Goal: Task Accomplishment & Management: Use online tool/utility

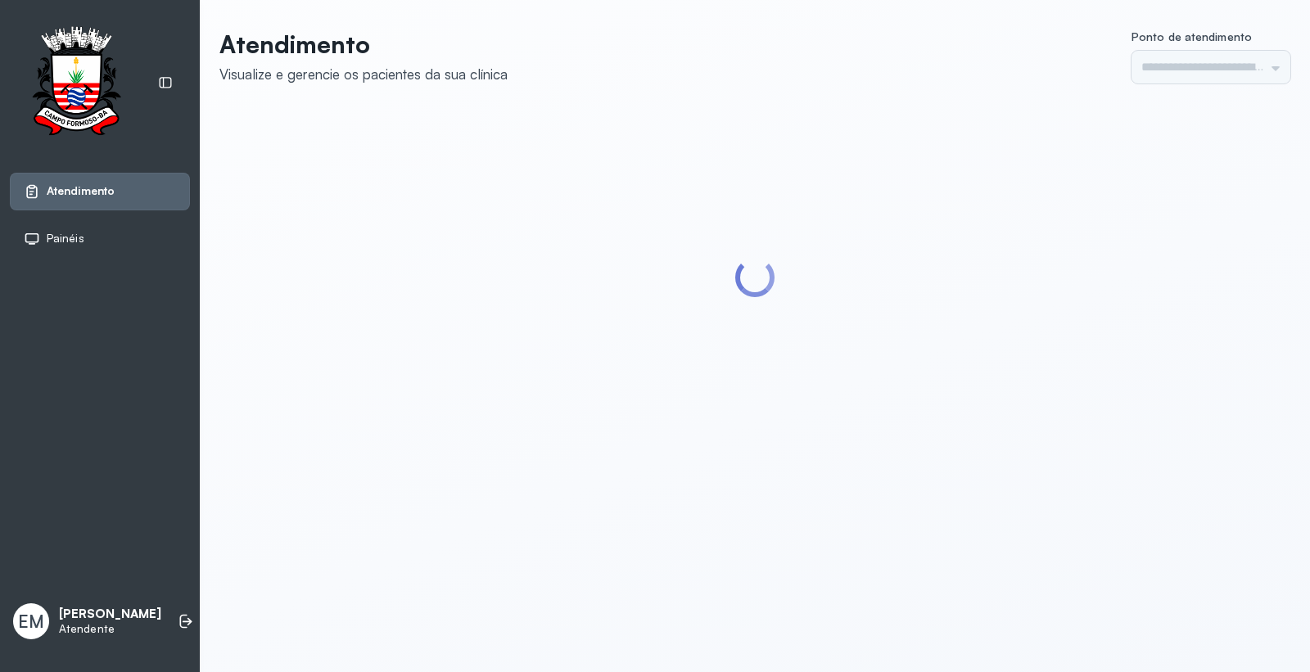
type input "*********"
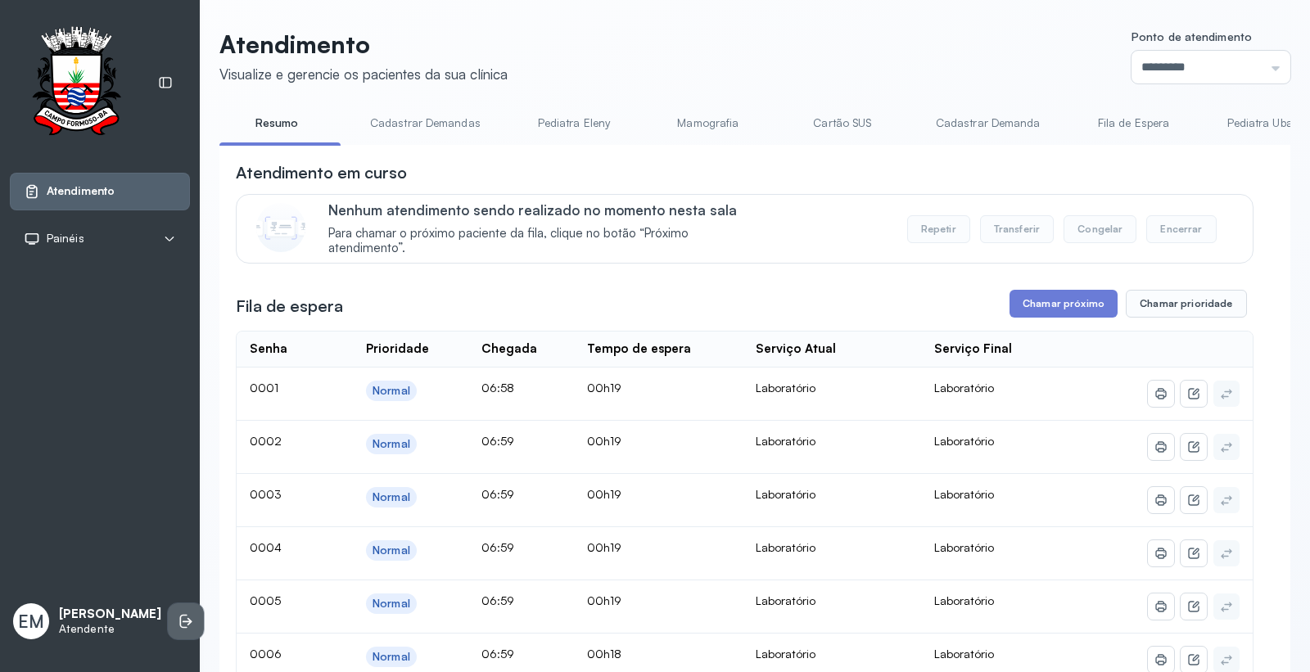
click at [178, 621] on icon at bounding box center [186, 621] width 16 height 16
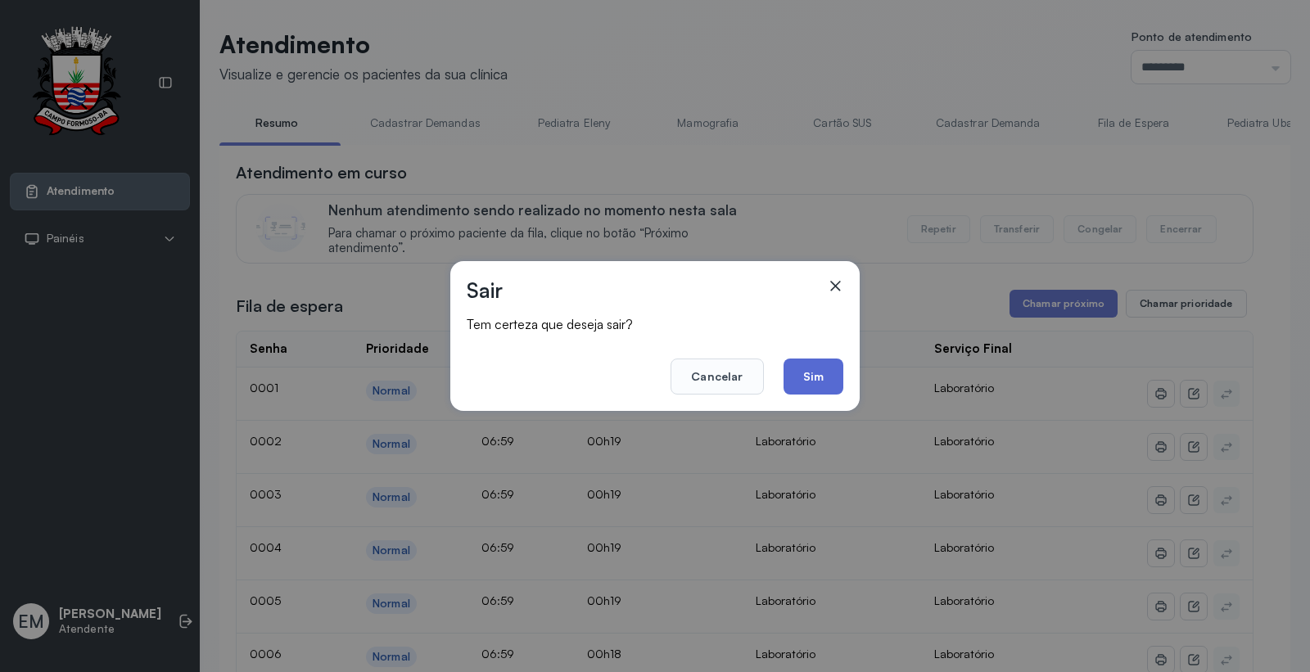
click at [800, 379] on button "Sim" at bounding box center [814, 377] width 60 height 36
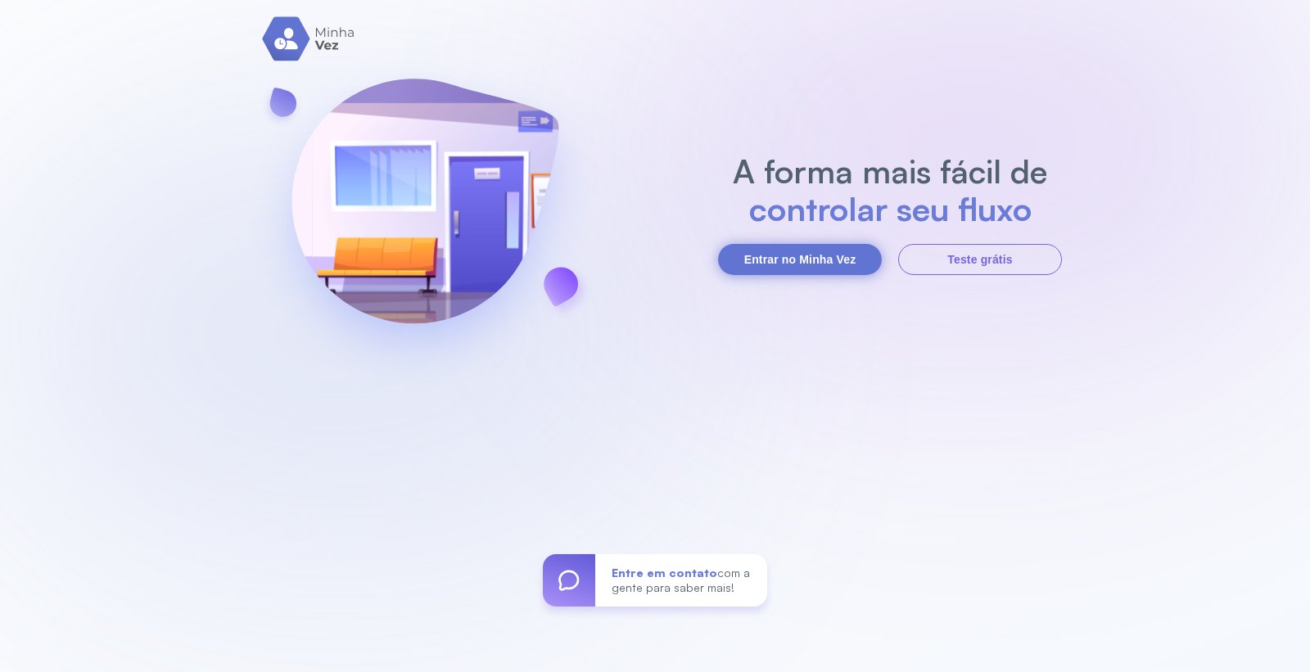
click at [801, 251] on button "Entrar no Minha Vez" at bounding box center [800, 259] width 164 height 31
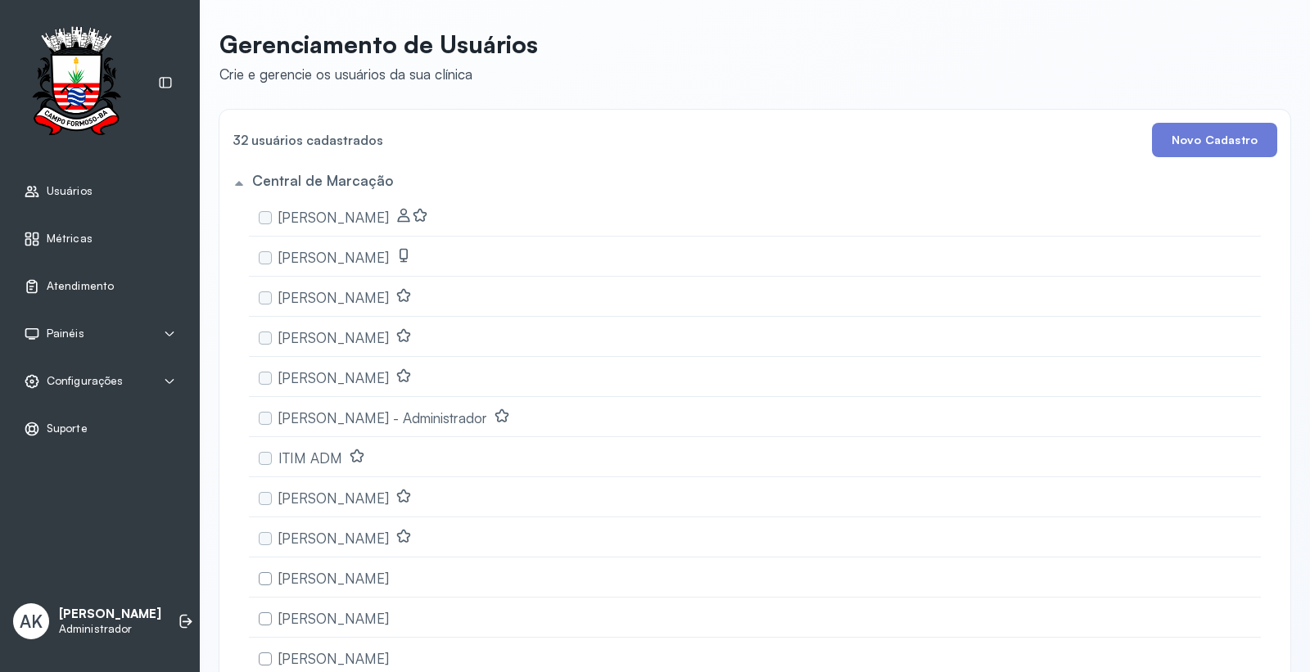
click at [75, 283] on span "Atendimento" at bounding box center [80, 286] width 67 height 14
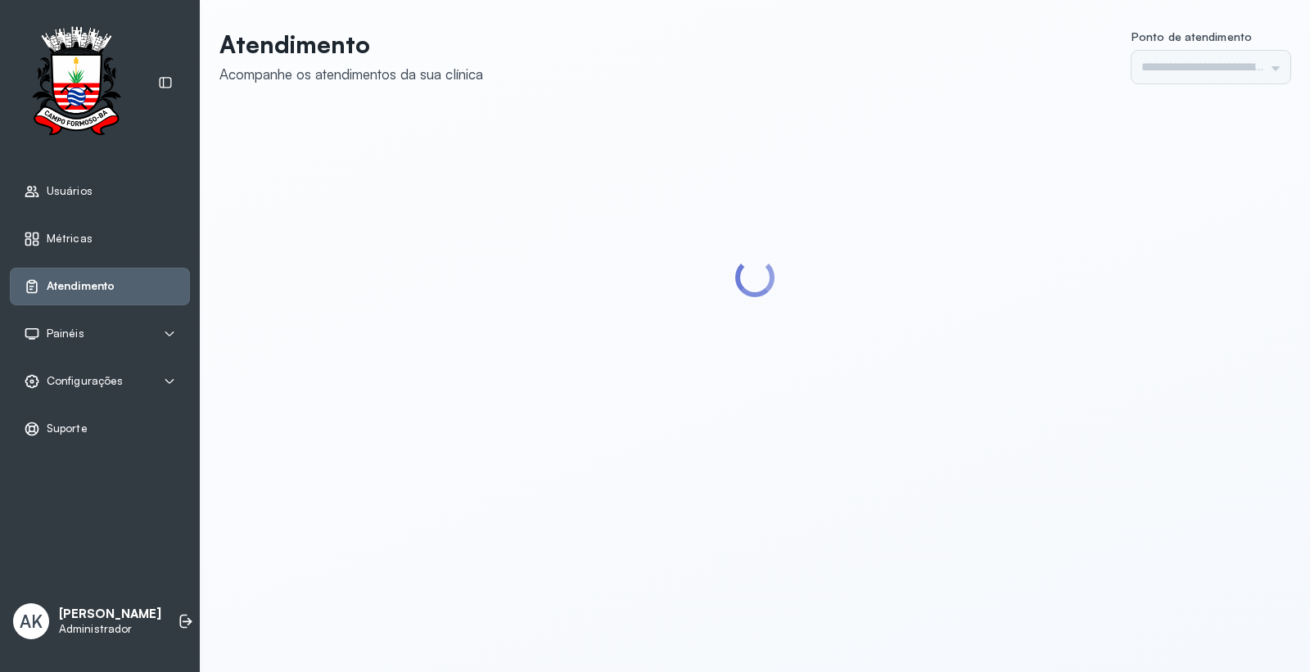
type input "*********"
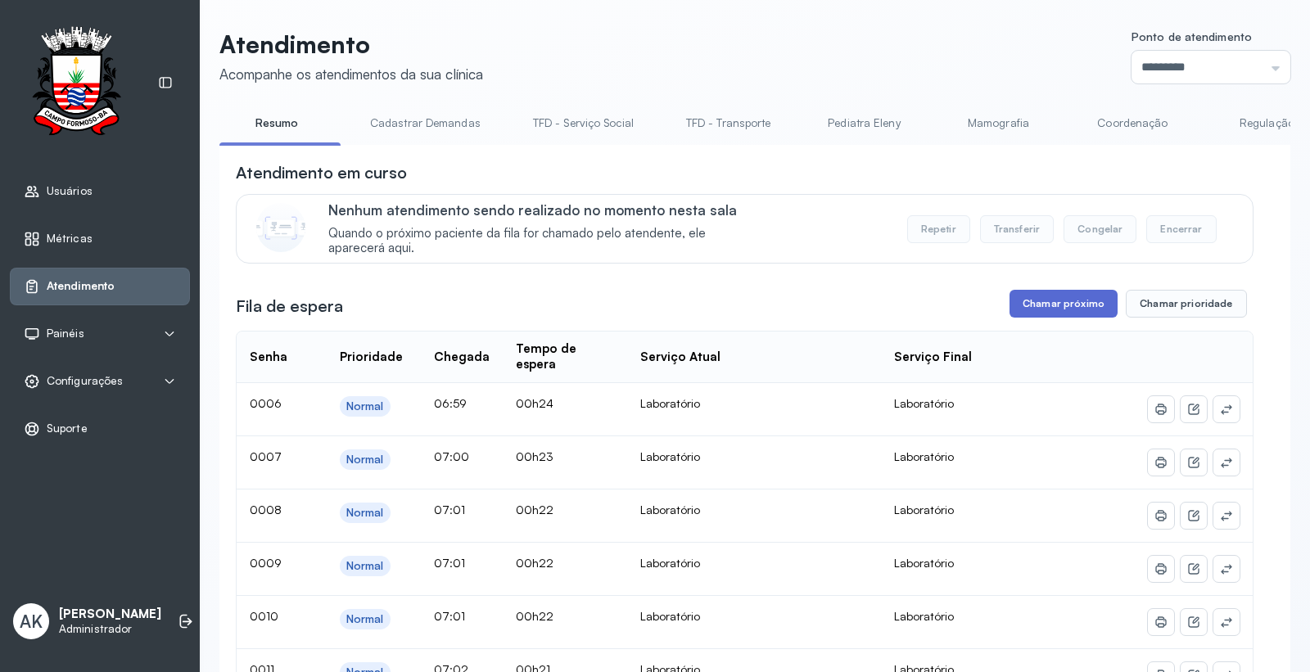
click at [1059, 306] on button "Chamar próximo" at bounding box center [1064, 304] width 108 height 28
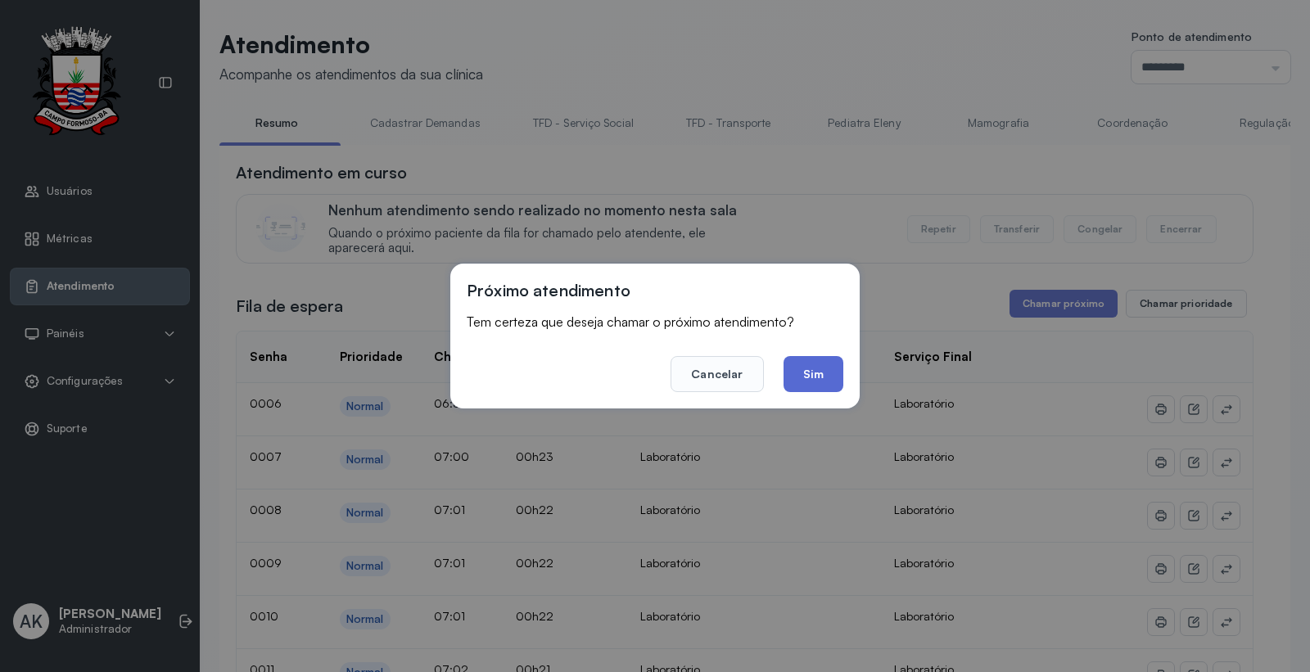
click at [808, 365] on button "Sim" at bounding box center [814, 374] width 60 height 36
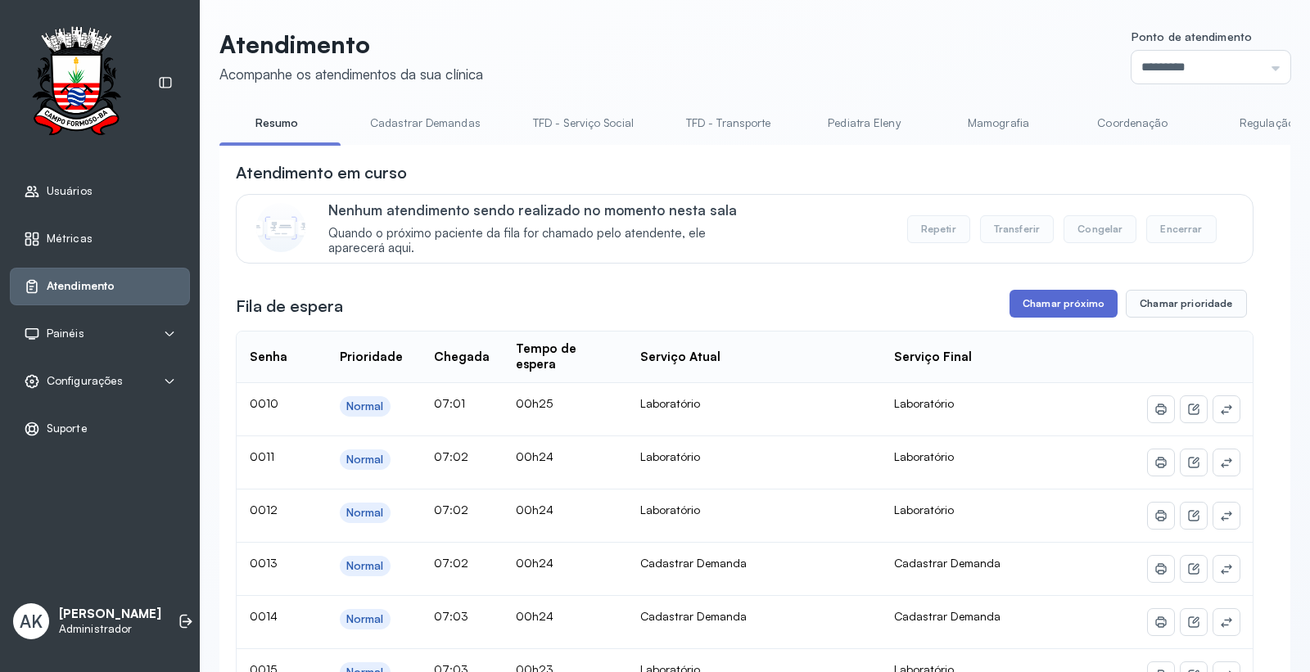
click at [1027, 311] on button "Chamar próximo" at bounding box center [1064, 304] width 108 height 28
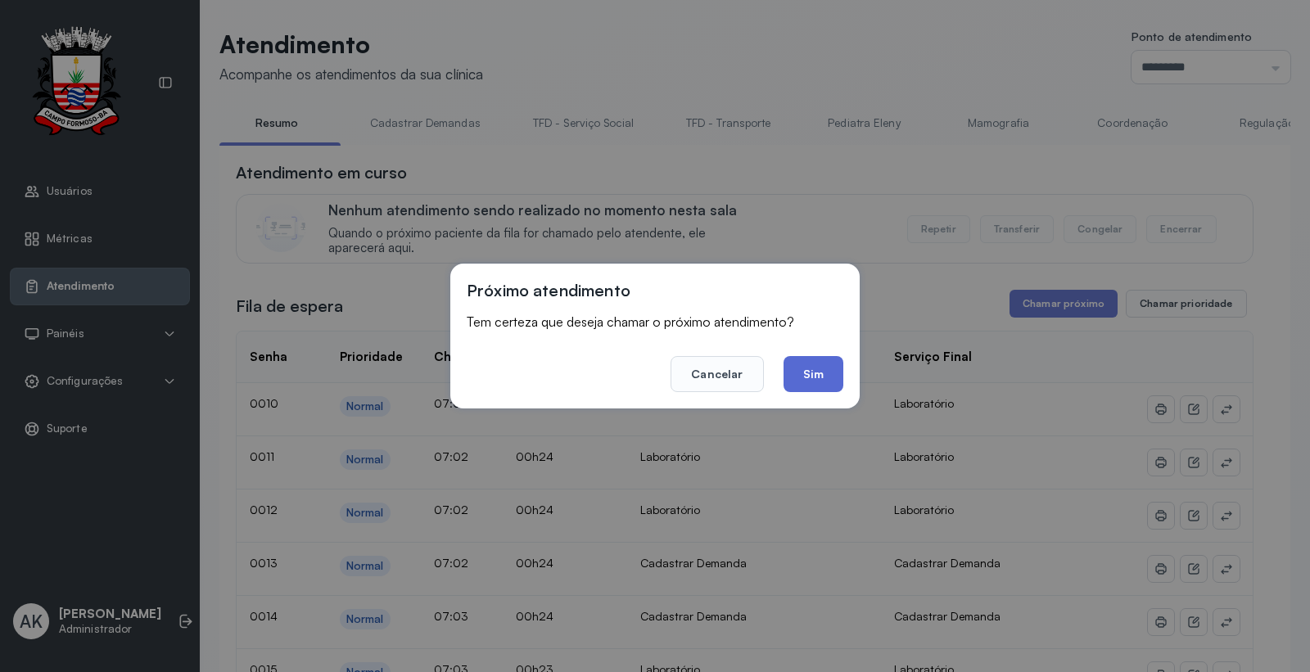
click at [787, 369] on button "Sim" at bounding box center [814, 374] width 60 height 36
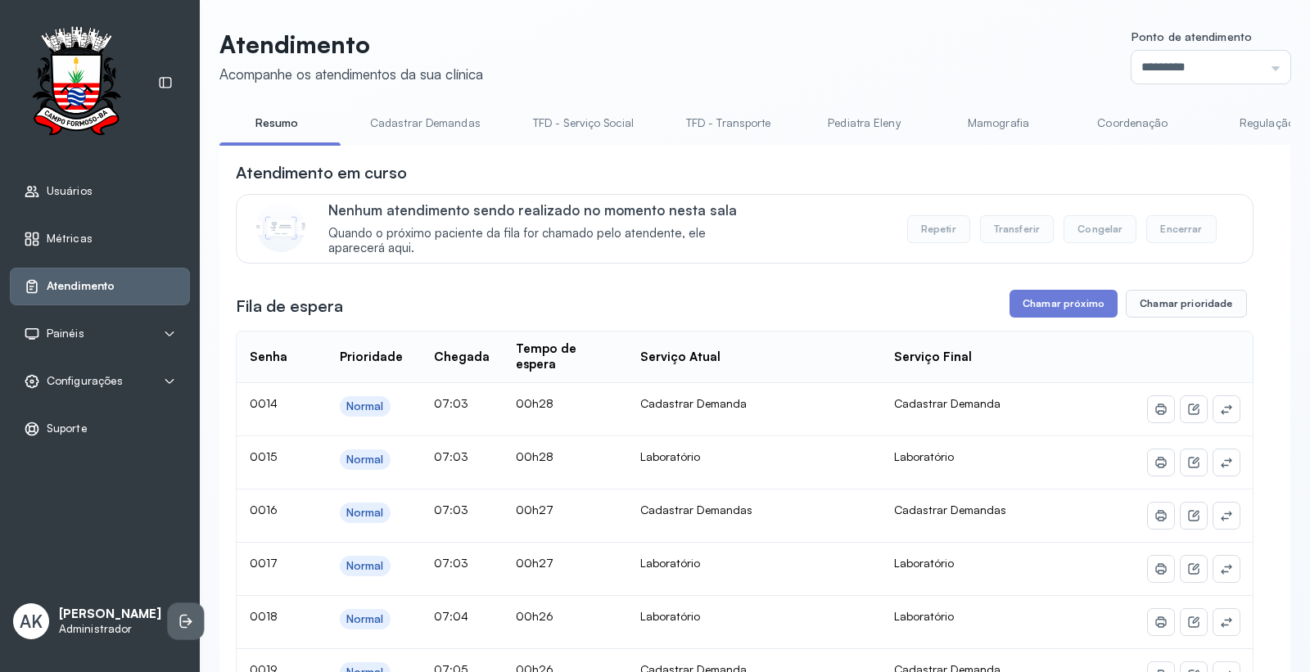
click at [178, 613] on icon at bounding box center [186, 621] width 16 height 16
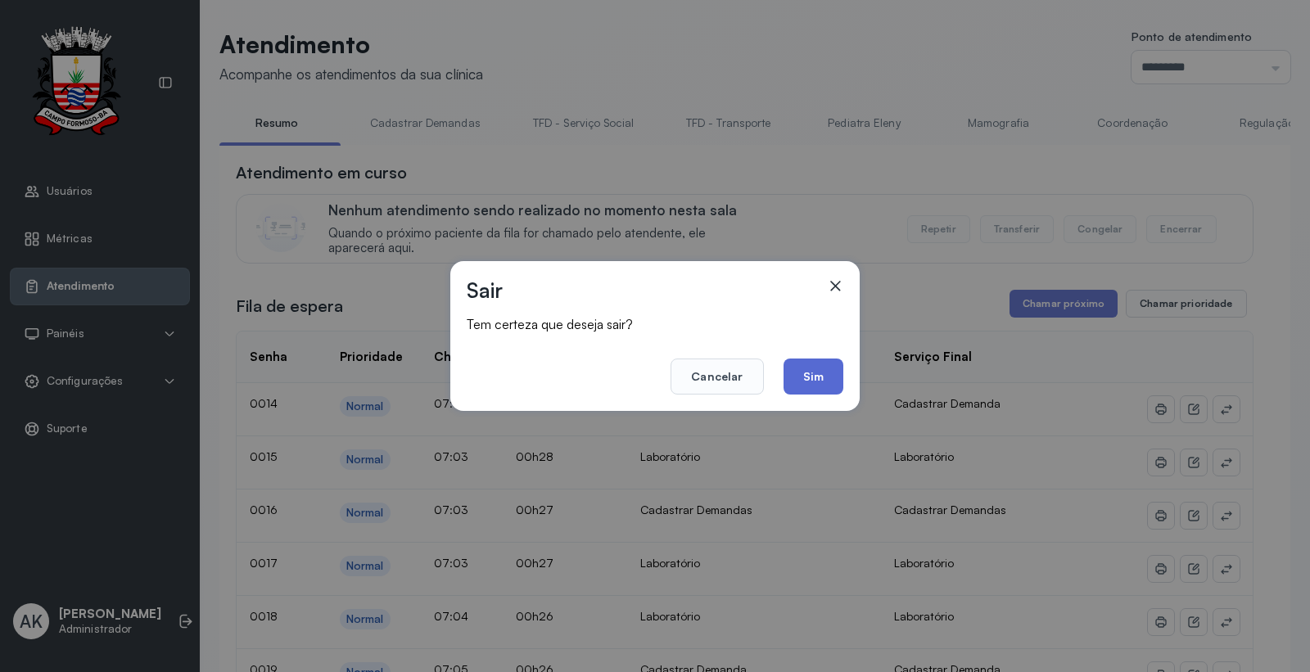
click at [821, 373] on button "Sim" at bounding box center [814, 377] width 60 height 36
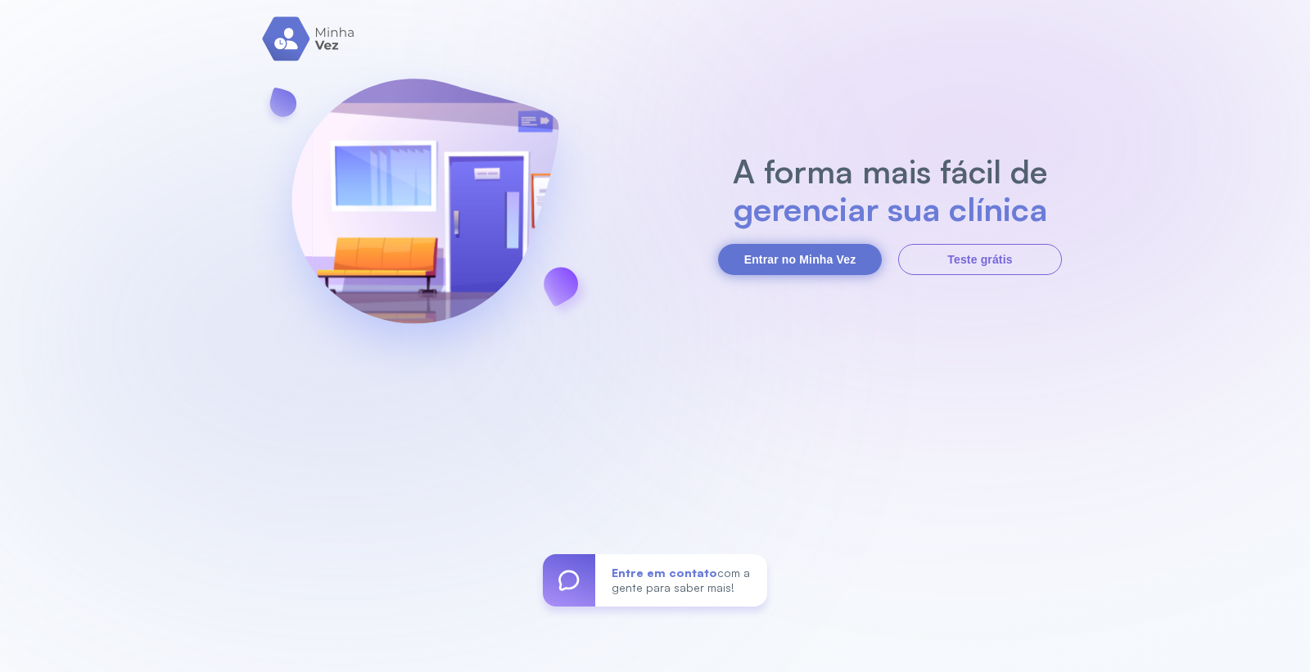
click at [823, 264] on button "Entrar no Minha Vez" at bounding box center [800, 259] width 164 height 31
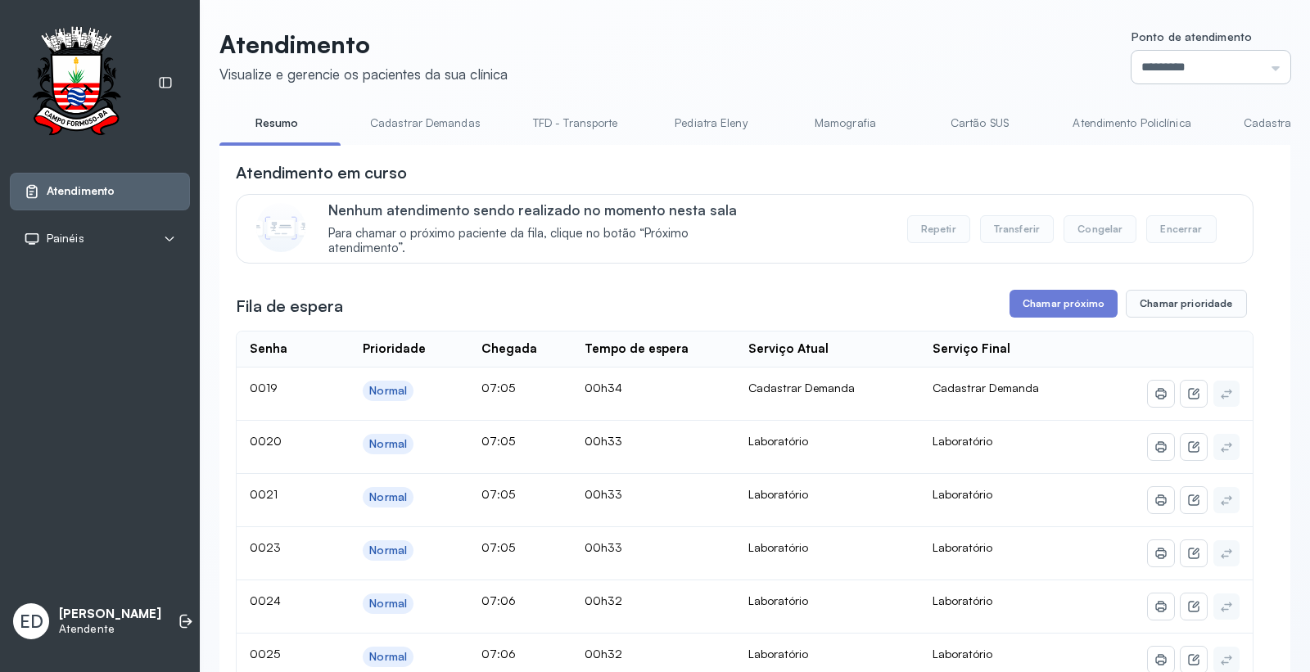
click at [1178, 61] on input "*********" at bounding box center [1211, 67] width 159 height 33
type input "*********"
click at [1063, 315] on button "Chamar próximo" at bounding box center [1064, 304] width 108 height 28
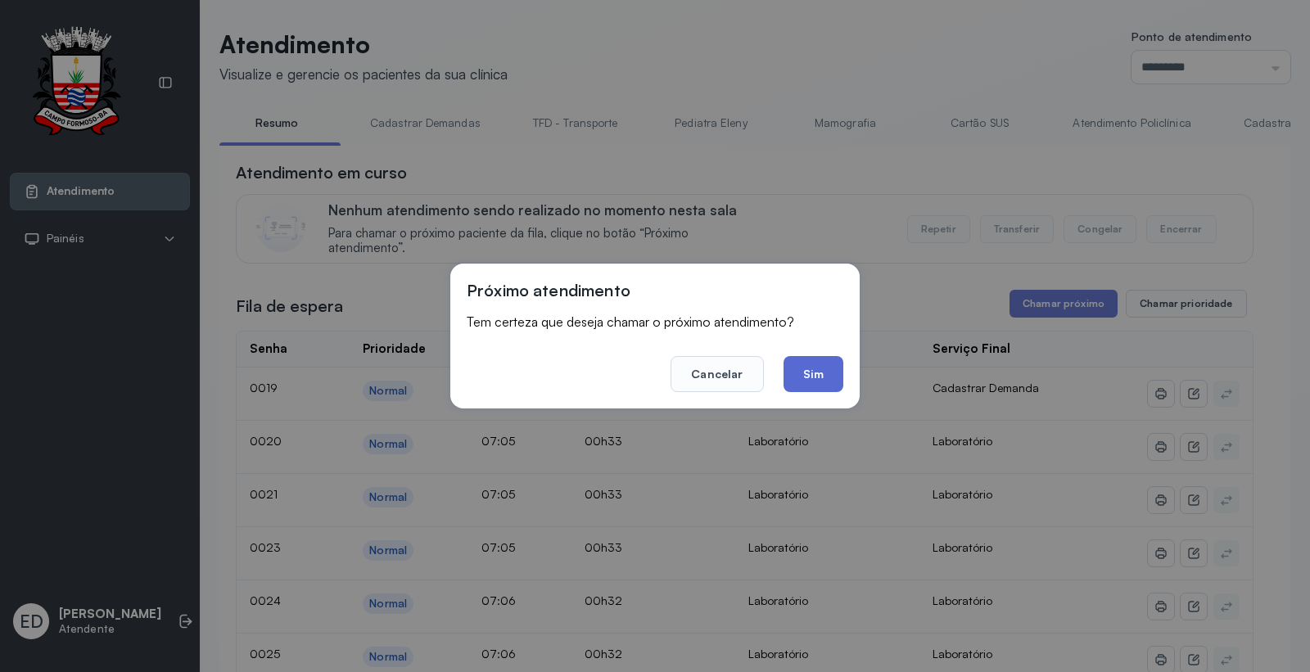
click at [812, 386] on button "Sim" at bounding box center [814, 374] width 60 height 36
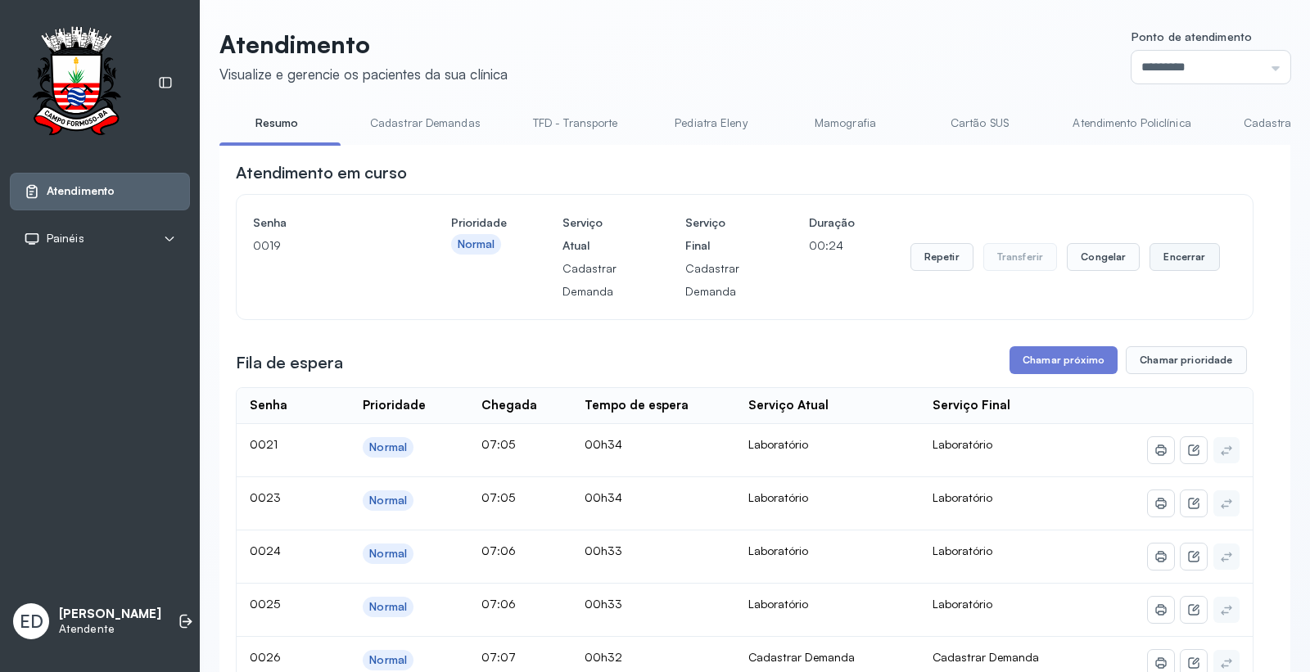
click at [1165, 265] on button "Encerrar" at bounding box center [1185, 257] width 70 height 28
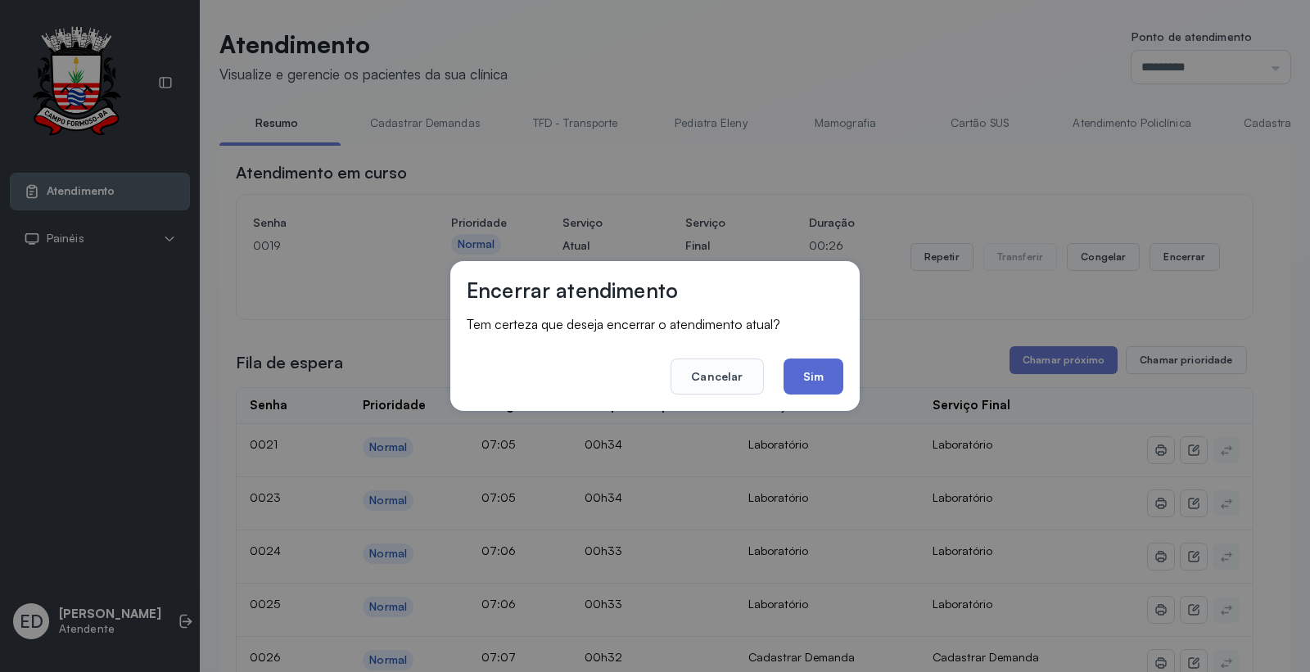
click at [827, 379] on button "Sim" at bounding box center [814, 377] width 60 height 36
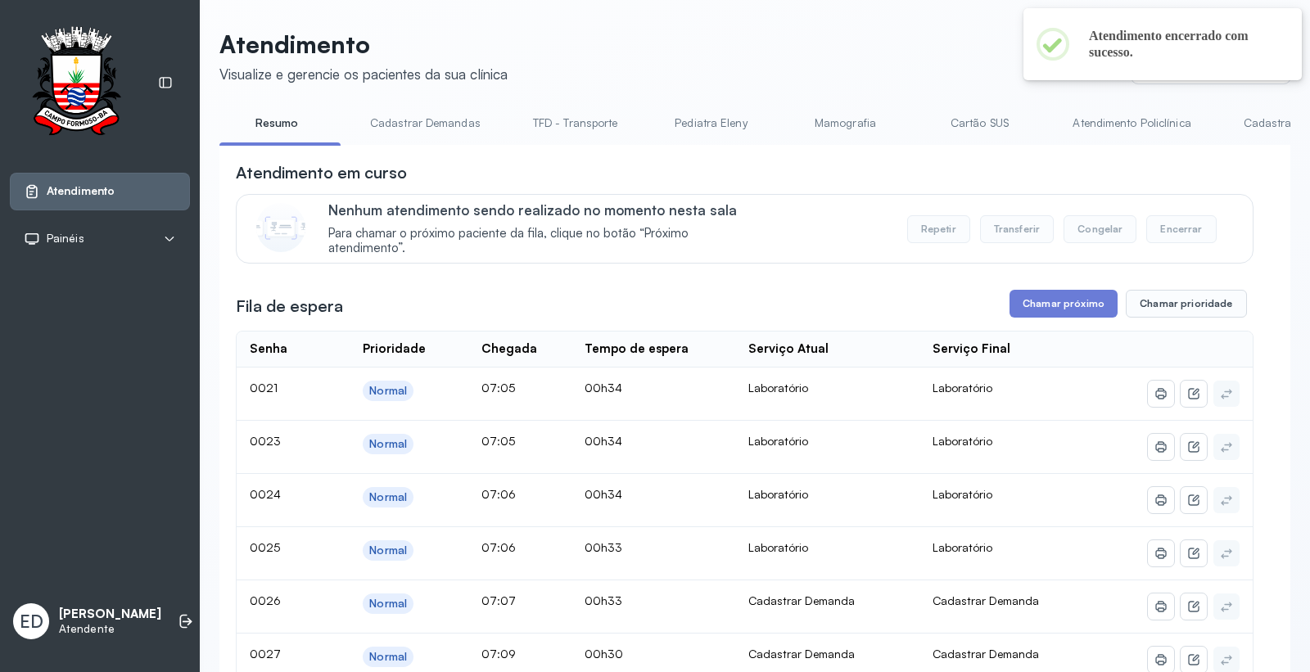
click at [960, 115] on link "Cartão SUS" at bounding box center [979, 123] width 115 height 27
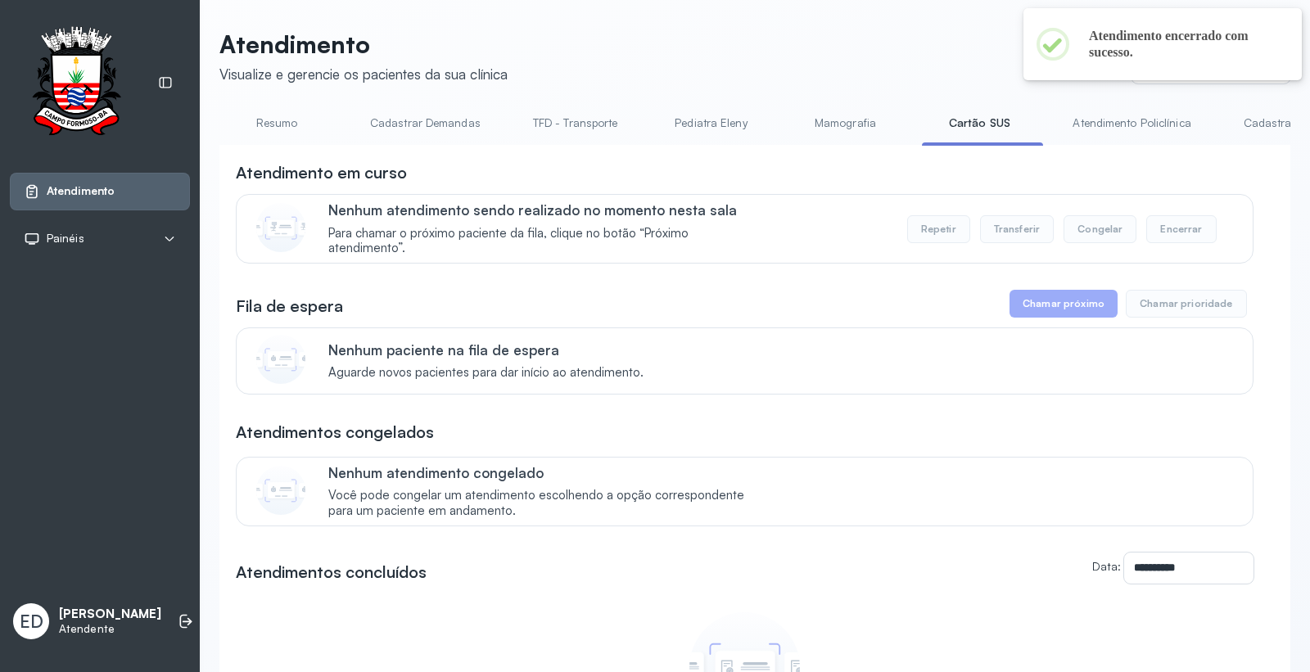
click at [264, 111] on link "Resumo" at bounding box center [276, 123] width 115 height 27
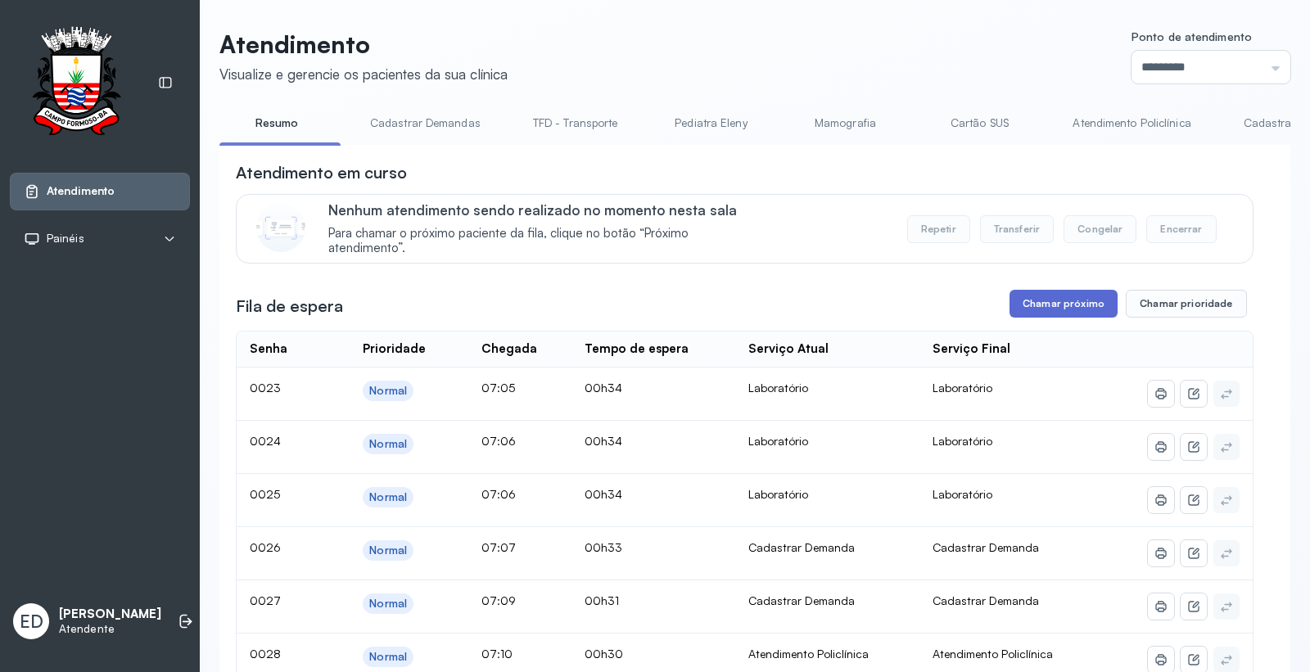
click at [1081, 309] on button "Chamar próximo" at bounding box center [1064, 304] width 108 height 28
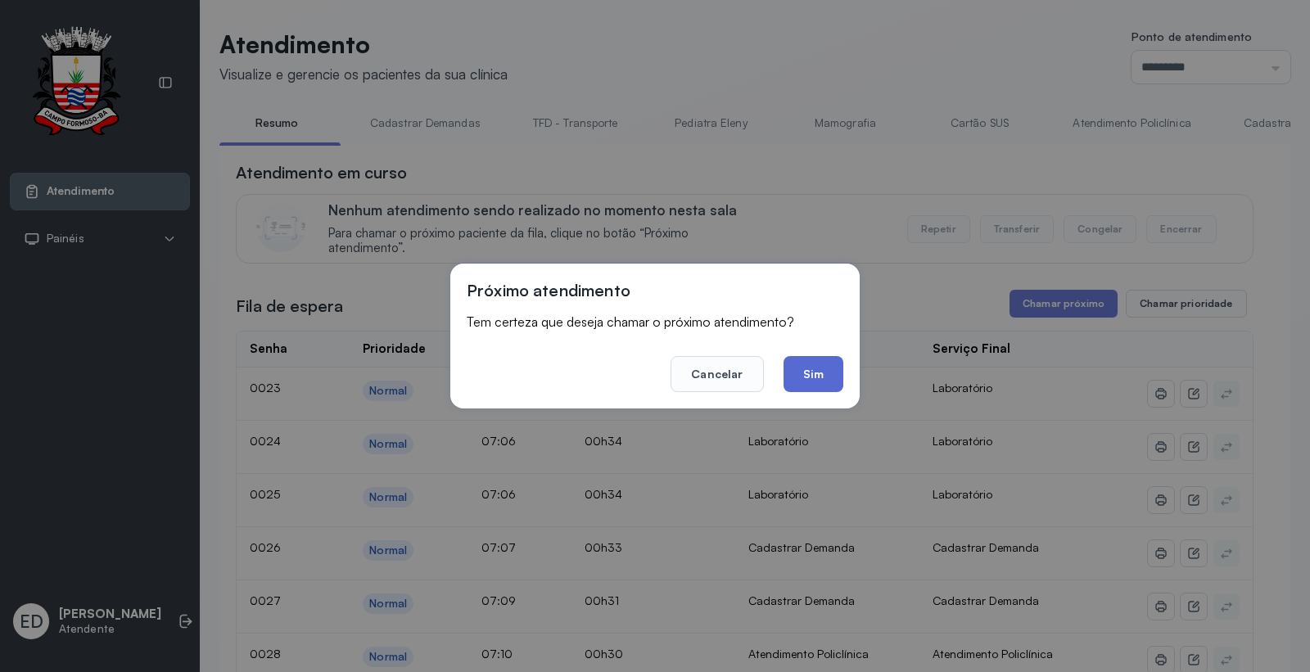
click at [819, 370] on button "Sim" at bounding box center [814, 374] width 60 height 36
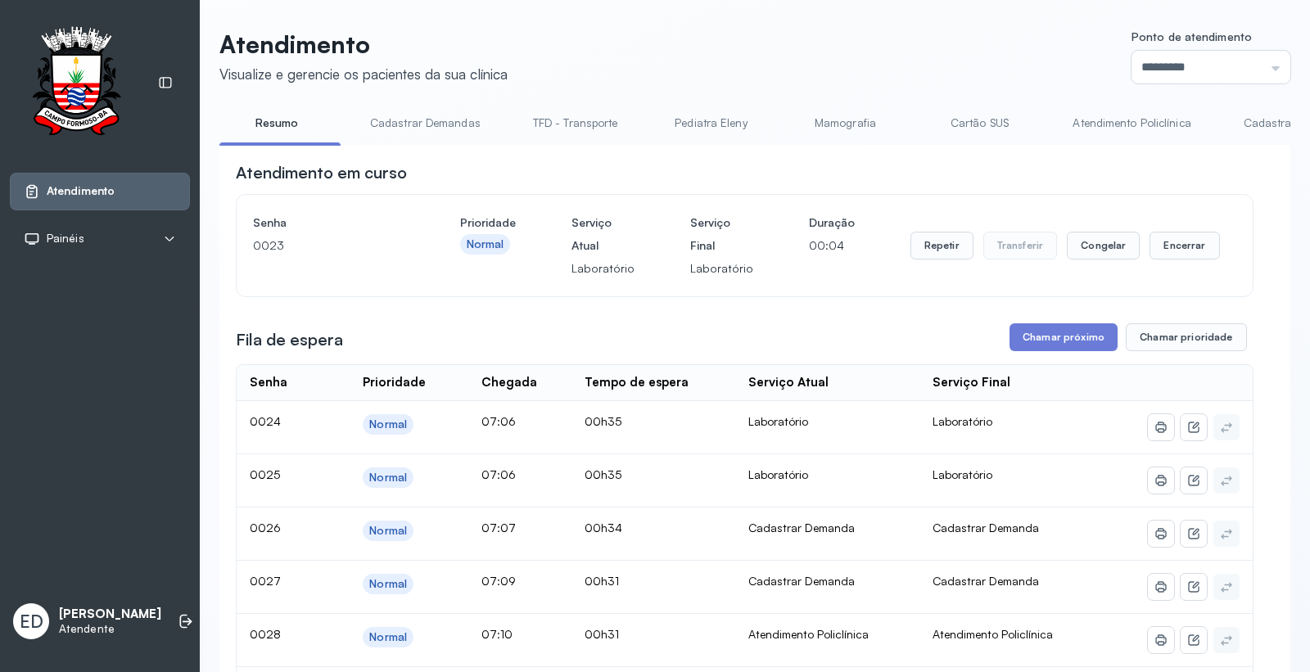
click at [788, 59] on header "Atendimento Visualize e gerencie os pacientes da sua clínica Ponto de atendimen…" at bounding box center [754, 56] width 1071 height 54
click at [1176, 251] on button "Encerrar" at bounding box center [1185, 246] width 70 height 28
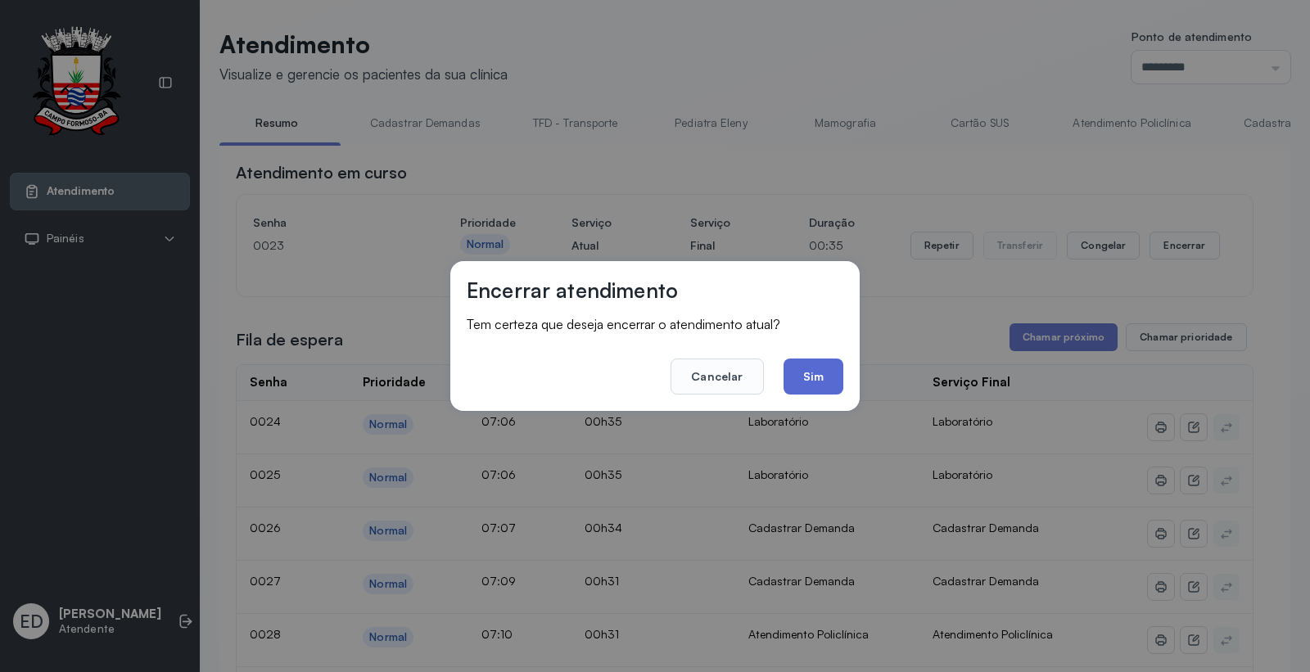
click at [817, 370] on button "Sim" at bounding box center [814, 377] width 60 height 36
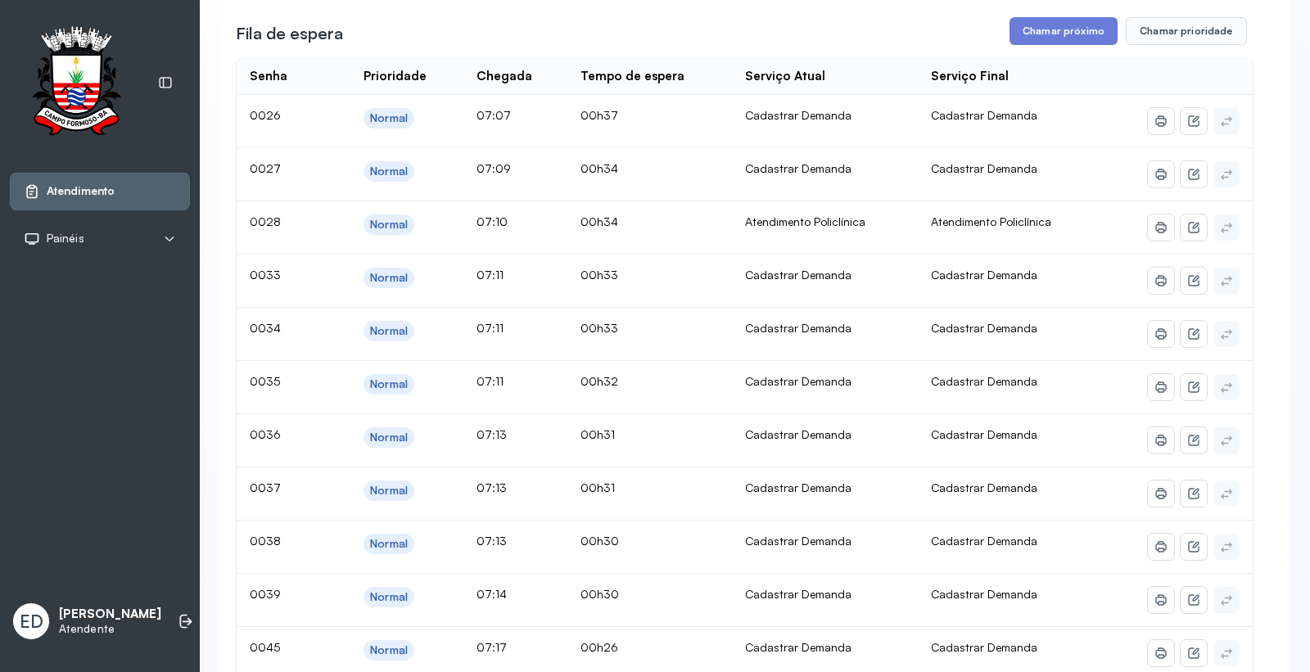
scroll to position [0, 0]
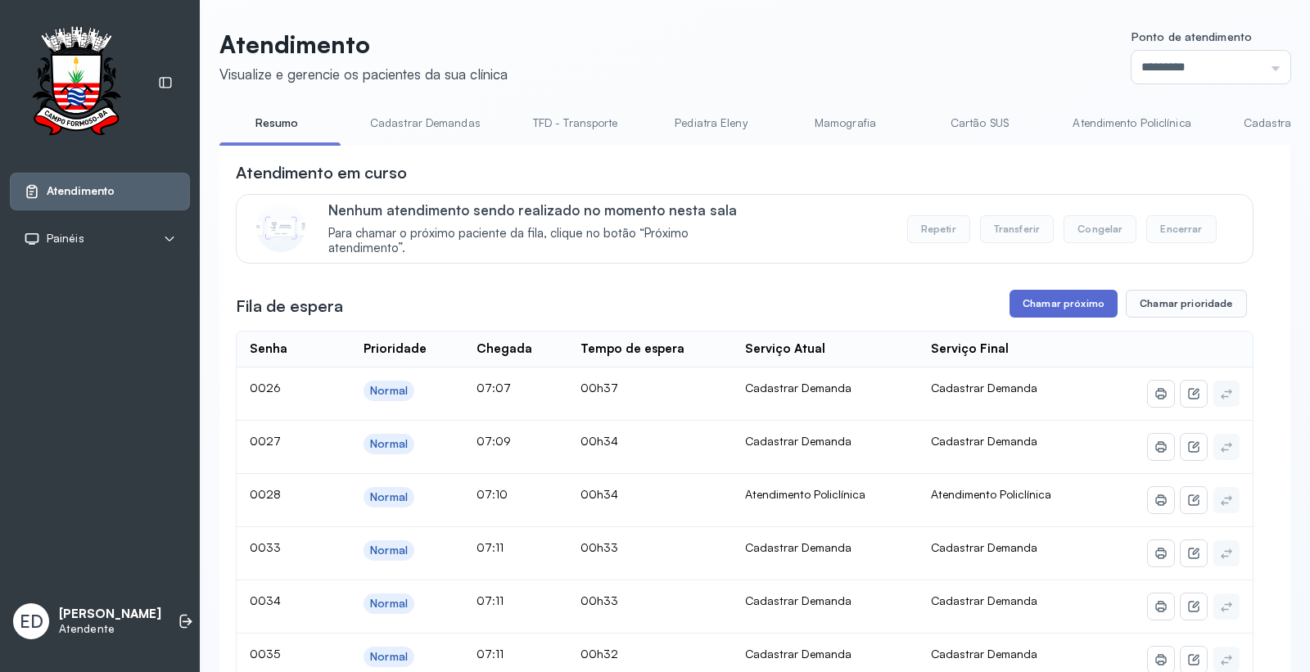
click at [1075, 304] on button "Chamar próximo" at bounding box center [1064, 304] width 108 height 28
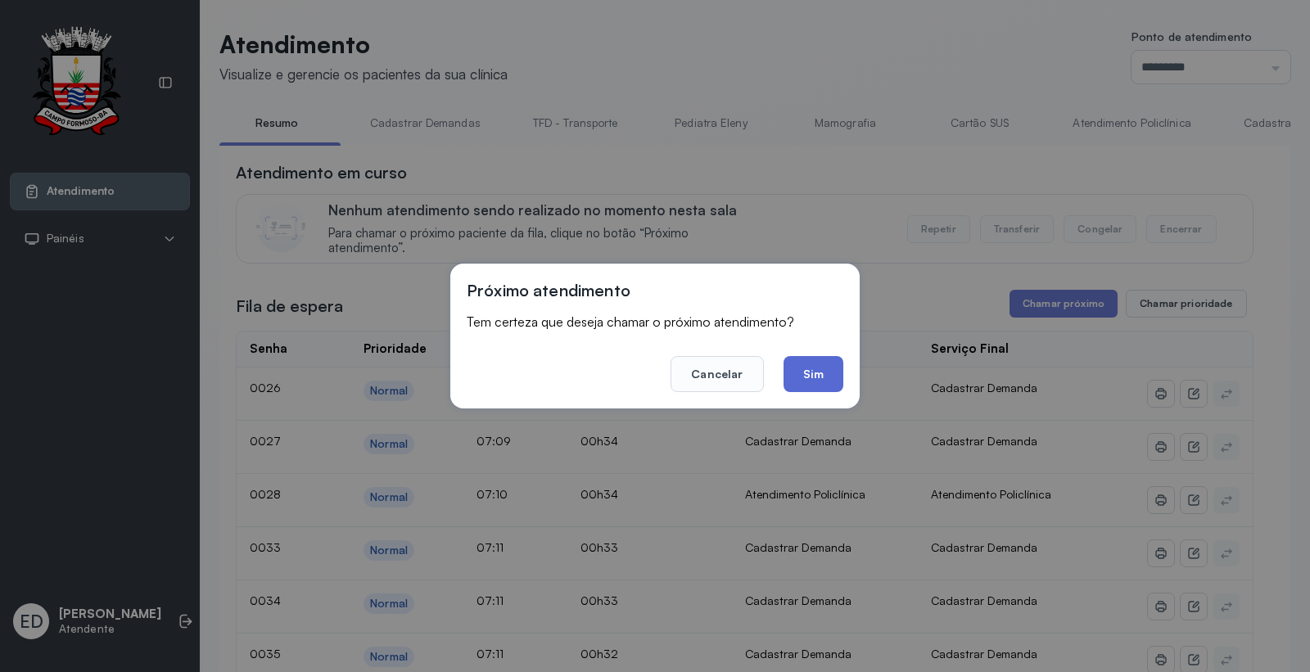
click at [819, 372] on button "Sim" at bounding box center [814, 374] width 60 height 36
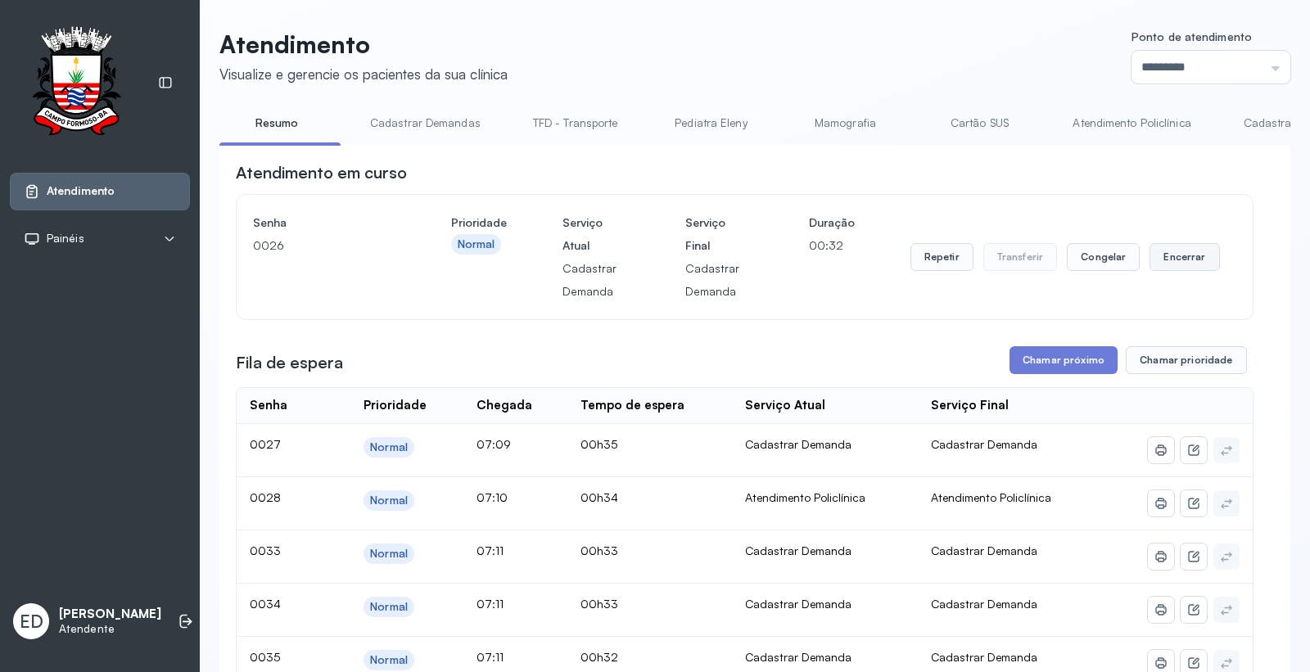
click at [1178, 259] on button "Encerrar" at bounding box center [1185, 257] width 70 height 28
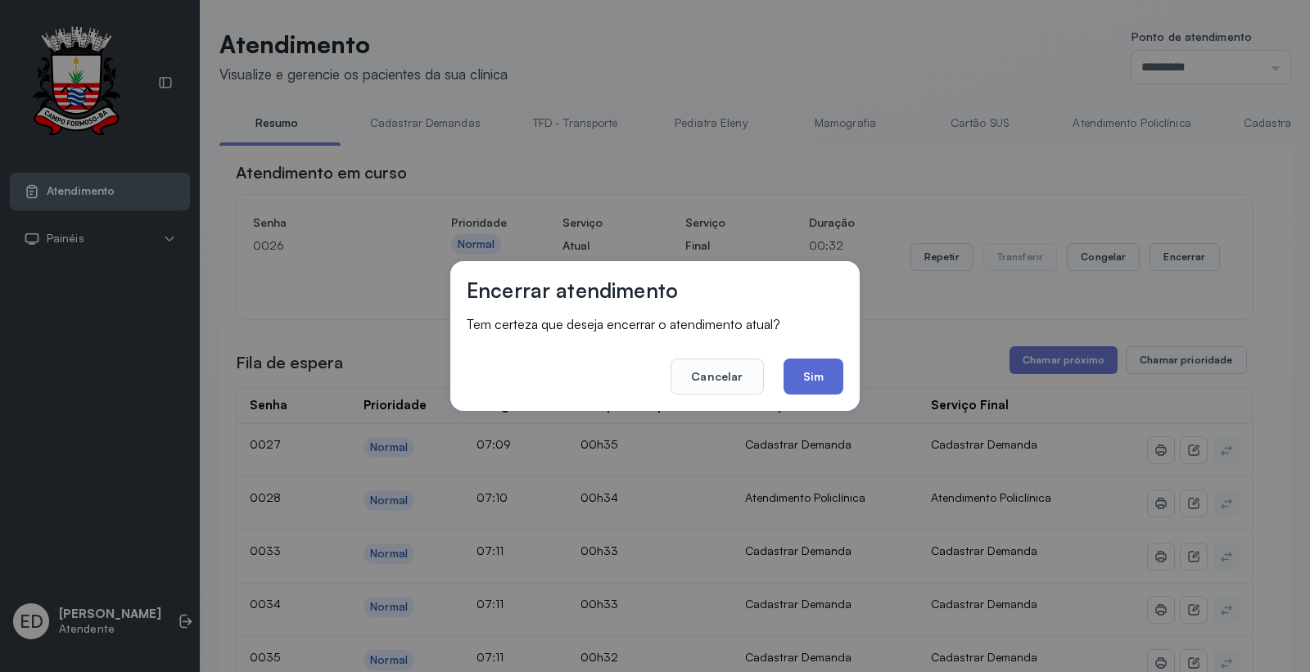
click at [805, 373] on button "Sim" at bounding box center [814, 377] width 60 height 36
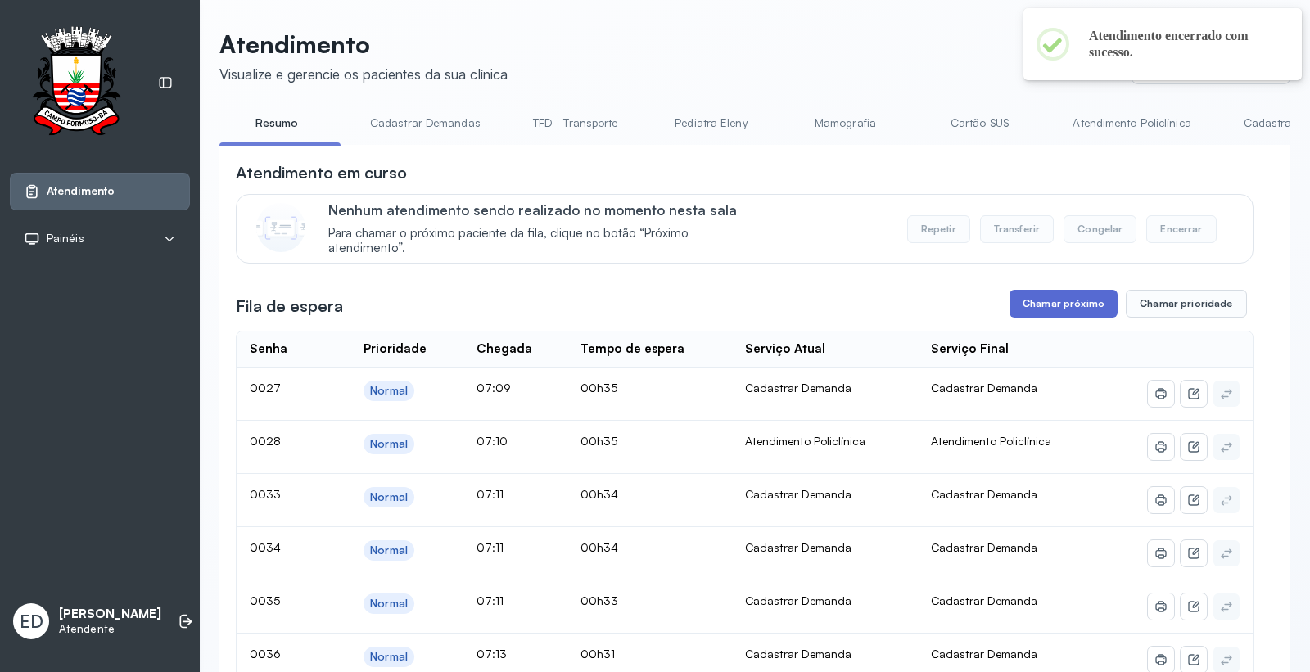
click at [1051, 305] on button "Chamar próximo" at bounding box center [1064, 304] width 108 height 28
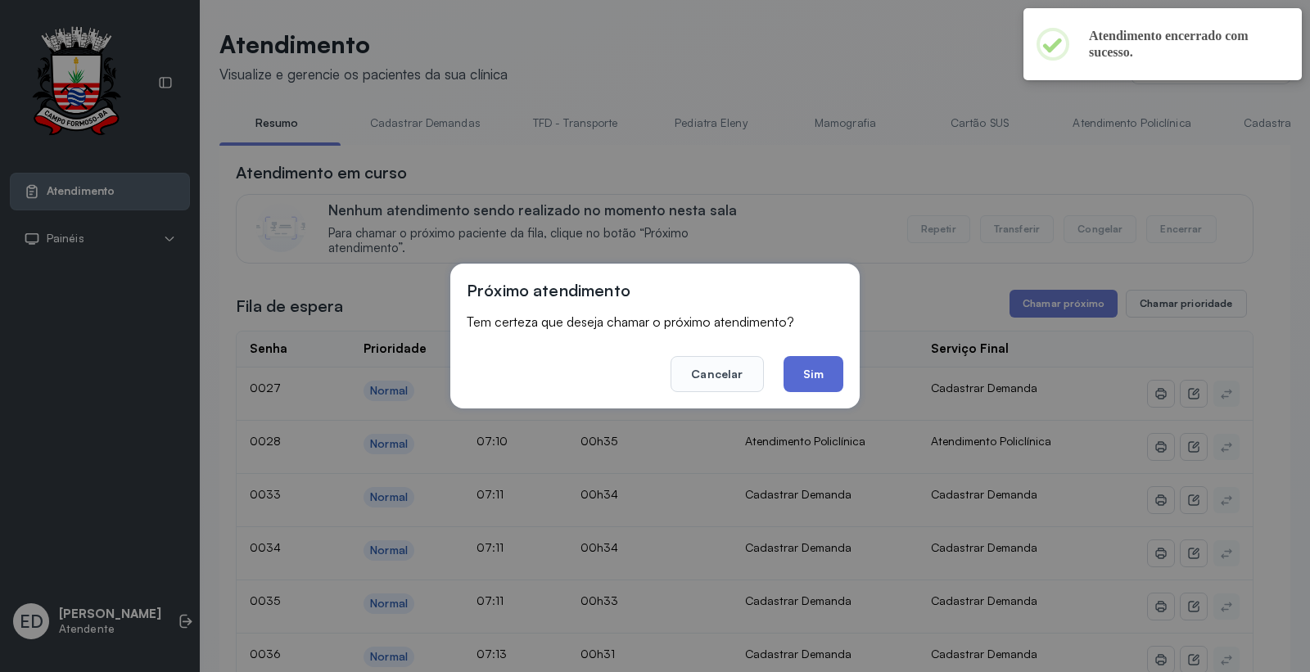
click at [815, 382] on button "Sim" at bounding box center [814, 374] width 60 height 36
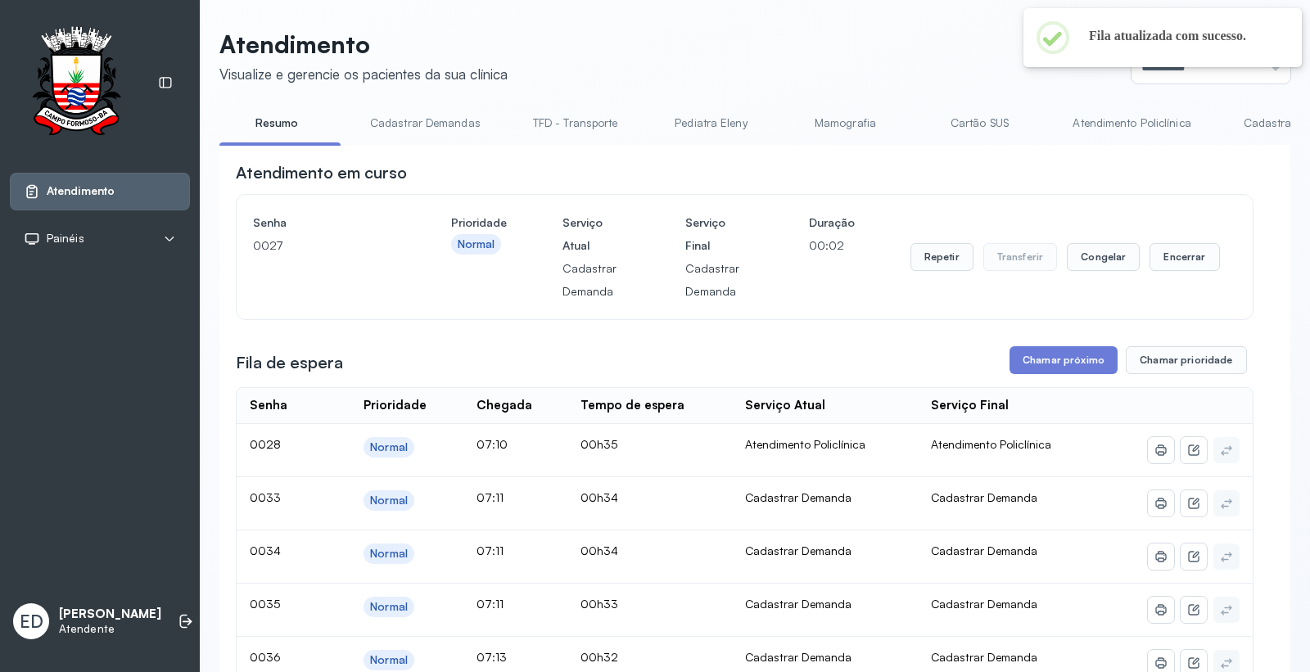
click at [934, 35] on header "Atendimento Visualize e gerencie os pacientes da sua clínica Ponto de atendimen…" at bounding box center [754, 56] width 1071 height 54
click at [1178, 260] on button "Encerrar" at bounding box center [1185, 257] width 70 height 28
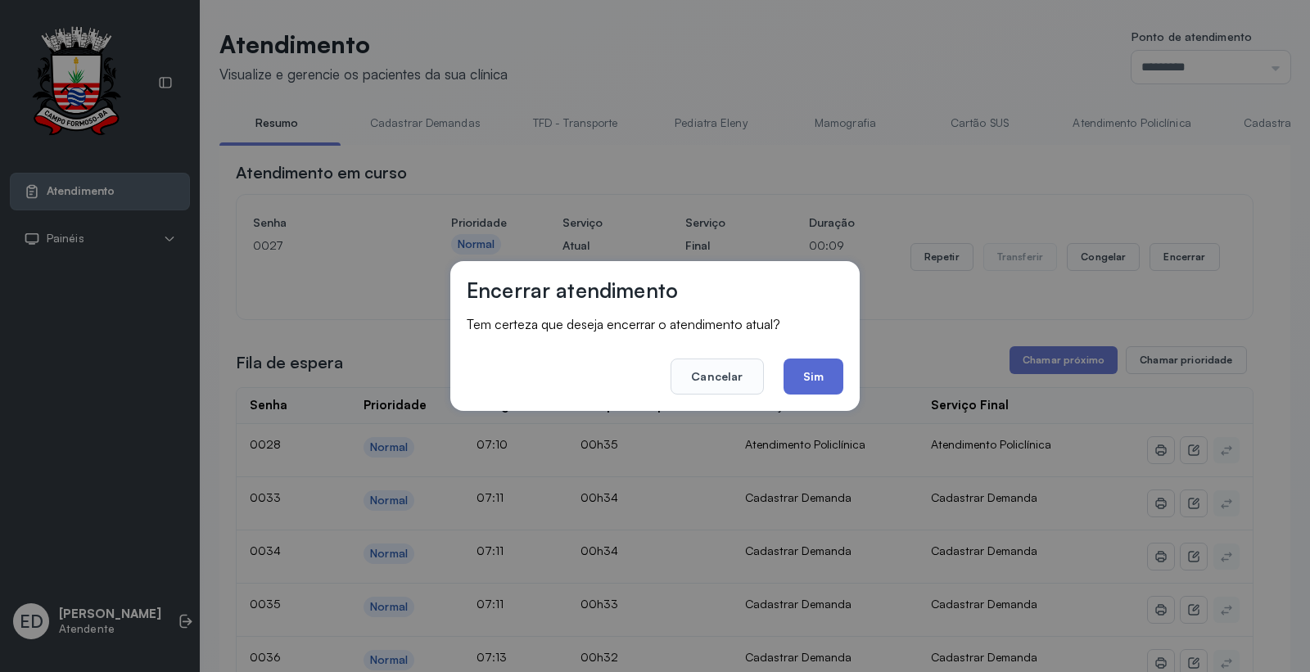
click at [819, 372] on button "Sim" at bounding box center [814, 377] width 60 height 36
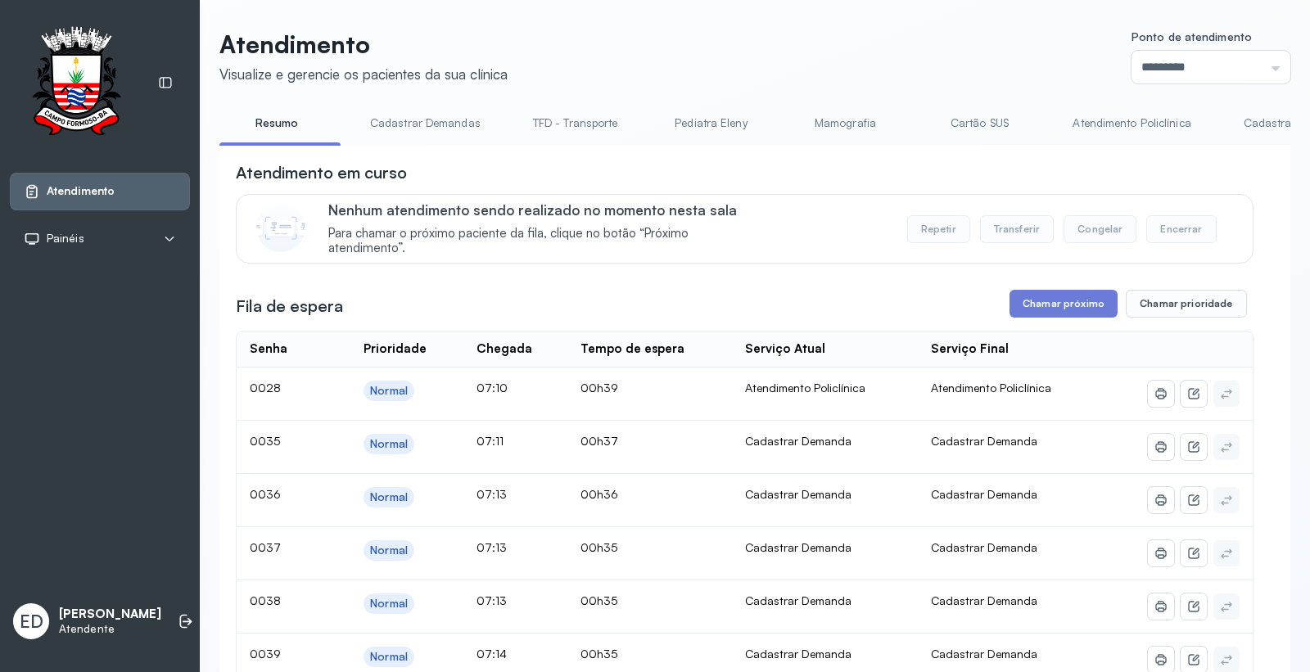
click at [1178, 184] on div "Atendimento em curso" at bounding box center [745, 172] width 1018 height 23
drag, startPoint x: 1063, startPoint y: 287, endPoint x: 984, endPoint y: 337, distance: 93.6
click at [1043, 315] on button "Chamar próximo" at bounding box center [1064, 304] width 108 height 28
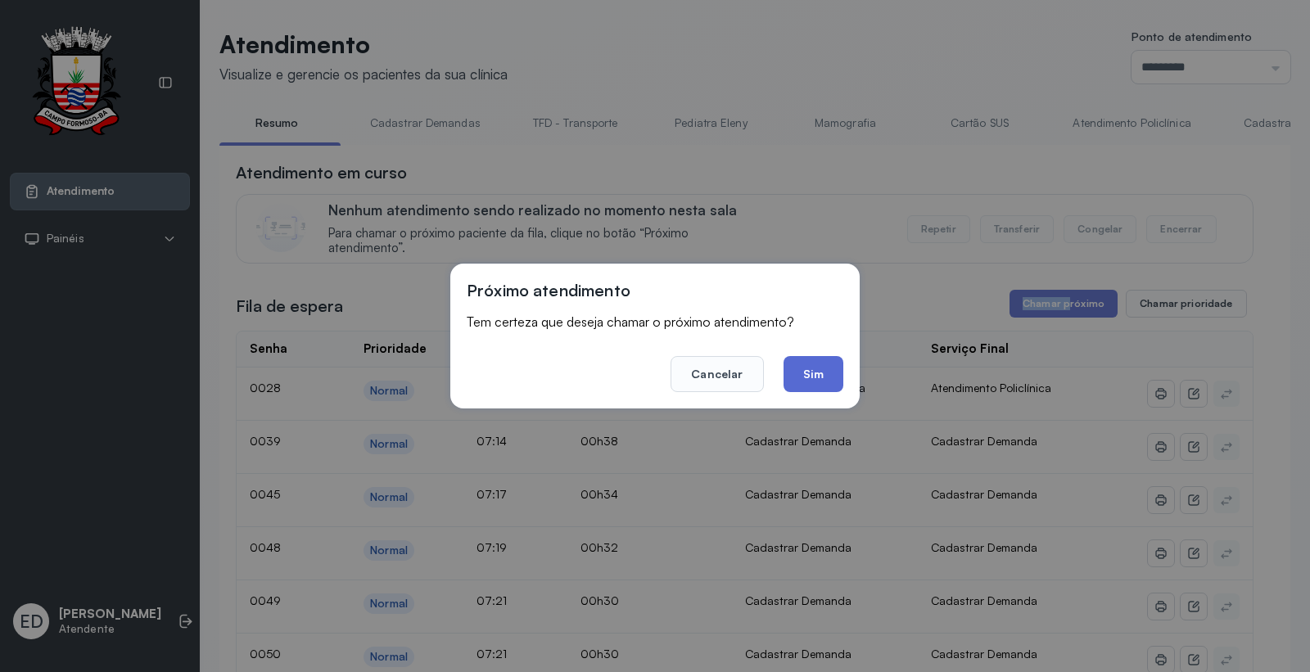
click at [837, 364] on button "Sim" at bounding box center [814, 374] width 60 height 36
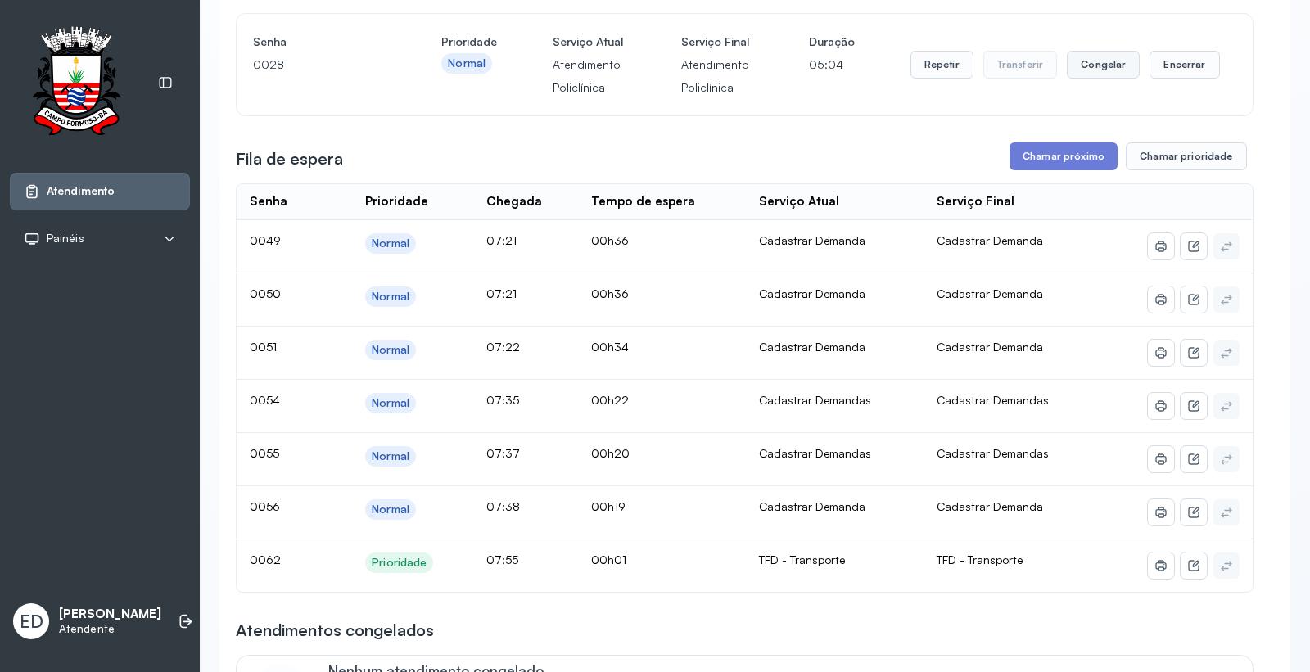
scroll to position [182, 0]
click at [1164, 69] on button "Encerrar" at bounding box center [1185, 64] width 70 height 28
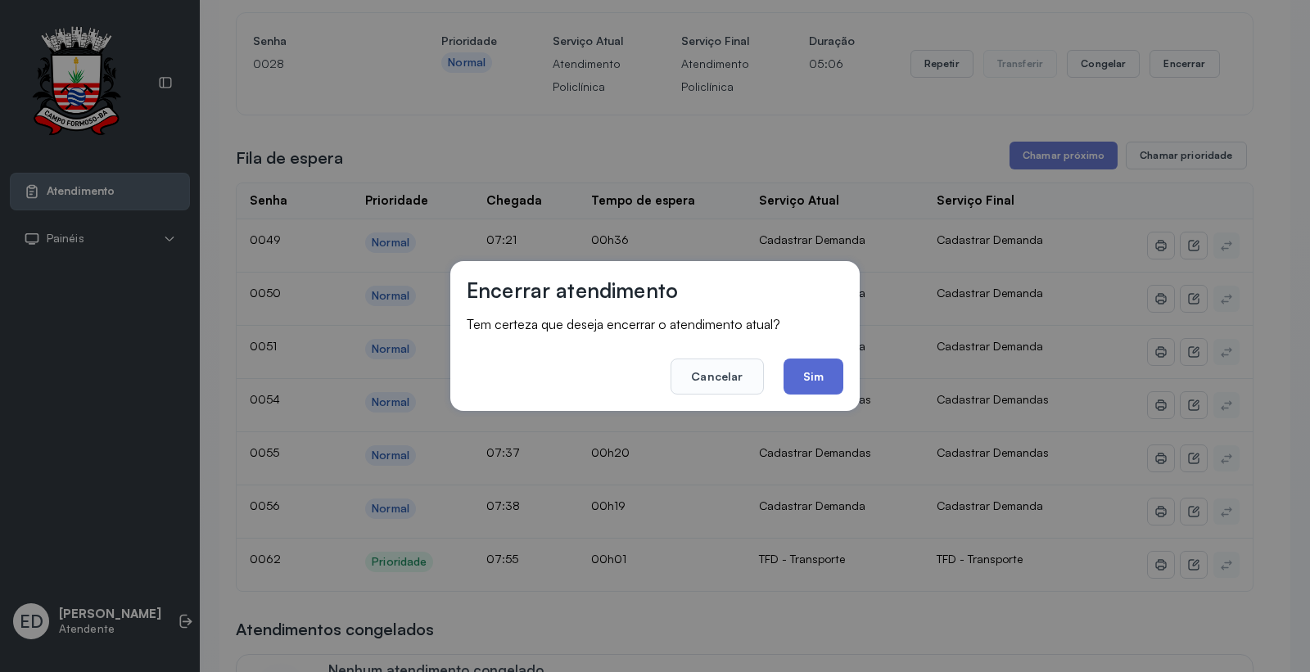
click at [826, 380] on button "Sim" at bounding box center [814, 377] width 60 height 36
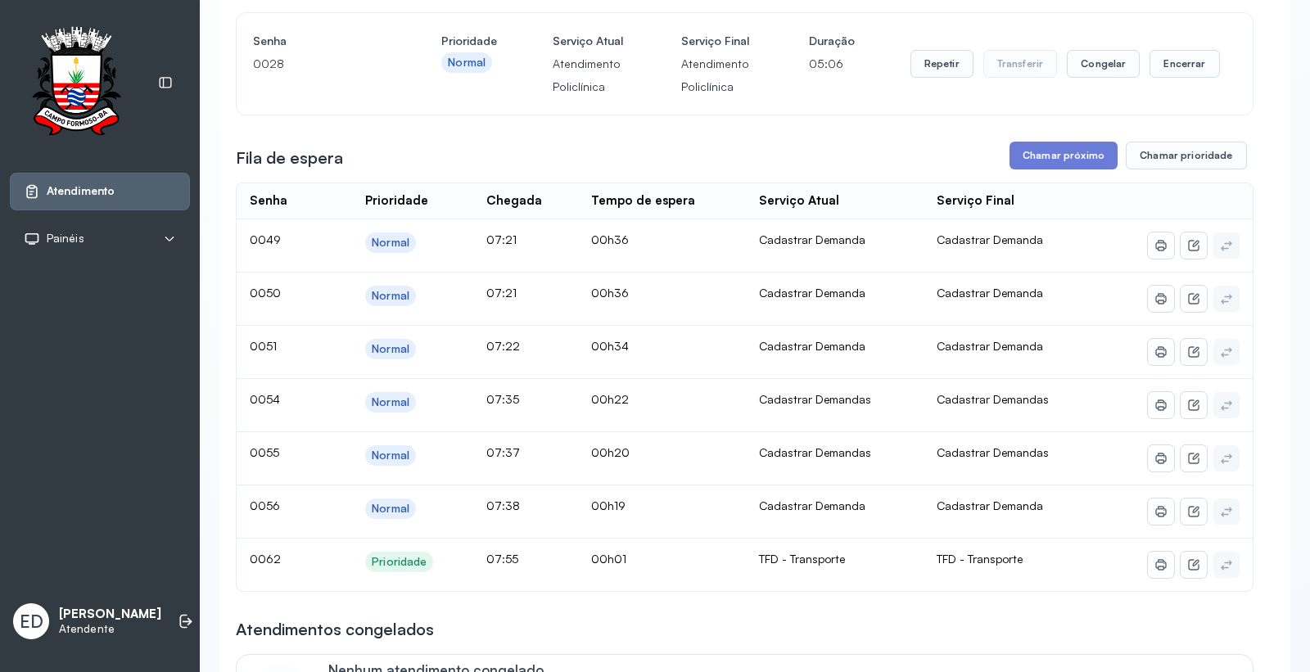
scroll to position [0, 0]
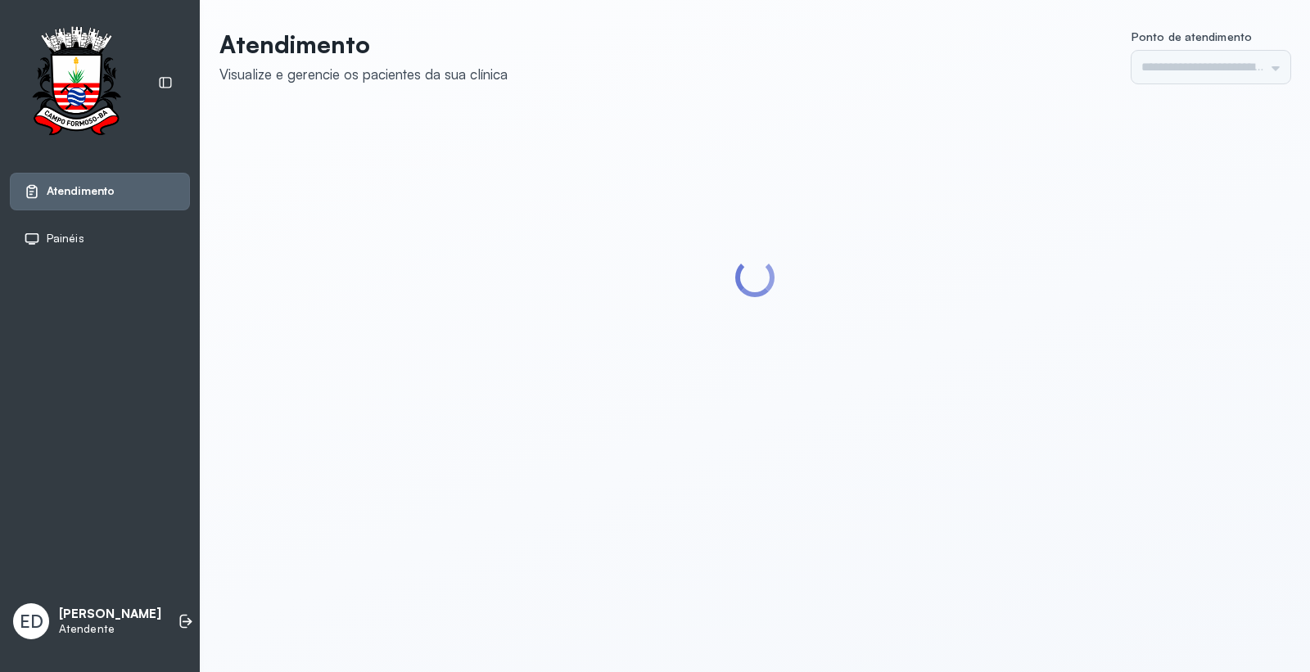
type input "*********"
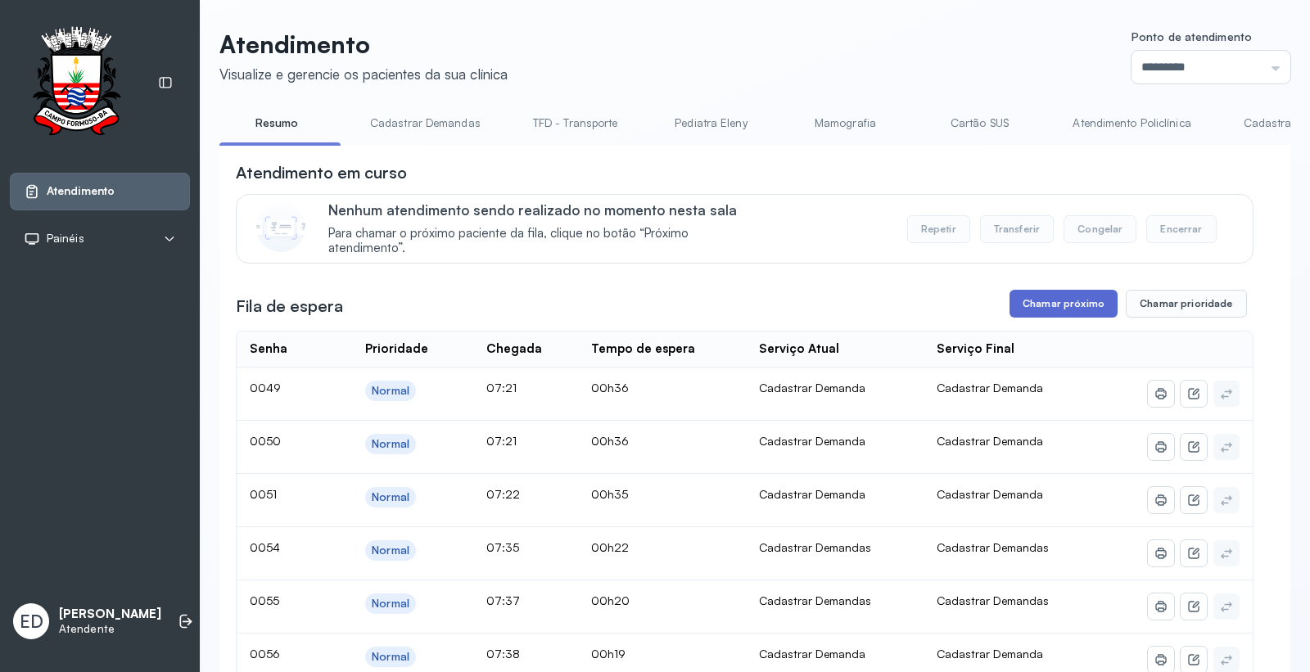
click at [1070, 312] on button "Chamar próximo" at bounding box center [1064, 304] width 108 height 28
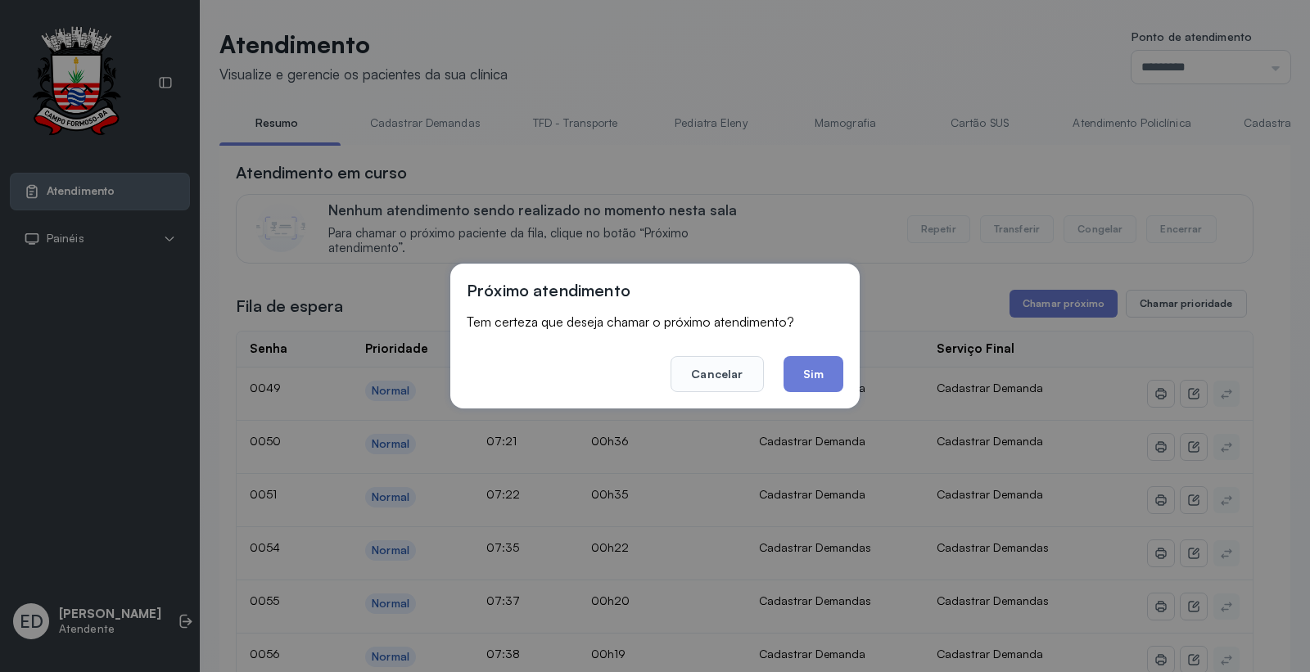
click at [806, 361] on button "Sim" at bounding box center [814, 374] width 60 height 36
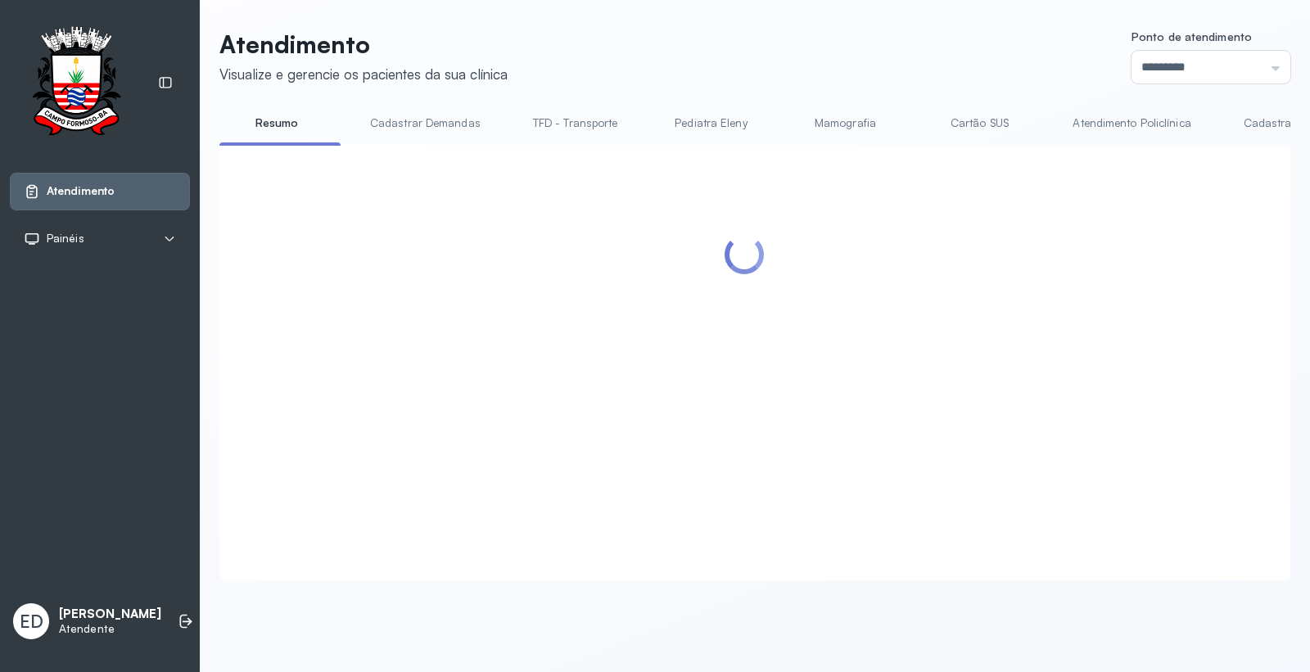
click at [846, 31] on header "Atendimento Visualize e gerencie os pacientes da sua clínica Ponto de atendimen…" at bounding box center [754, 56] width 1071 height 54
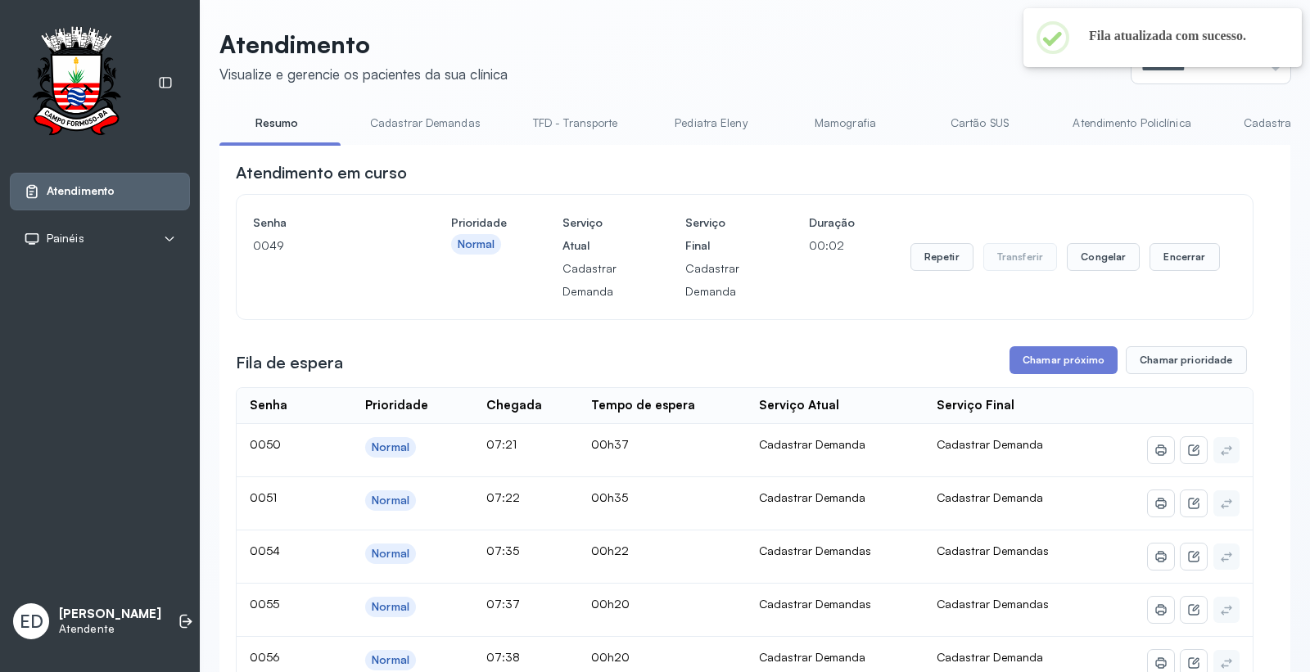
click at [1199, 260] on button "Encerrar" at bounding box center [1185, 257] width 70 height 28
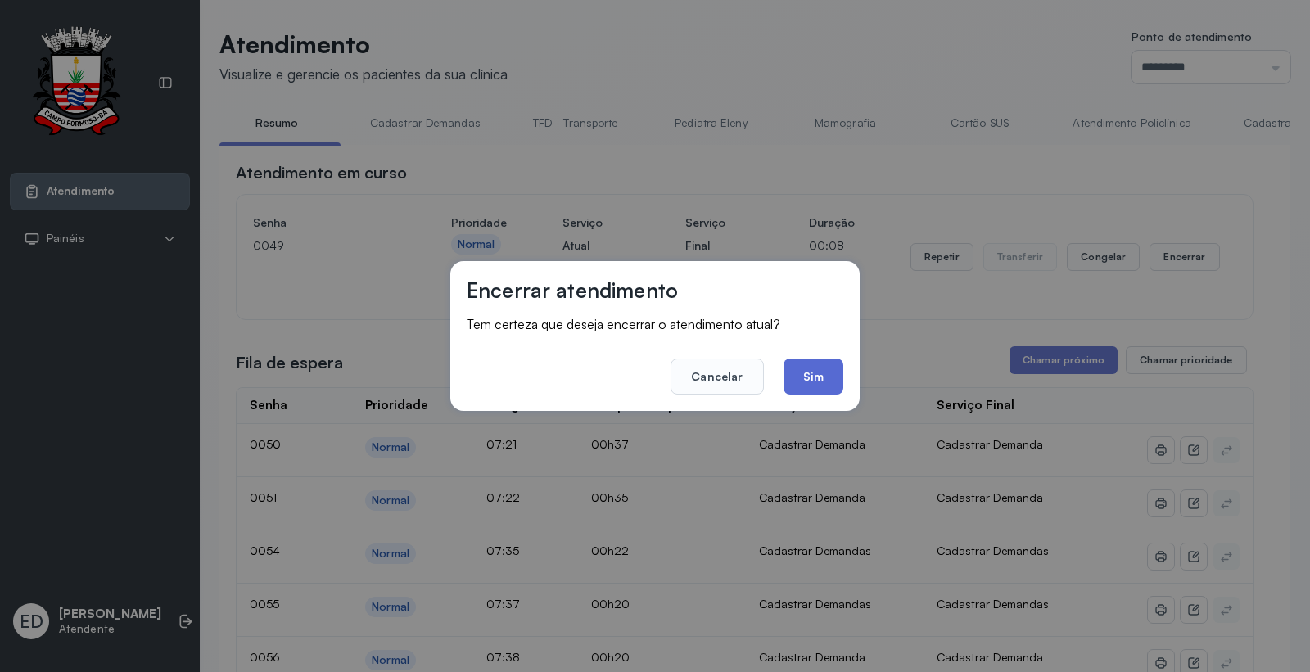
click at [820, 387] on button "Sim" at bounding box center [814, 377] width 60 height 36
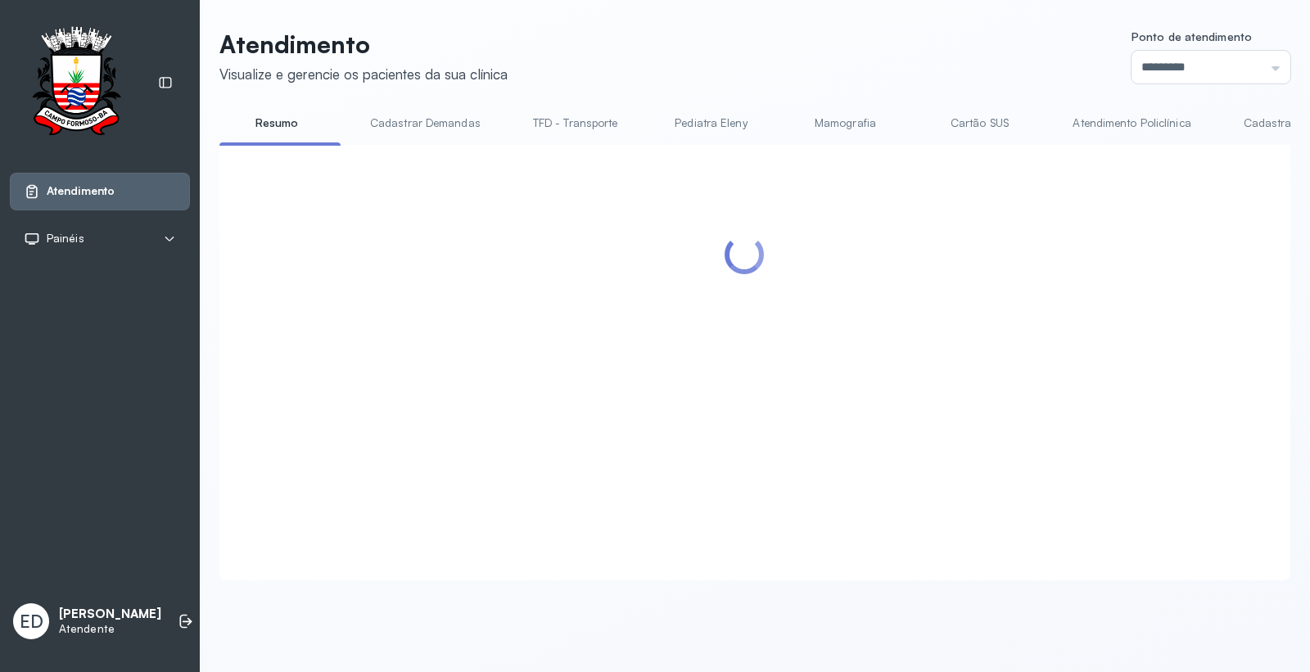
click at [904, 46] on header "Atendimento Visualize e gerencie os pacientes da sua clínica Ponto de atendimen…" at bounding box center [754, 56] width 1071 height 54
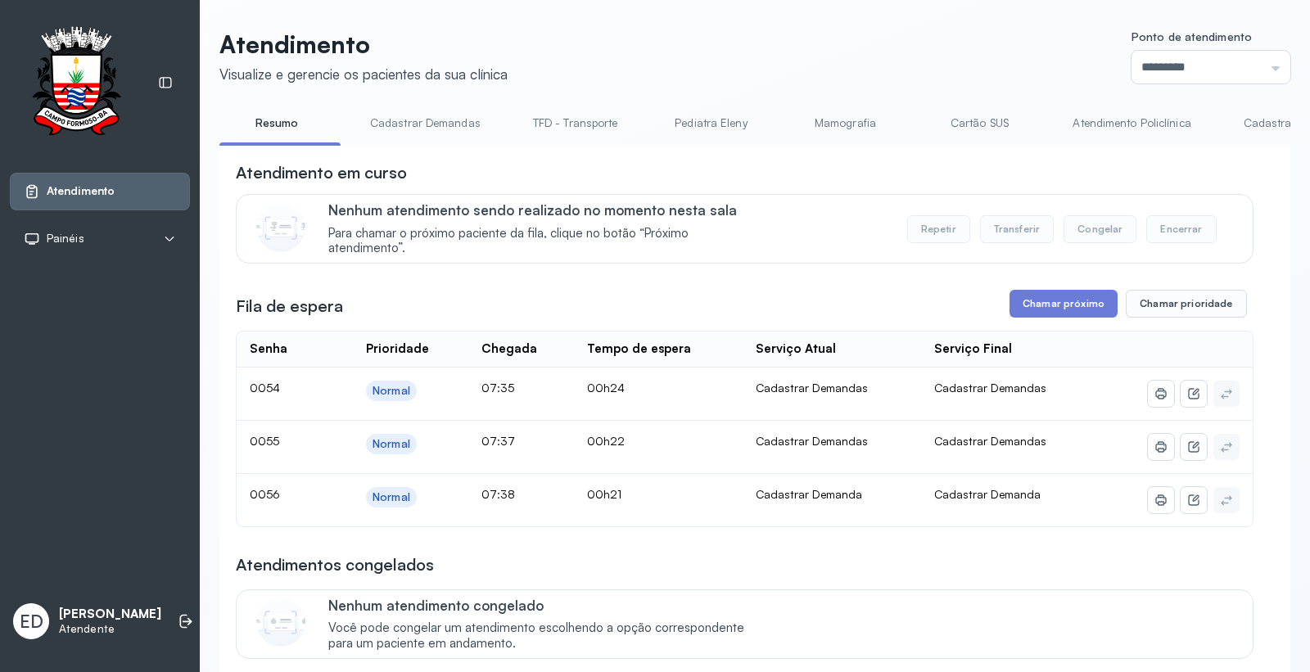
click at [882, 52] on header "Atendimento Visualize e gerencie os pacientes da sua clínica Ponto de atendimen…" at bounding box center [754, 56] width 1071 height 54
click at [1025, 299] on button "Chamar próximo" at bounding box center [1064, 304] width 108 height 28
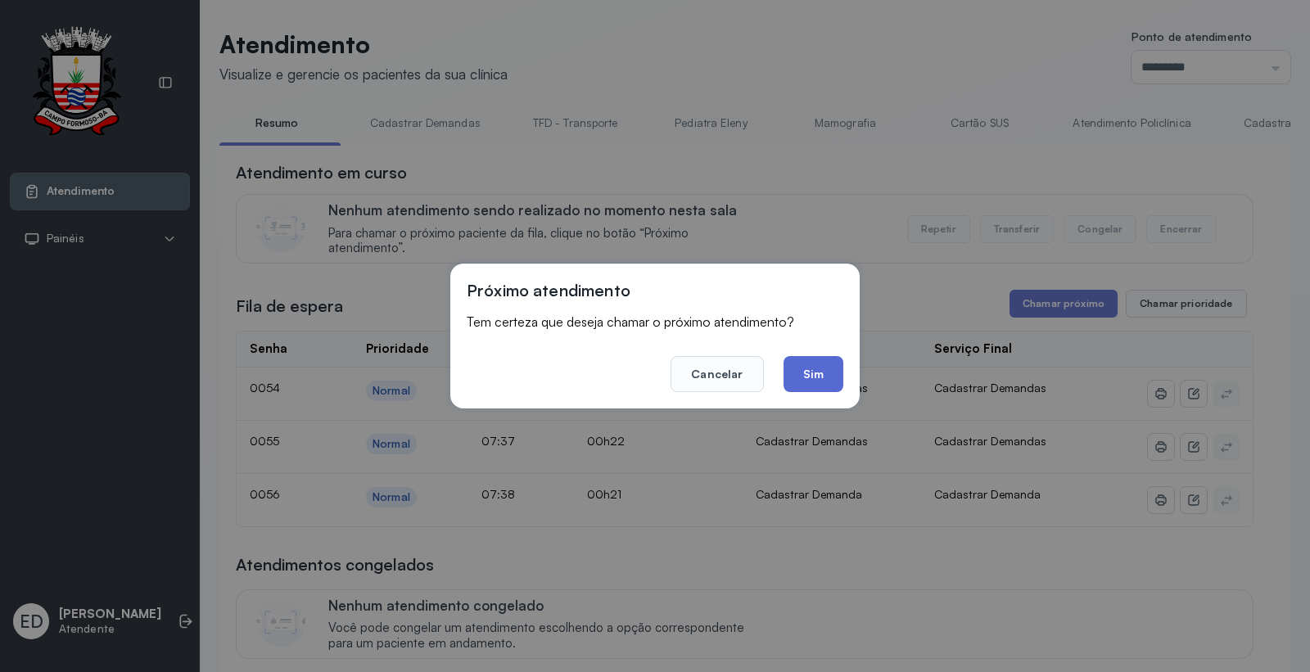
click at [816, 388] on button "Sim" at bounding box center [814, 374] width 60 height 36
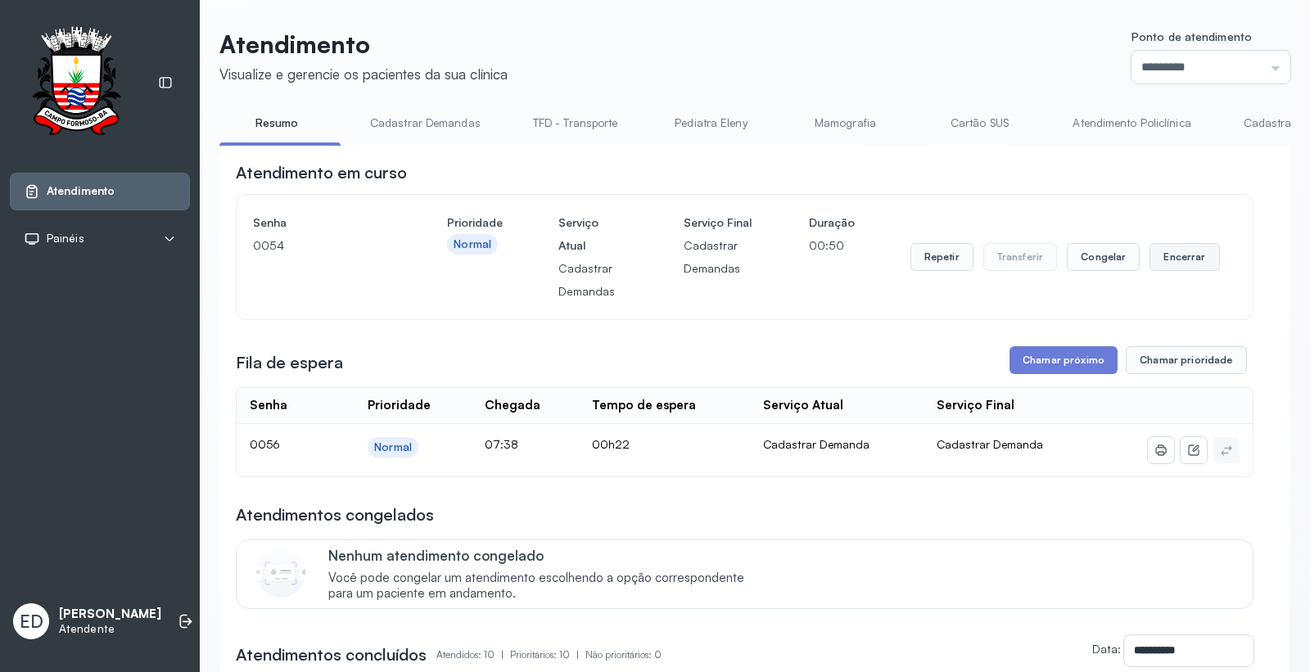
click at [1180, 262] on button "Encerrar" at bounding box center [1185, 257] width 70 height 28
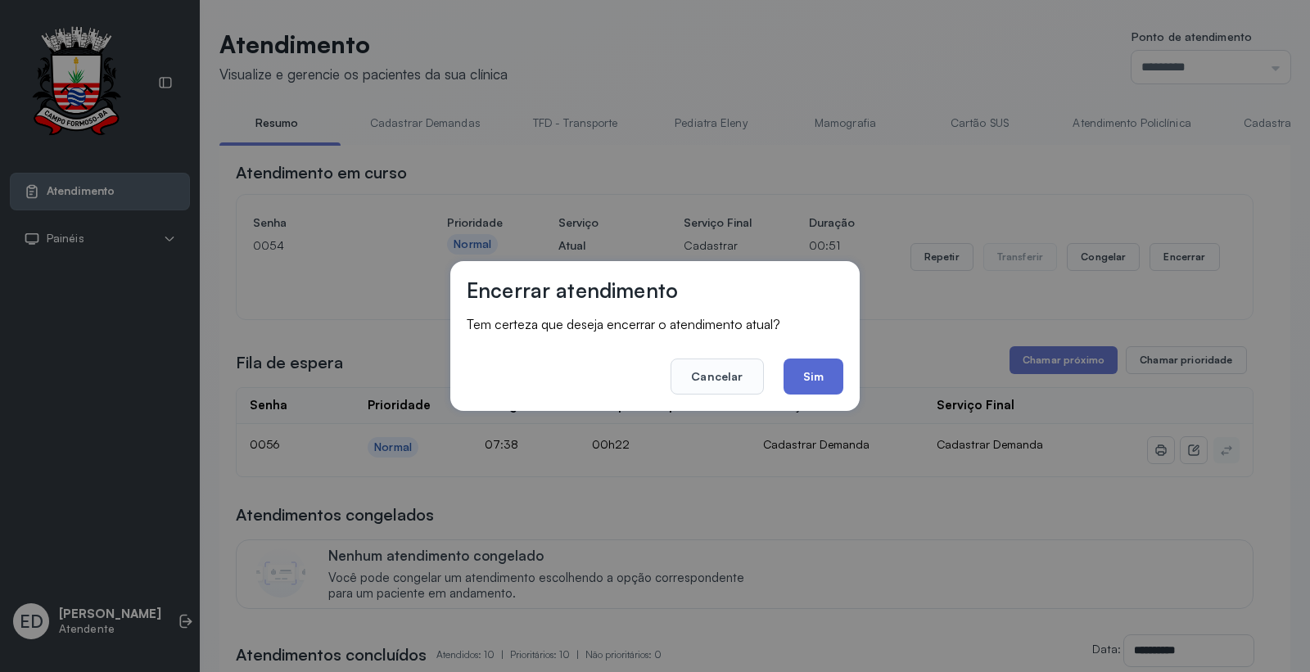
click at [822, 372] on button "Sim" at bounding box center [814, 377] width 60 height 36
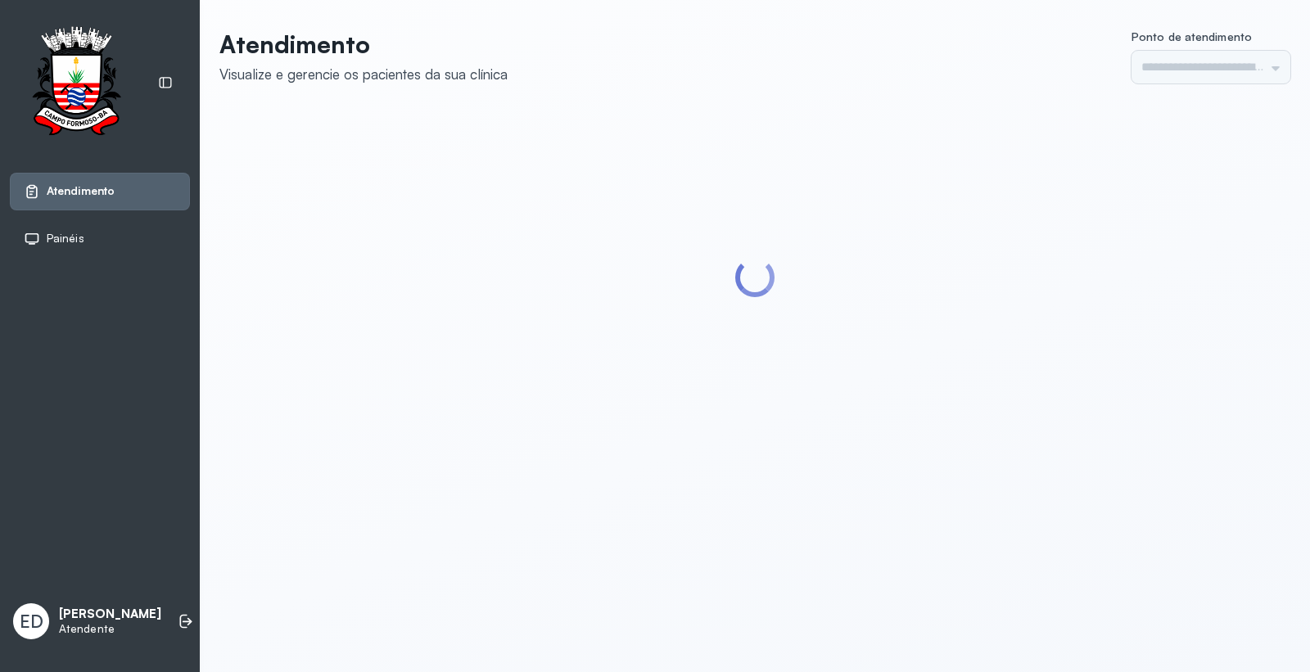
type input "*********"
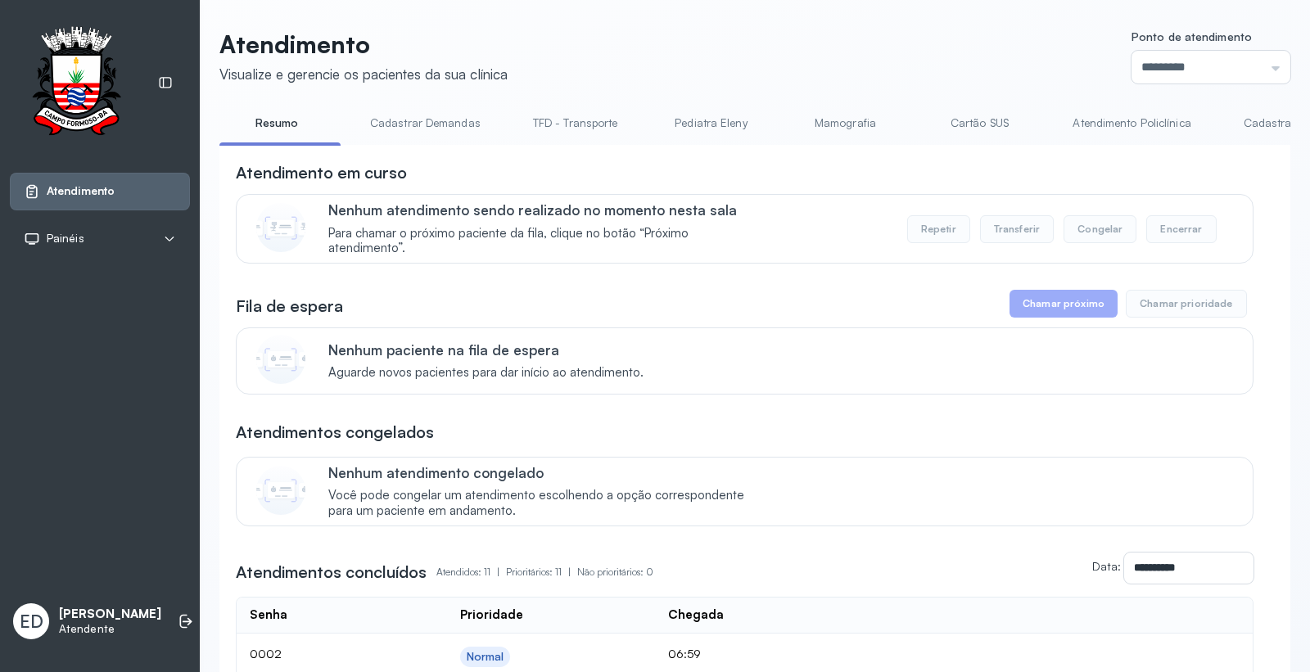
click at [961, 125] on link "Cartão SUS" at bounding box center [979, 123] width 115 height 27
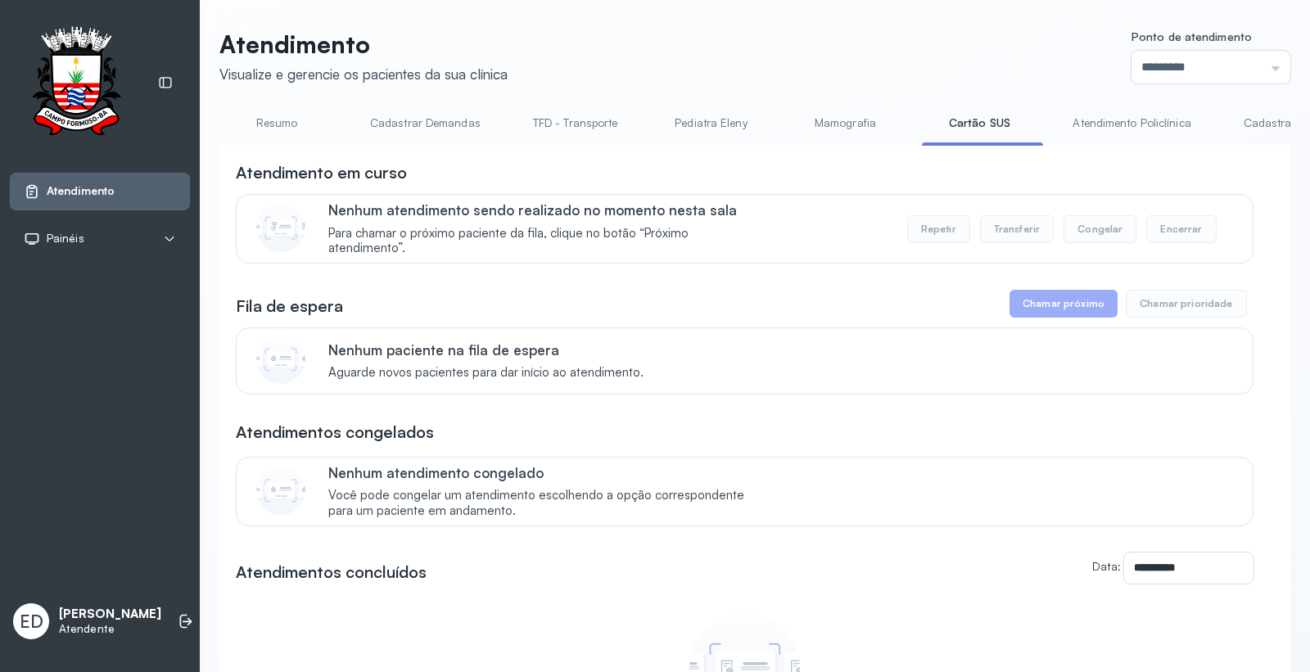
click at [263, 112] on link "Resumo" at bounding box center [276, 123] width 115 height 27
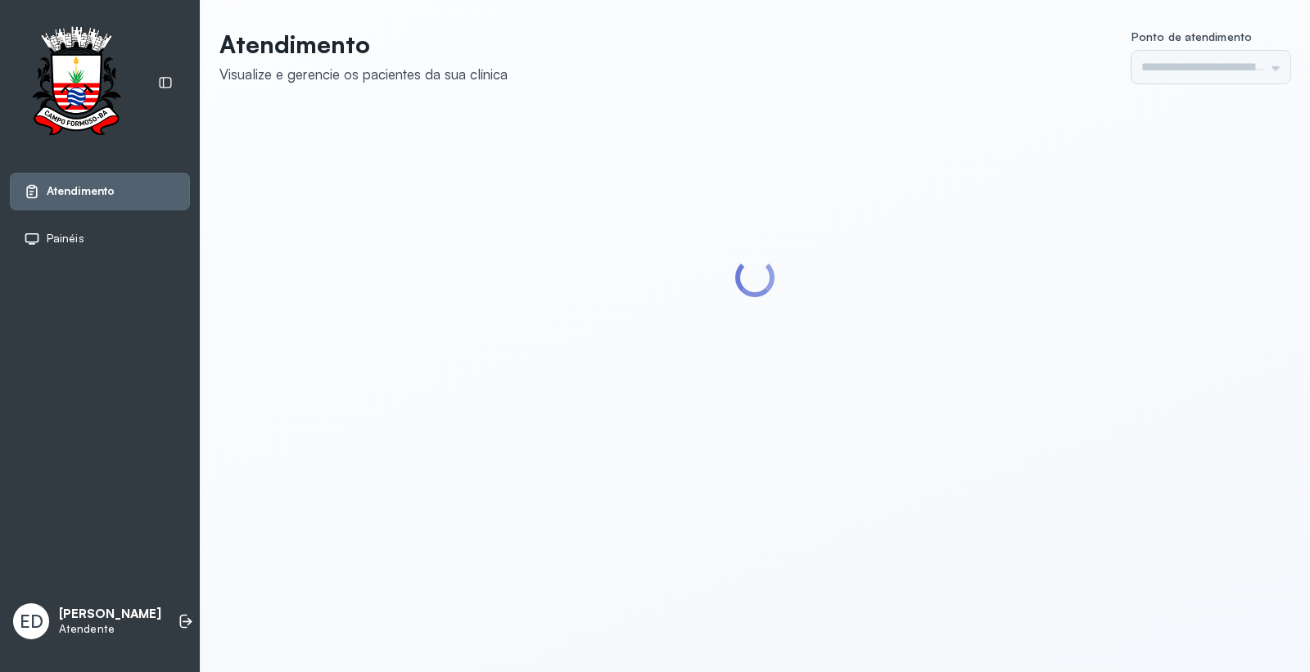
type input "*********"
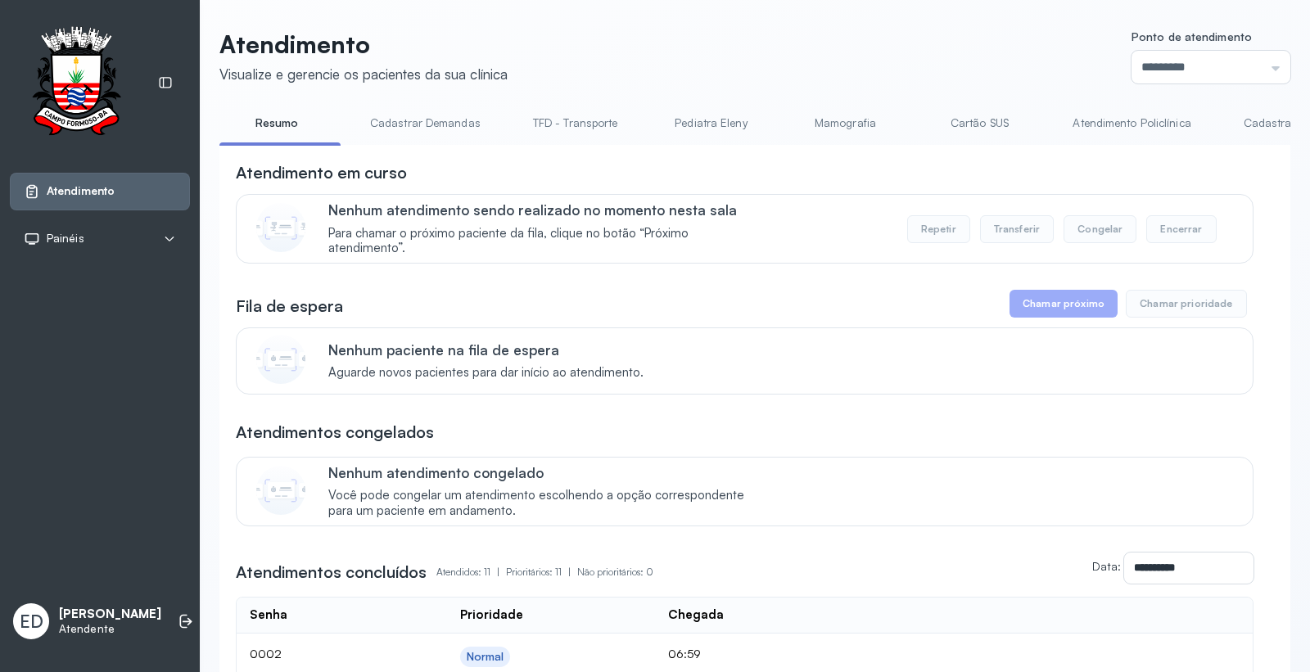
click at [743, 41] on header "Atendimento Visualize e gerencie os pacientes da sua clínica Ponto de atendimen…" at bounding box center [754, 56] width 1071 height 54
click at [412, 124] on link "Cadastrar Demandas" at bounding box center [425, 123] width 143 height 27
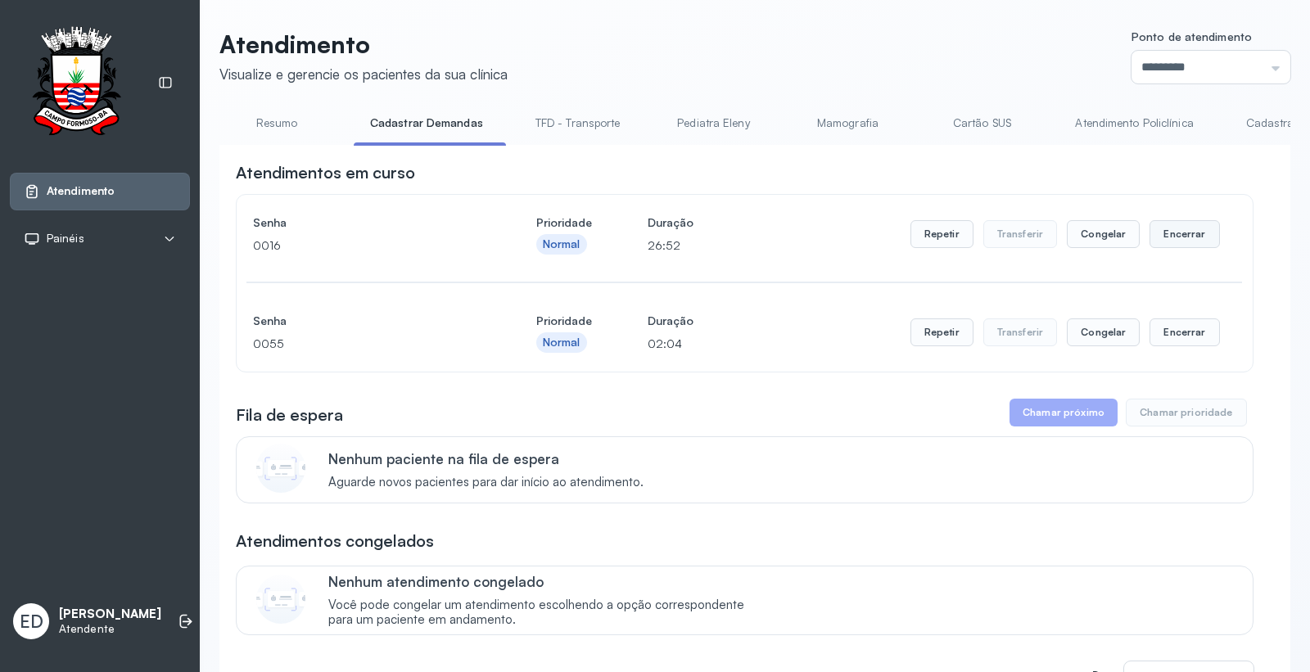
click at [1160, 234] on button "Encerrar" at bounding box center [1185, 234] width 70 height 28
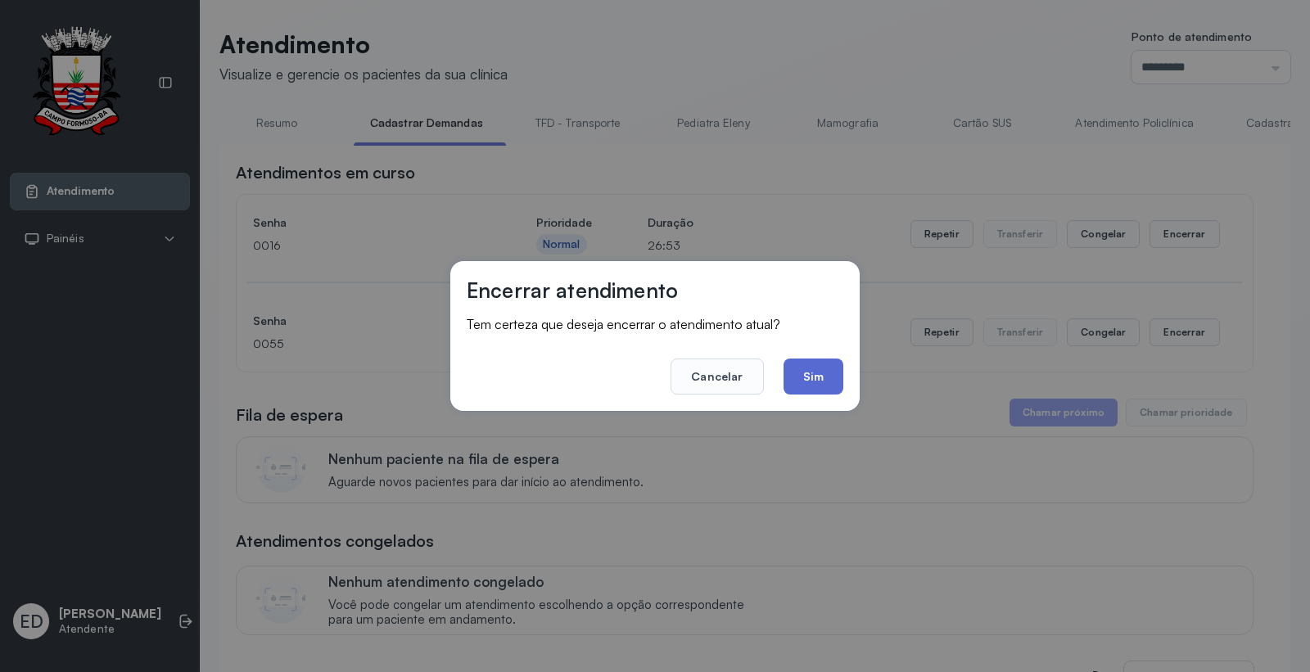
click at [837, 369] on button "Sim" at bounding box center [814, 377] width 60 height 36
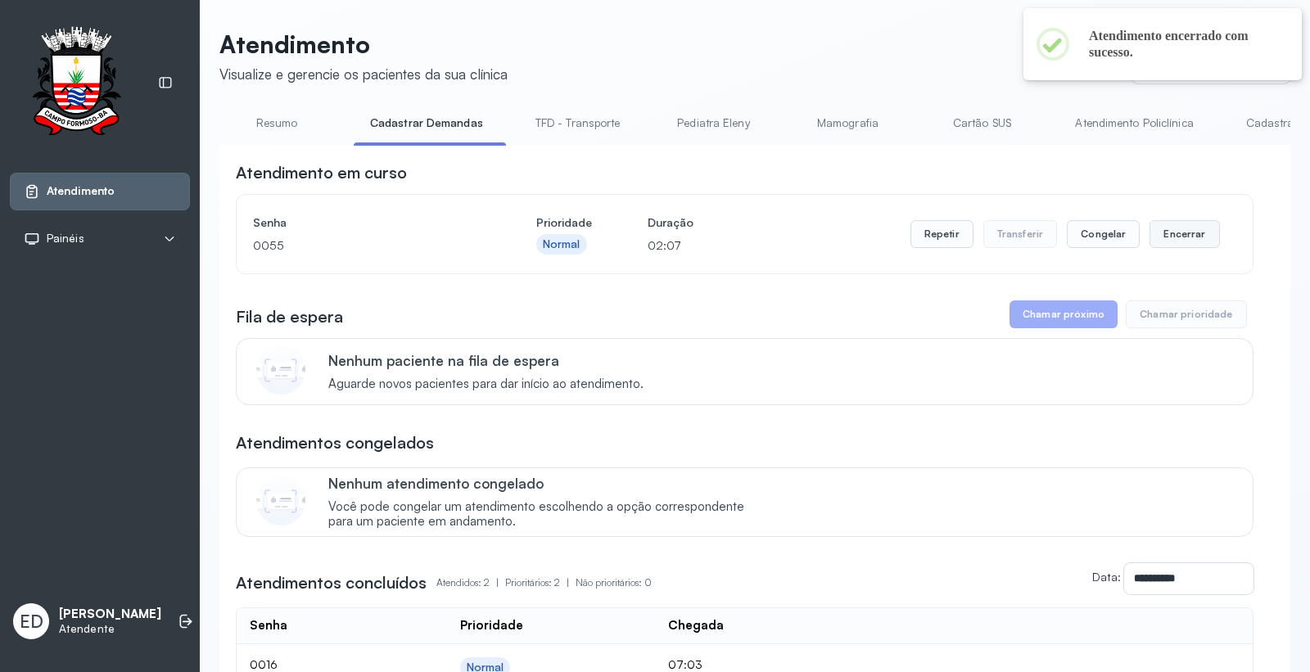
click at [1191, 238] on button "Encerrar" at bounding box center [1185, 234] width 70 height 28
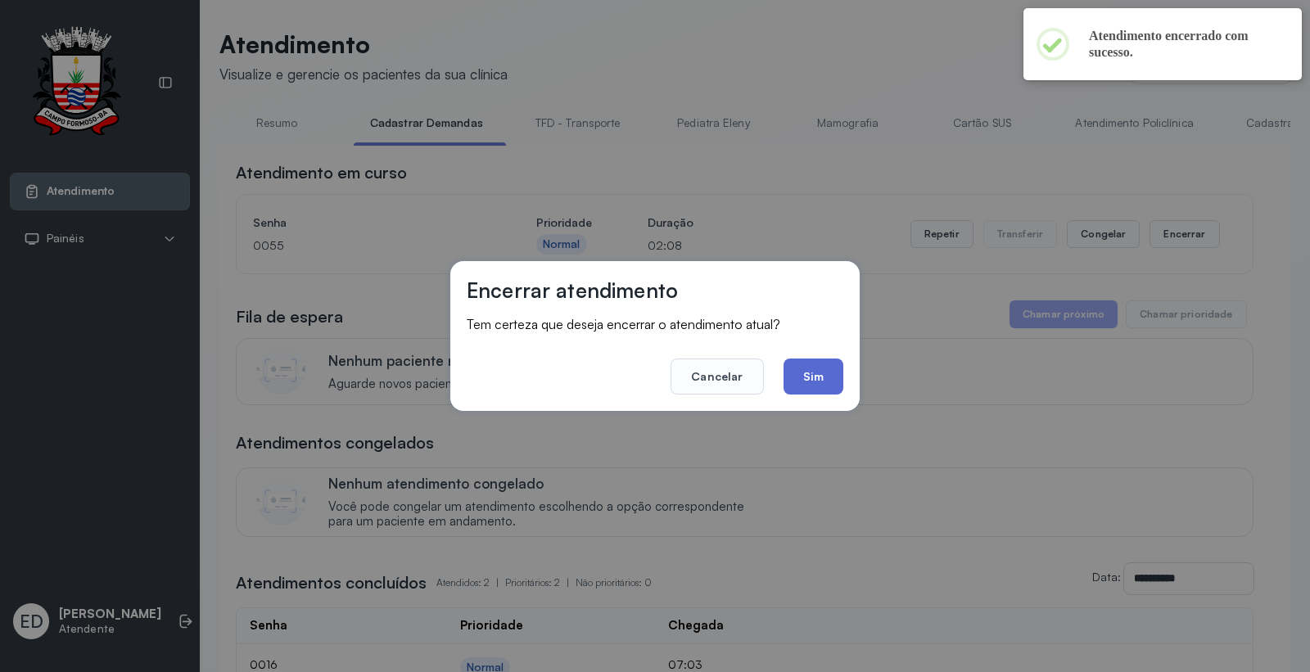
click at [814, 378] on button "Sim" at bounding box center [814, 377] width 60 height 36
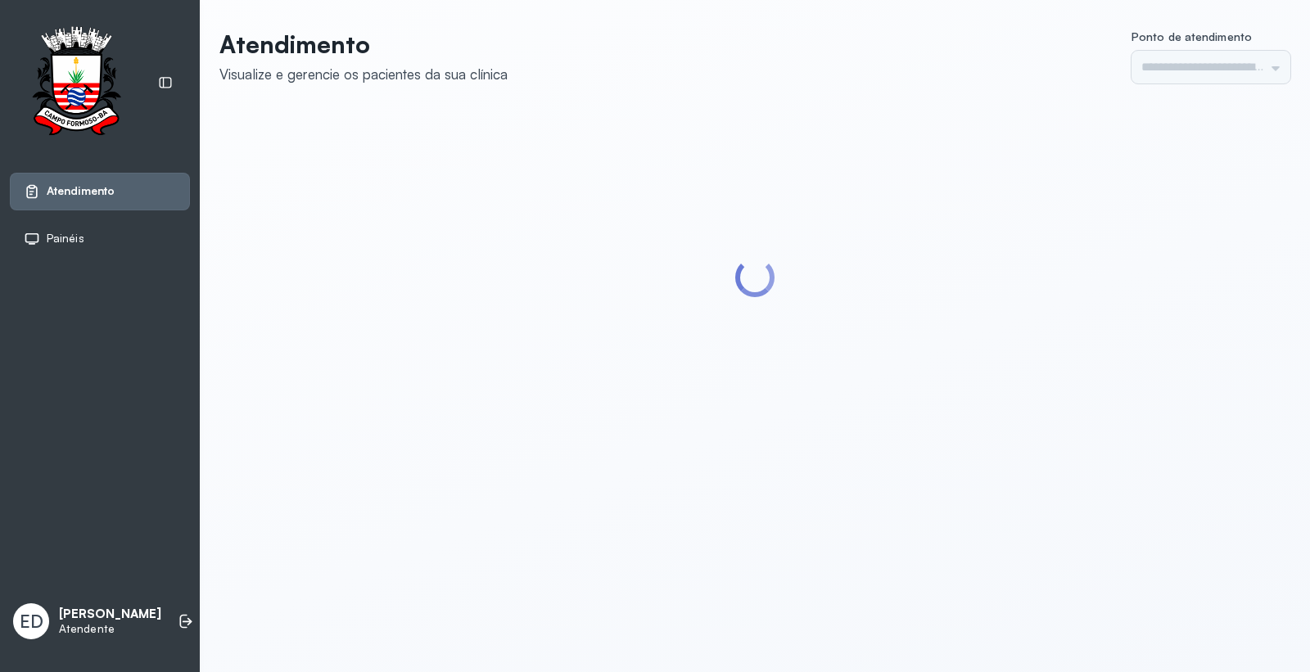
click at [847, 50] on header "Atendimento Visualize e gerencie os pacientes da sua clínica Ponto de atendimen…" at bounding box center [754, 56] width 1071 height 54
type input "*********"
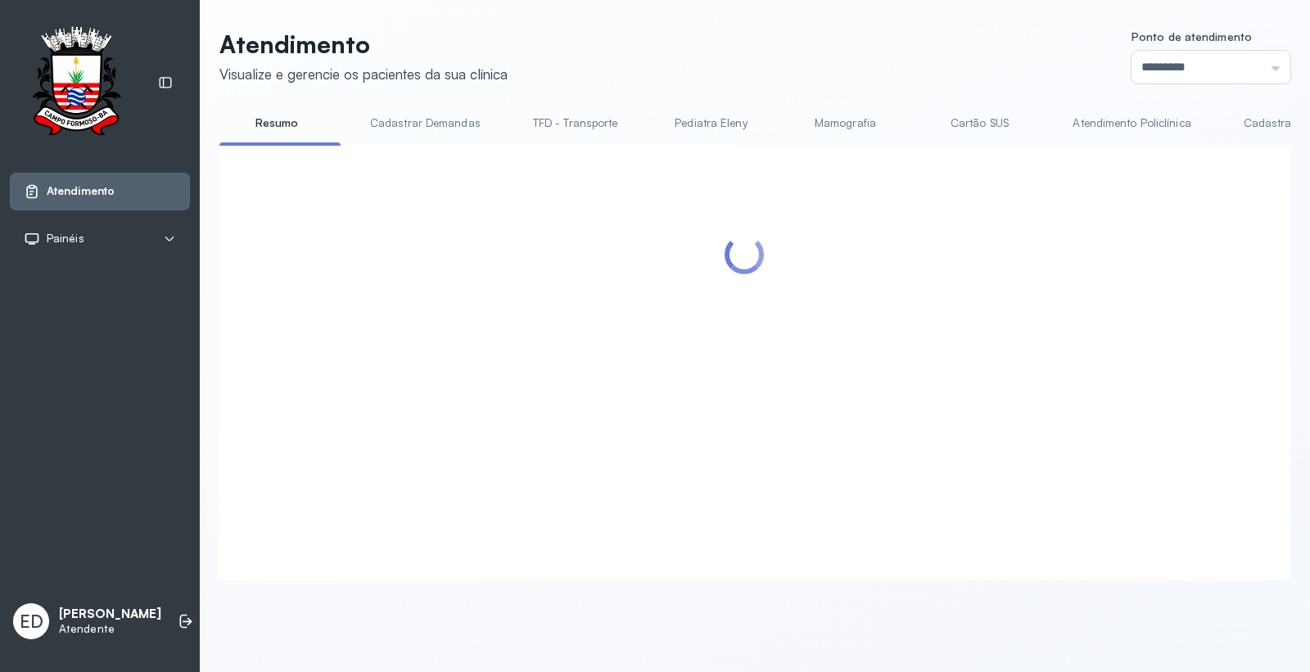
click at [847, 50] on header "Atendimento Visualize e gerencie os pacientes da sua clínica Ponto de atendimen…" at bounding box center [754, 56] width 1071 height 54
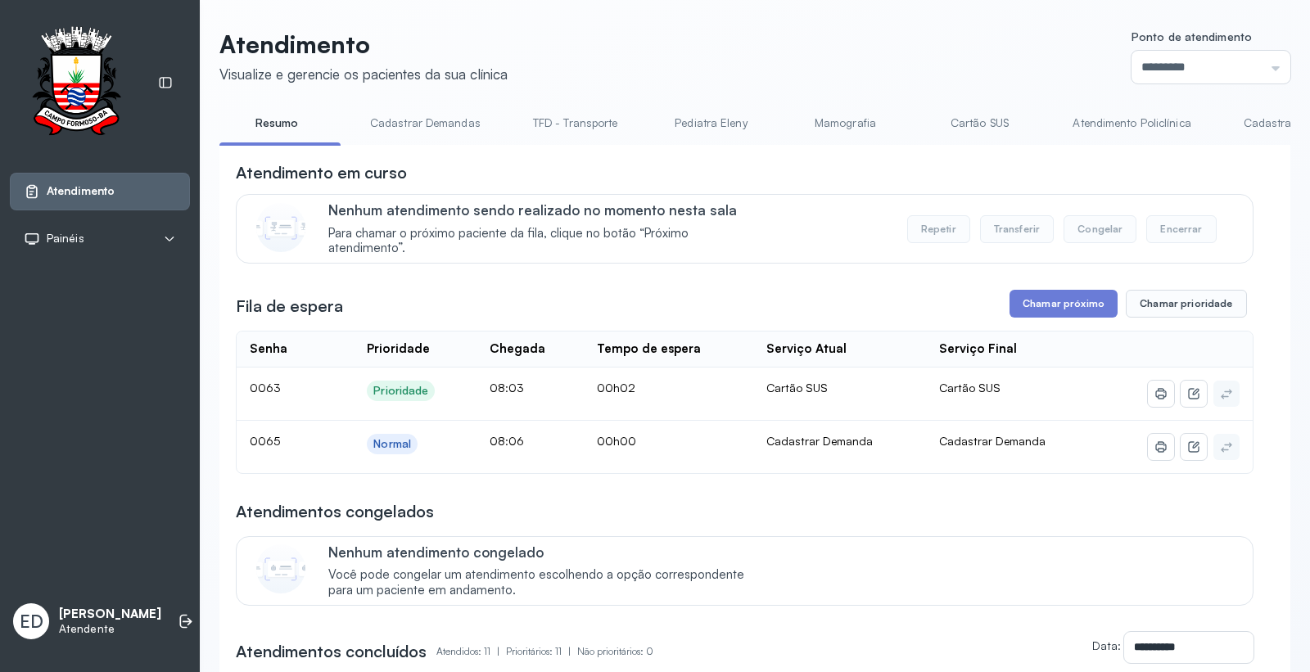
click at [961, 113] on link "Cartão SUS" at bounding box center [979, 123] width 115 height 27
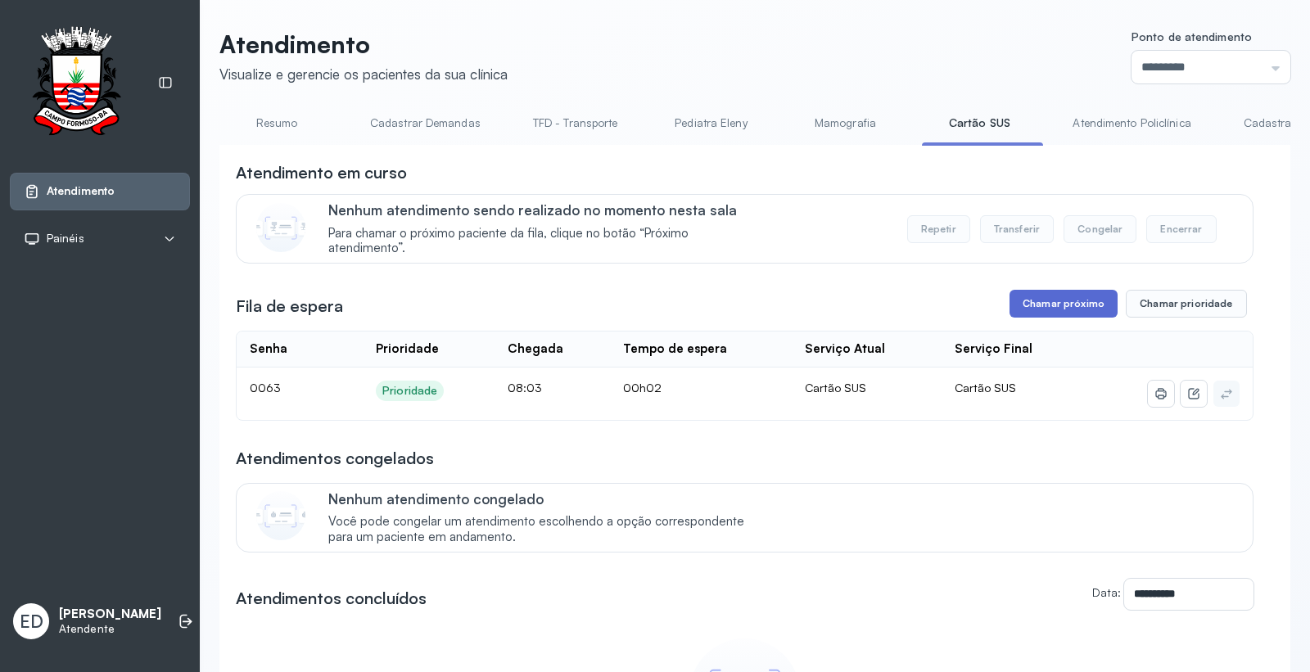
click at [1030, 314] on button "Chamar próximo" at bounding box center [1064, 304] width 108 height 28
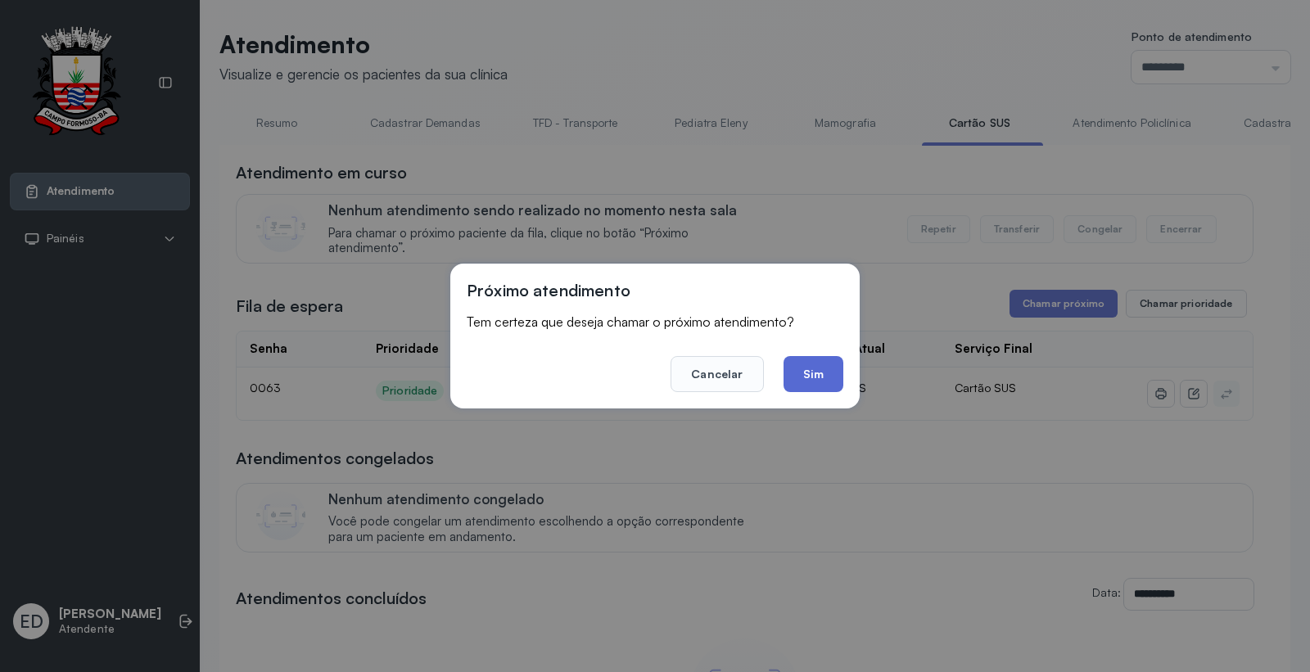
click at [827, 362] on button "Sim" at bounding box center [814, 374] width 60 height 36
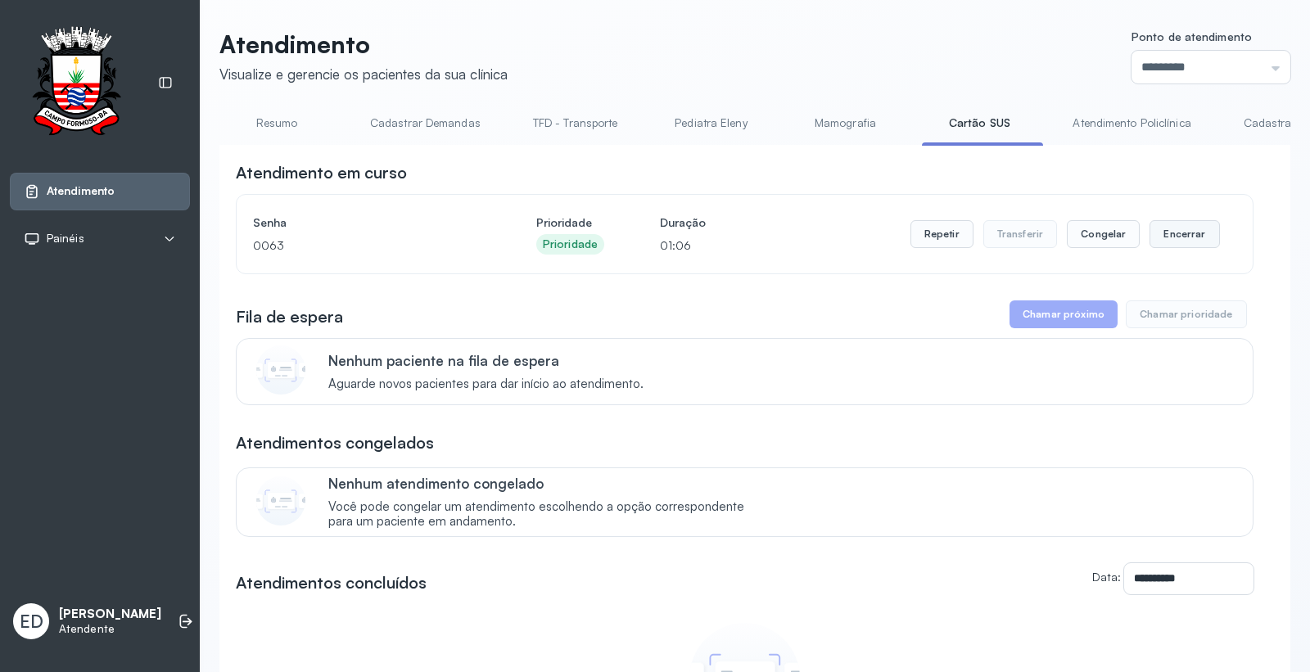
click at [1168, 236] on button "Encerrar" at bounding box center [1185, 234] width 70 height 28
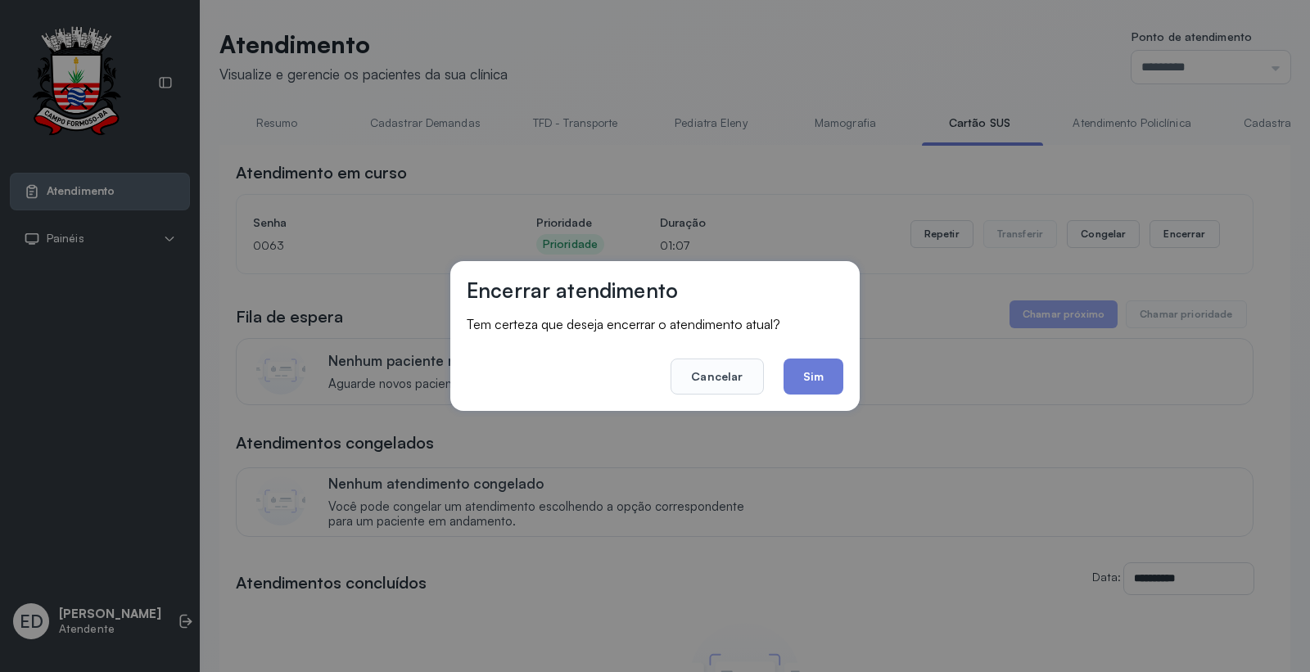
click at [806, 373] on button "Sim" at bounding box center [814, 377] width 60 height 36
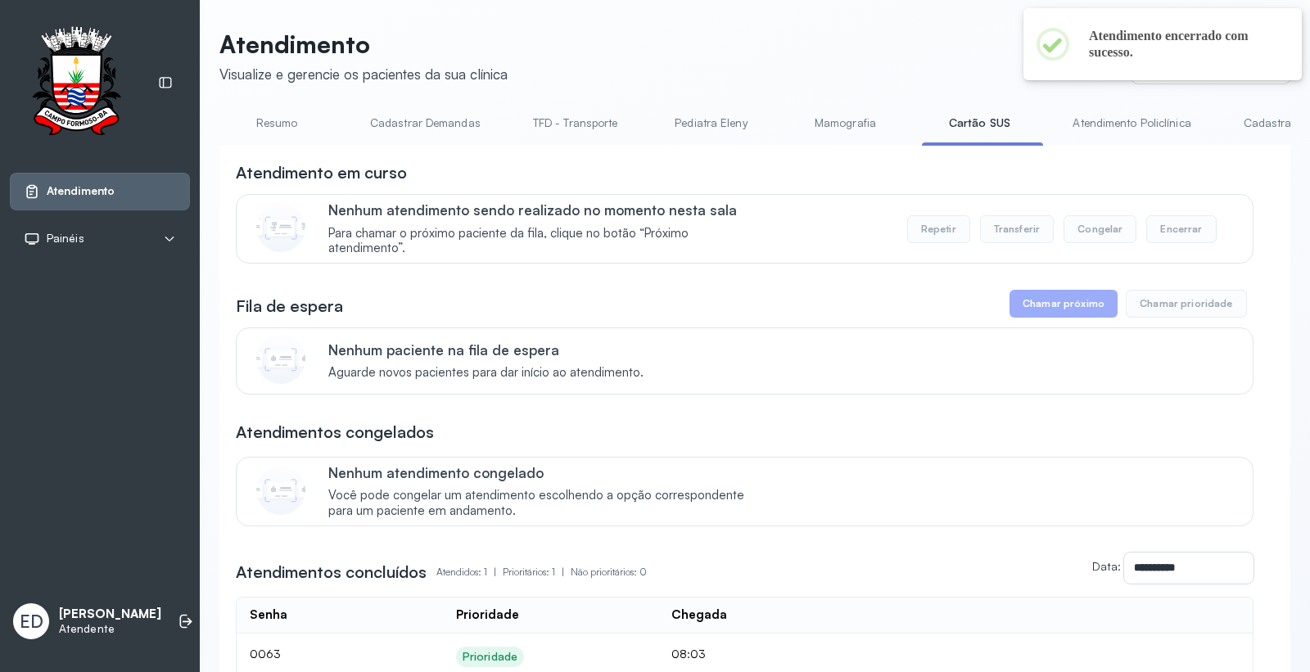
click at [705, 43] on header "Atendimento Visualize e gerencie os pacientes da sua clínica Ponto de atendimen…" at bounding box center [754, 56] width 1071 height 54
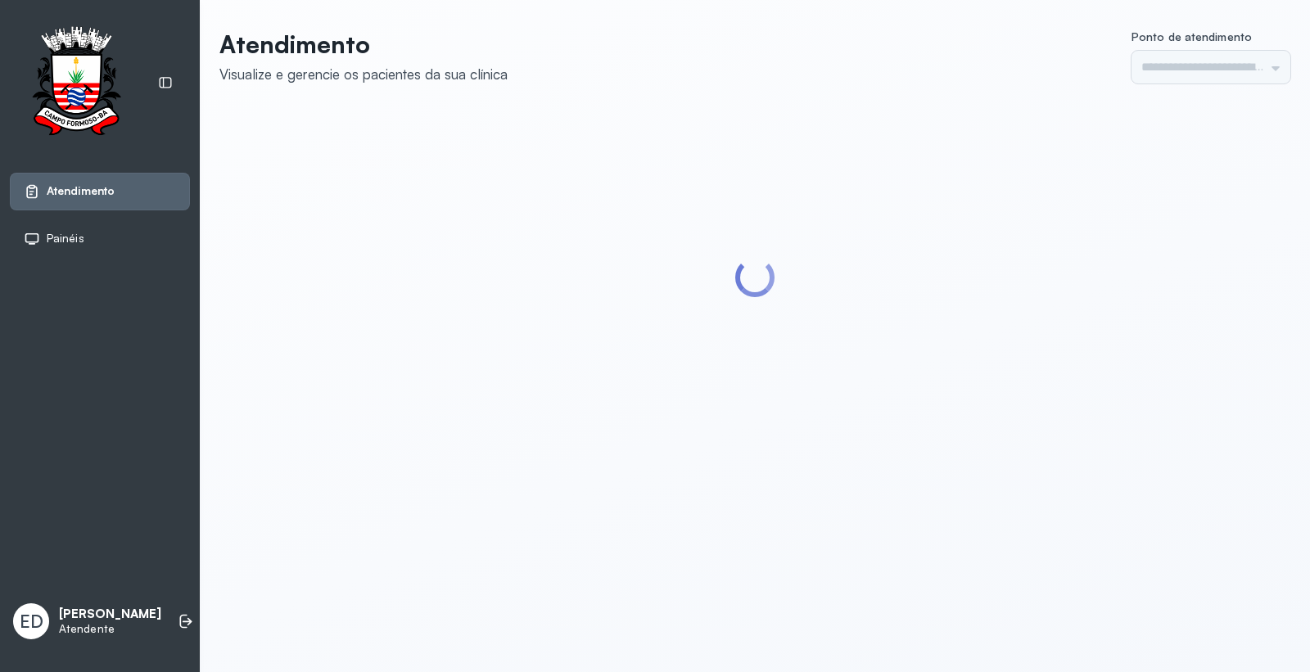
type input "*********"
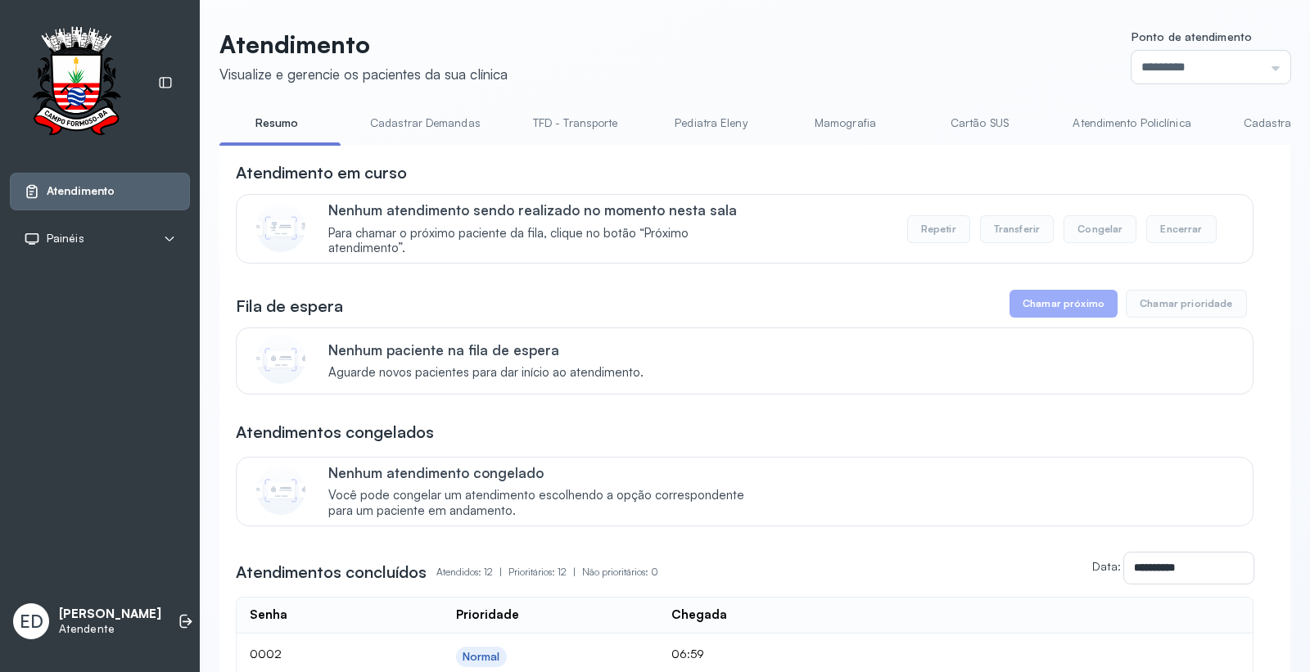
scroll to position [91, 0]
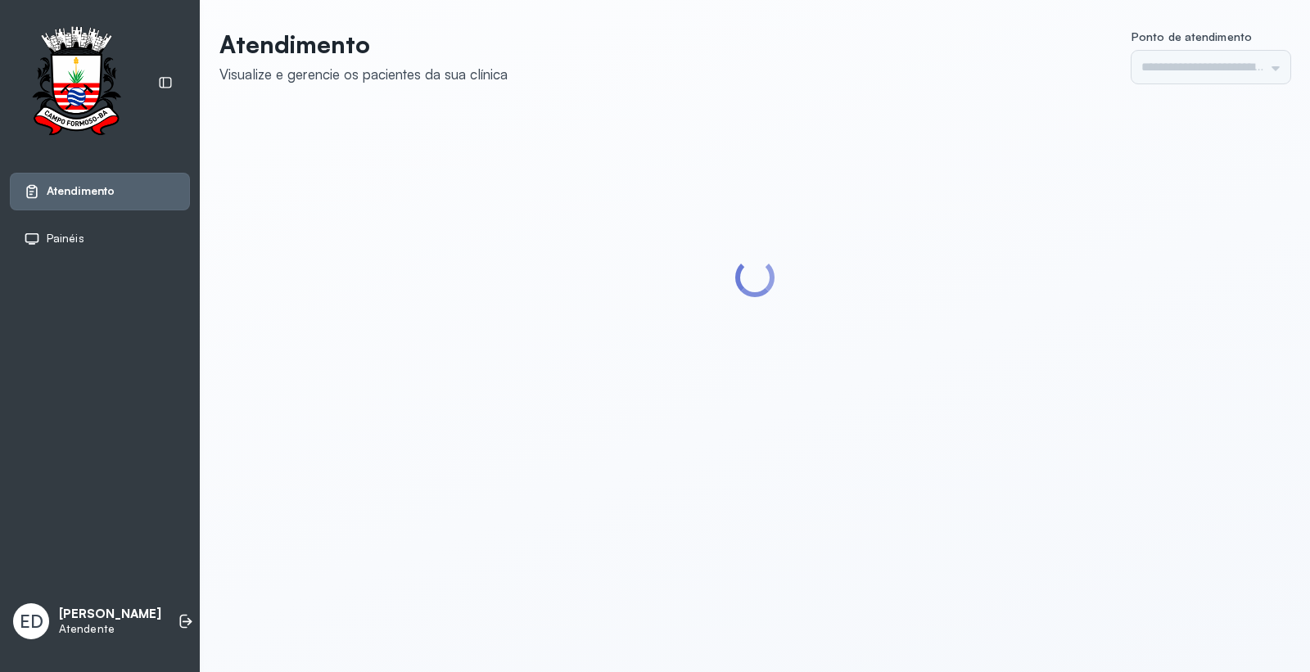
type input "*********"
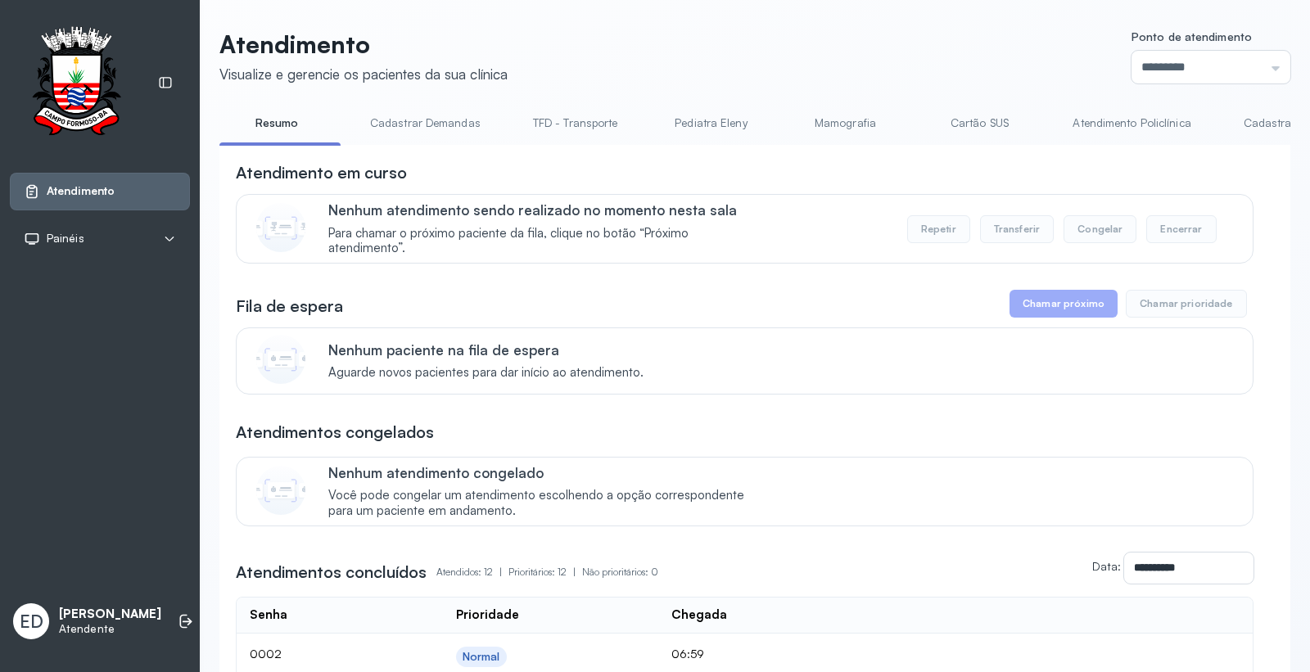
click at [972, 121] on link "Cartão SUS" at bounding box center [979, 123] width 115 height 27
click at [987, 63] on header "Atendimento Visualize e gerencie os pacientes da sua clínica Ponto de atendimen…" at bounding box center [754, 56] width 1071 height 54
click at [289, 129] on link "Resumo" at bounding box center [276, 123] width 115 height 27
click at [272, 113] on link "Resumo" at bounding box center [276, 123] width 115 height 27
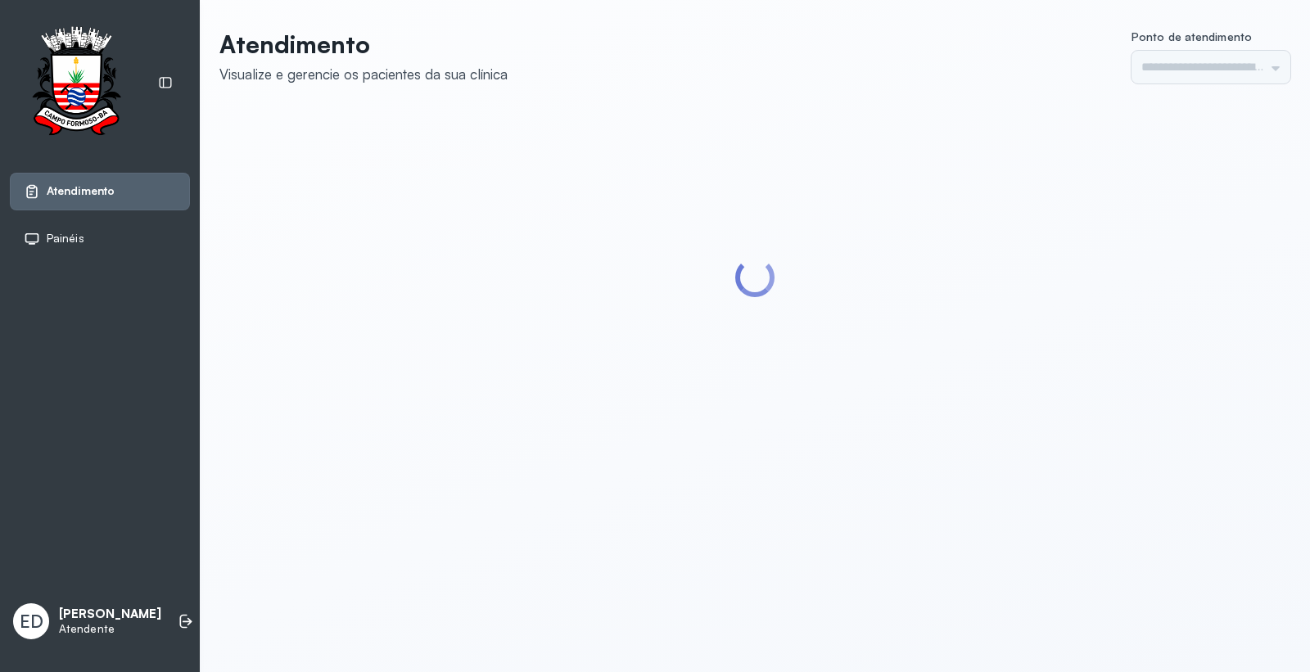
type input "*********"
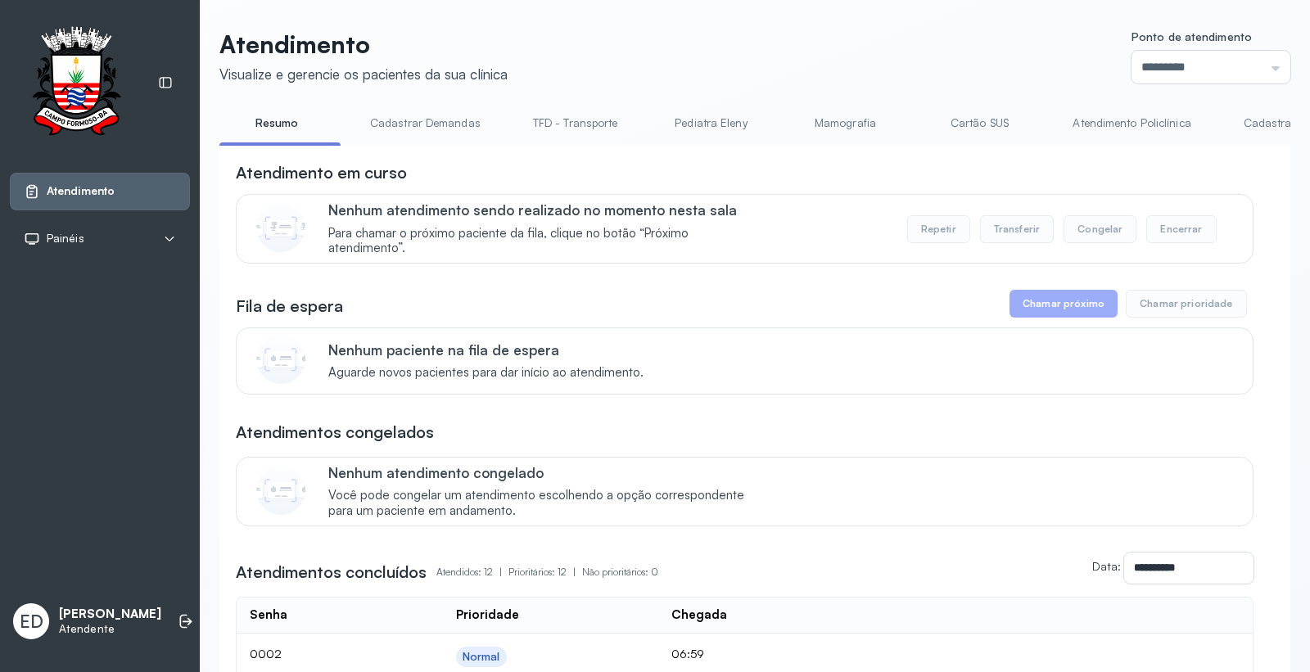
click at [978, 126] on link "Cartão SUS" at bounding box center [979, 123] width 115 height 27
click at [1125, 126] on link "Atendimento Policlínica" at bounding box center [1131, 123] width 151 height 27
click at [268, 120] on link "Resumo" at bounding box center [276, 123] width 115 height 27
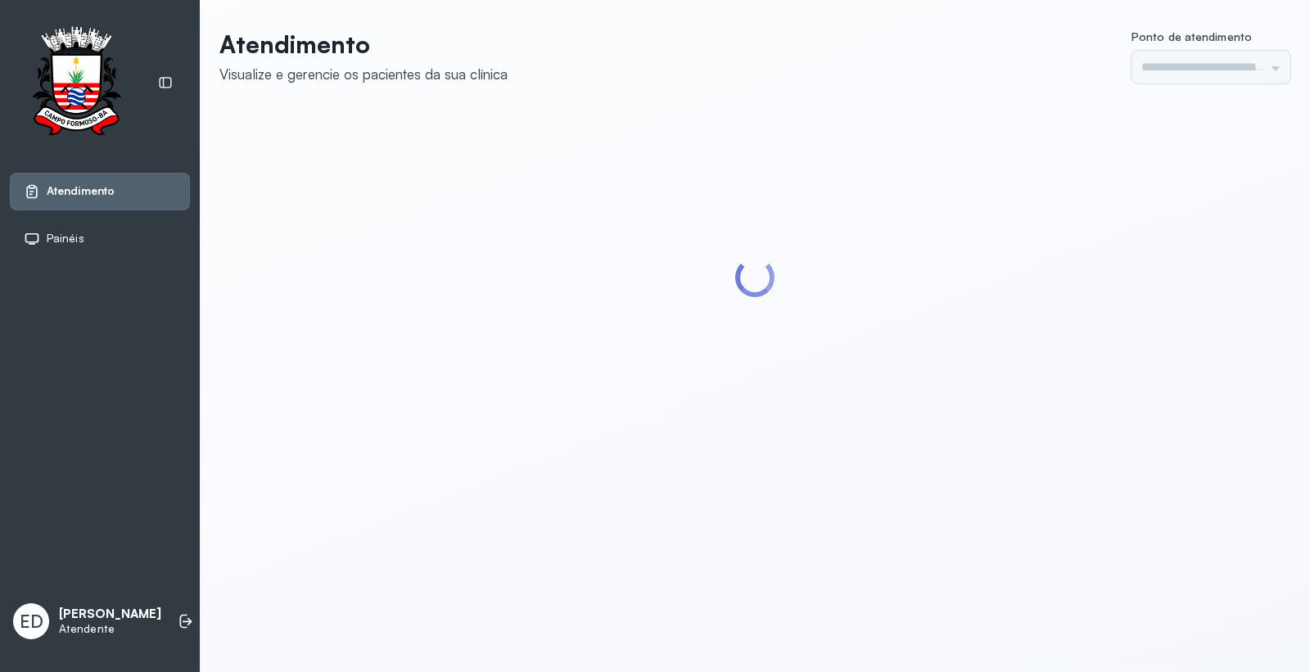
type input "*********"
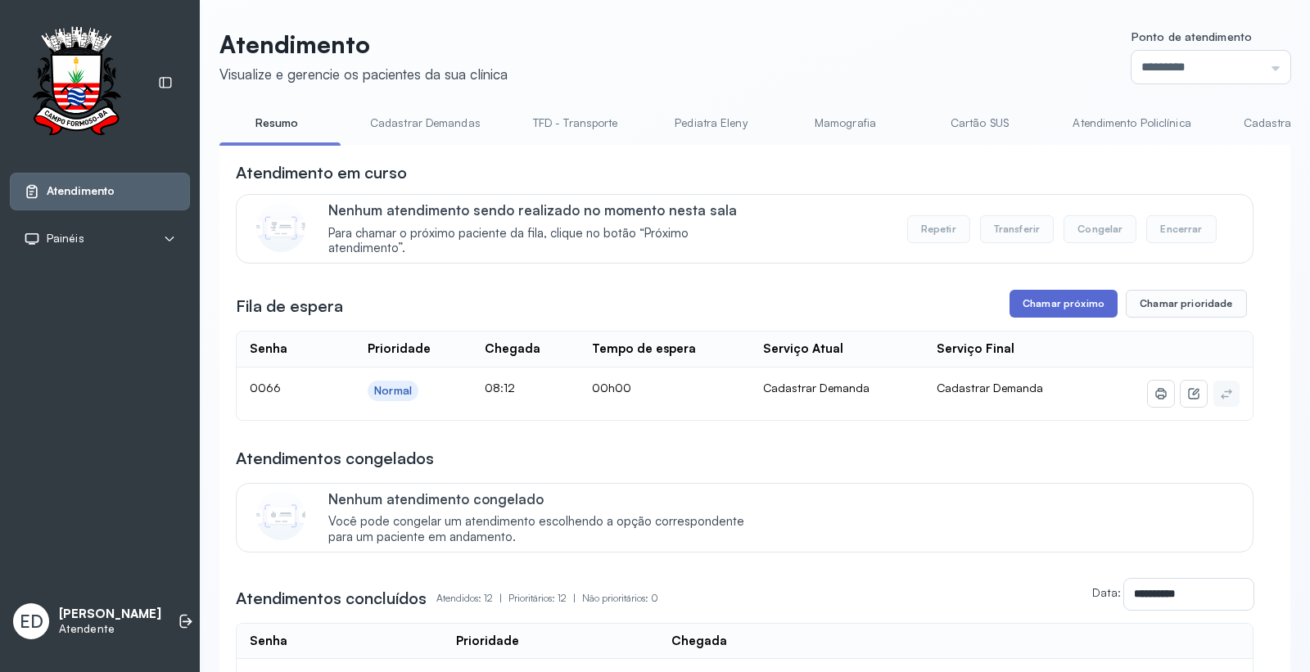
click at [1071, 307] on button "Chamar próximo" at bounding box center [1064, 304] width 108 height 28
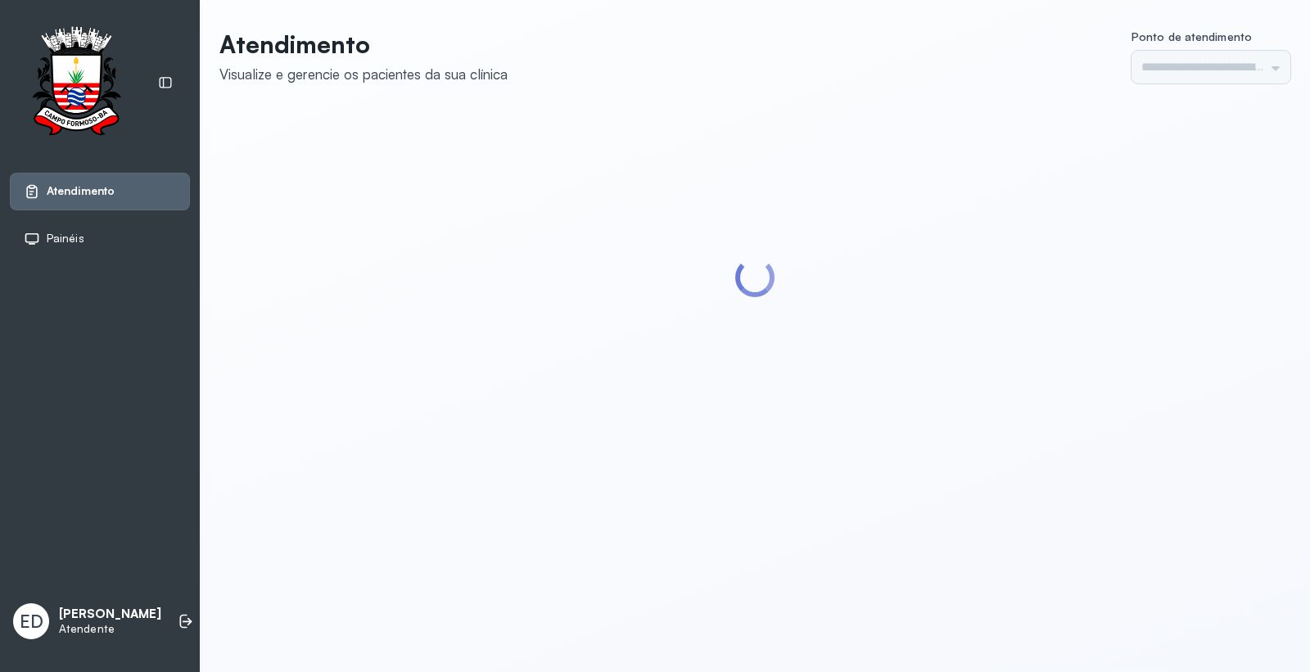
type input "*********"
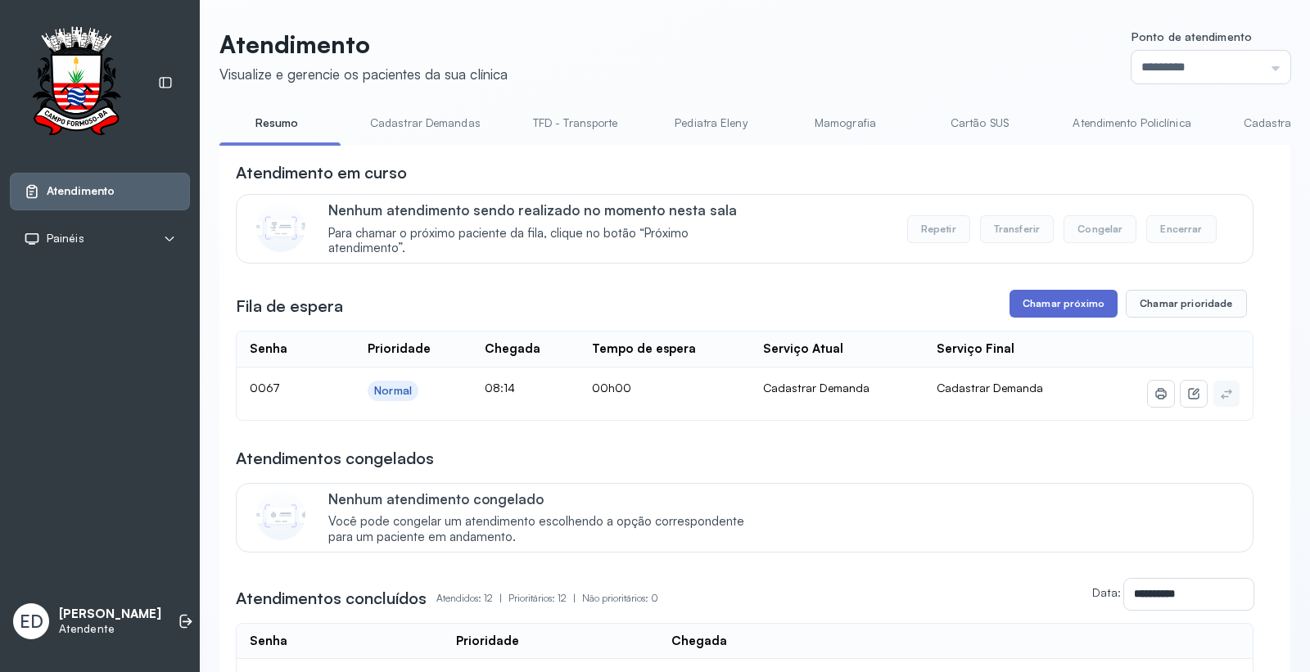
click at [1070, 314] on button "Chamar próximo" at bounding box center [1064, 304] width 108 height 28
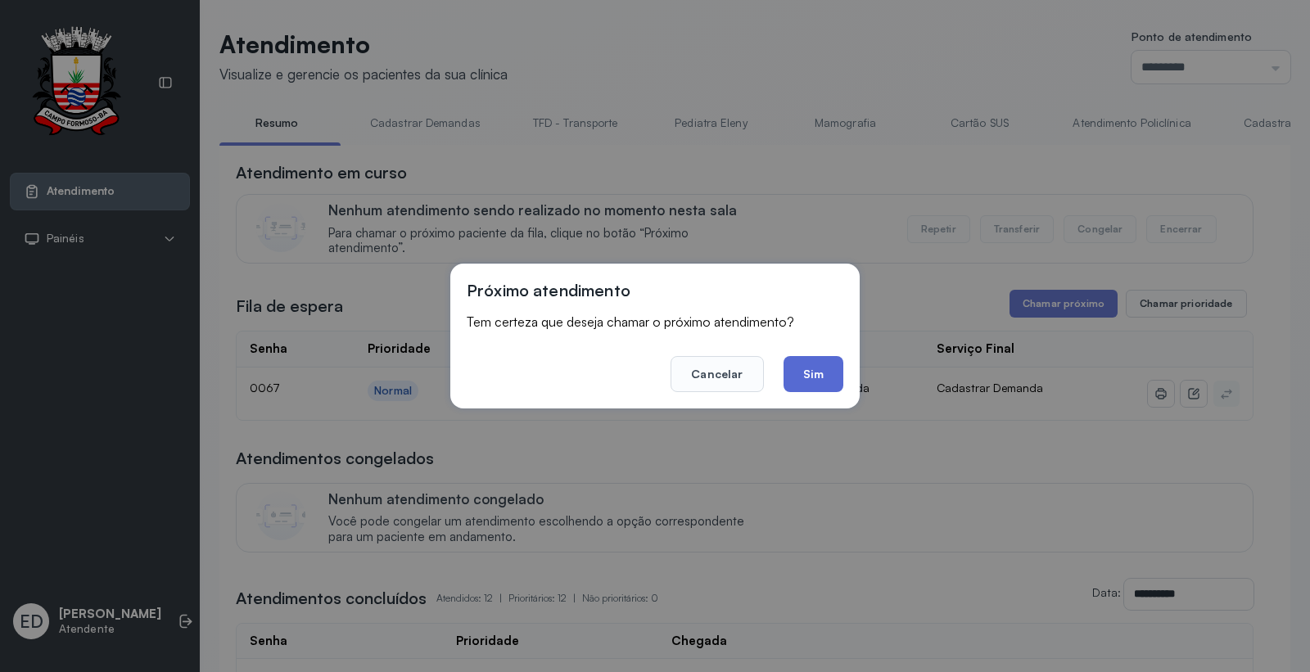
click at [822, 365] on button "Sim" at bounding box center [814, 374] width 60 height 36
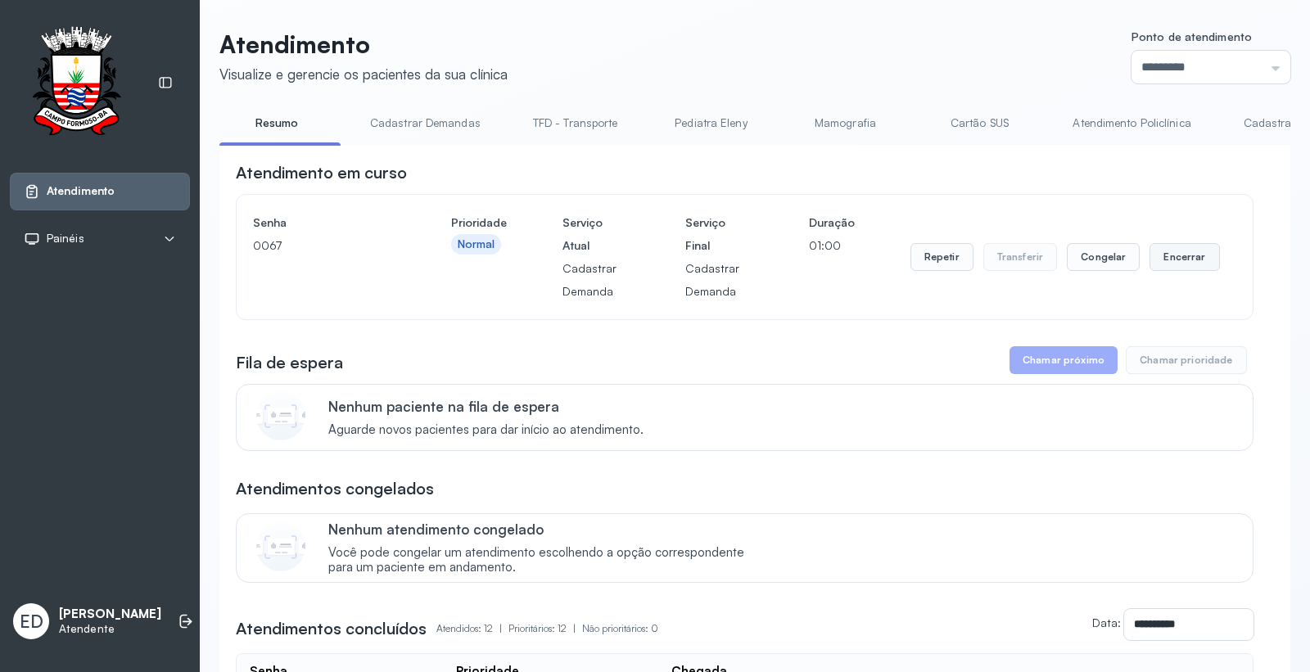
click at [1179, 248] on button "Encerrar" at bounding box center [1185, 257] width 70 height 28
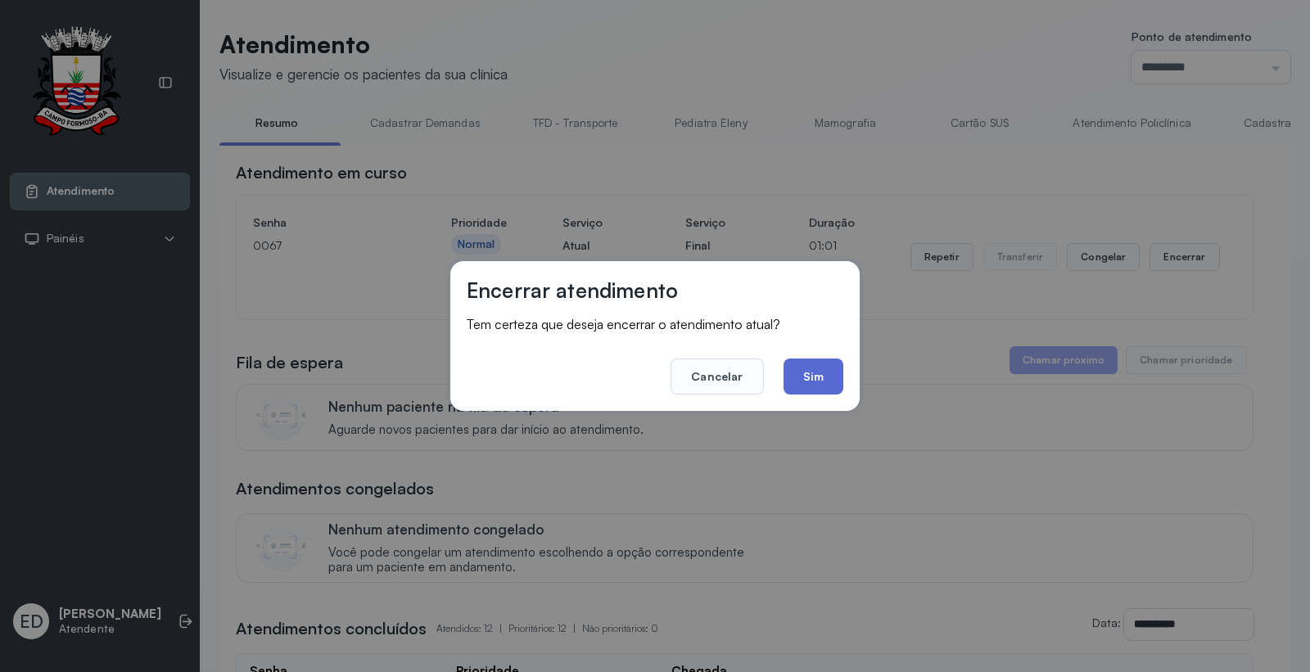
click at [825, 382] on button "Sim" at bounding box center [814, 377] width 60 height 36
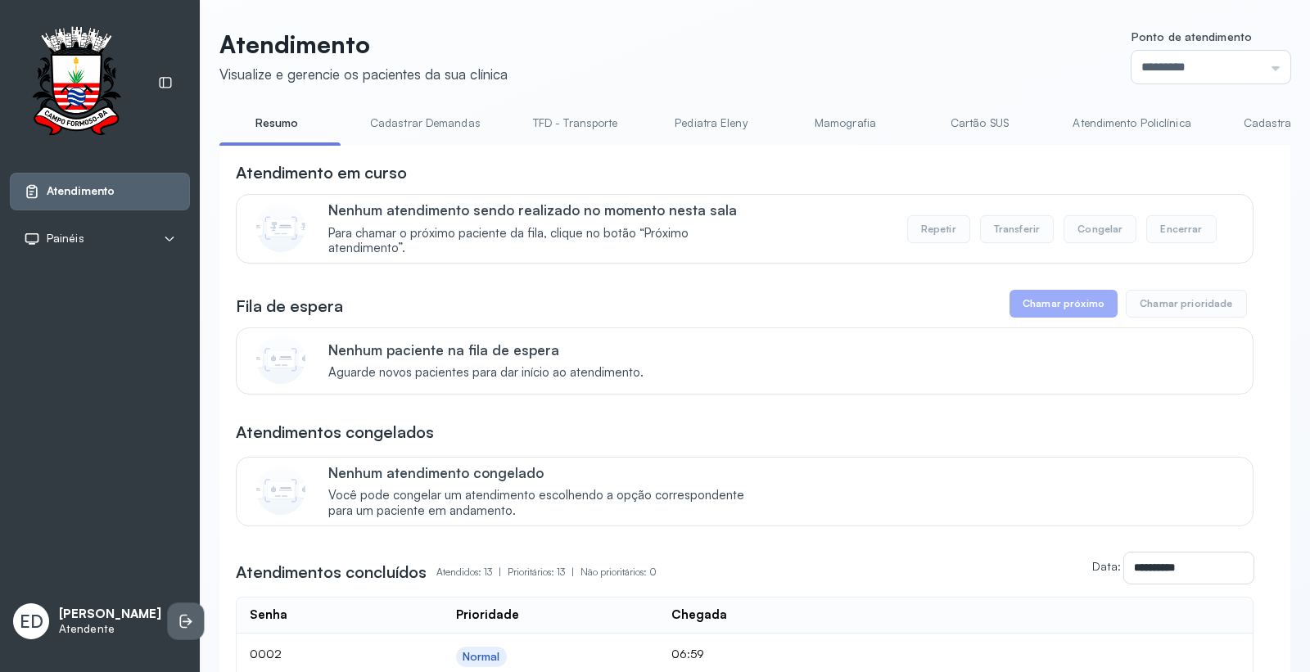
click at [178, 617] on icon at bounding box center [186, 621] width 16 height 16
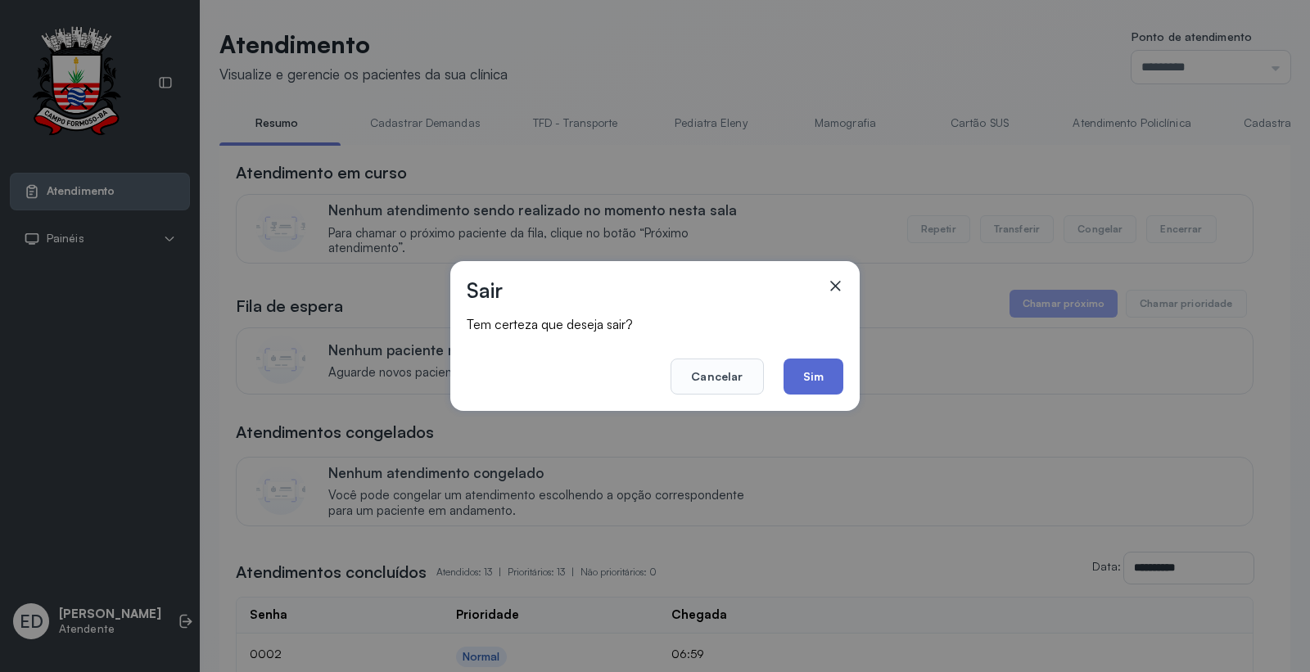
click at [808, 378] on button "Sim" at bounding box center [814, 377] width 60 height 36
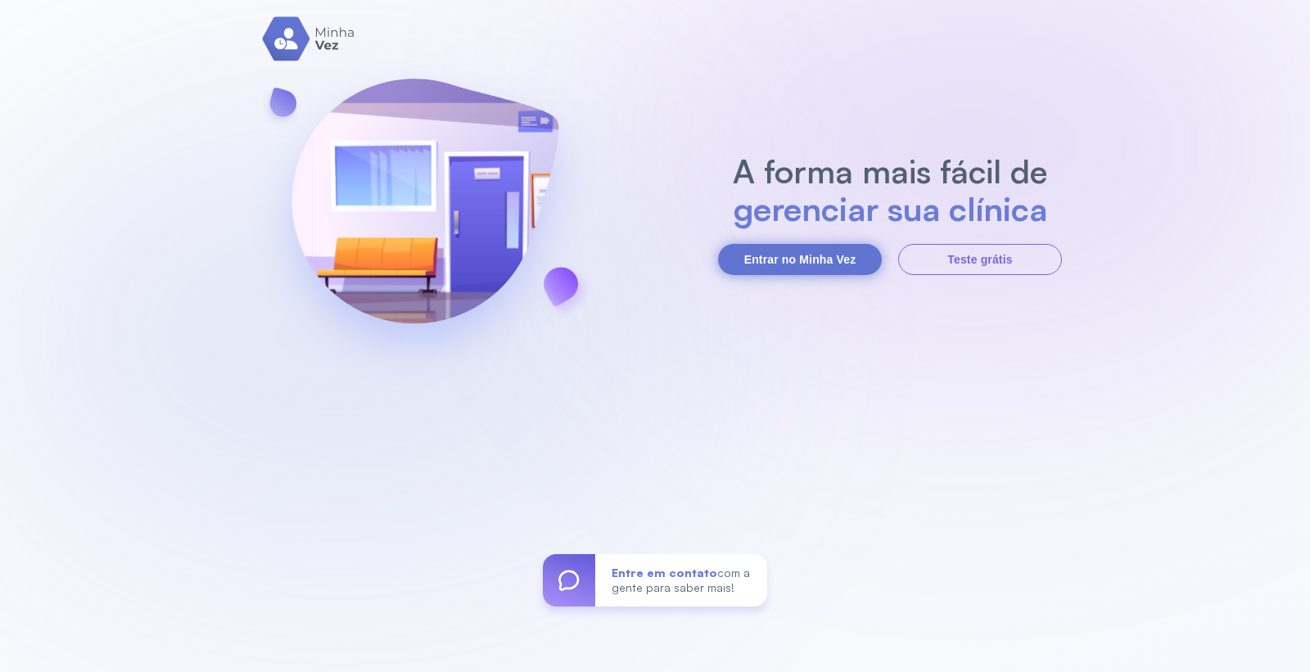
click at [771, 251] on button "Entrar no Minha Vez" at bounding box center [800, 259] width 164 height 31
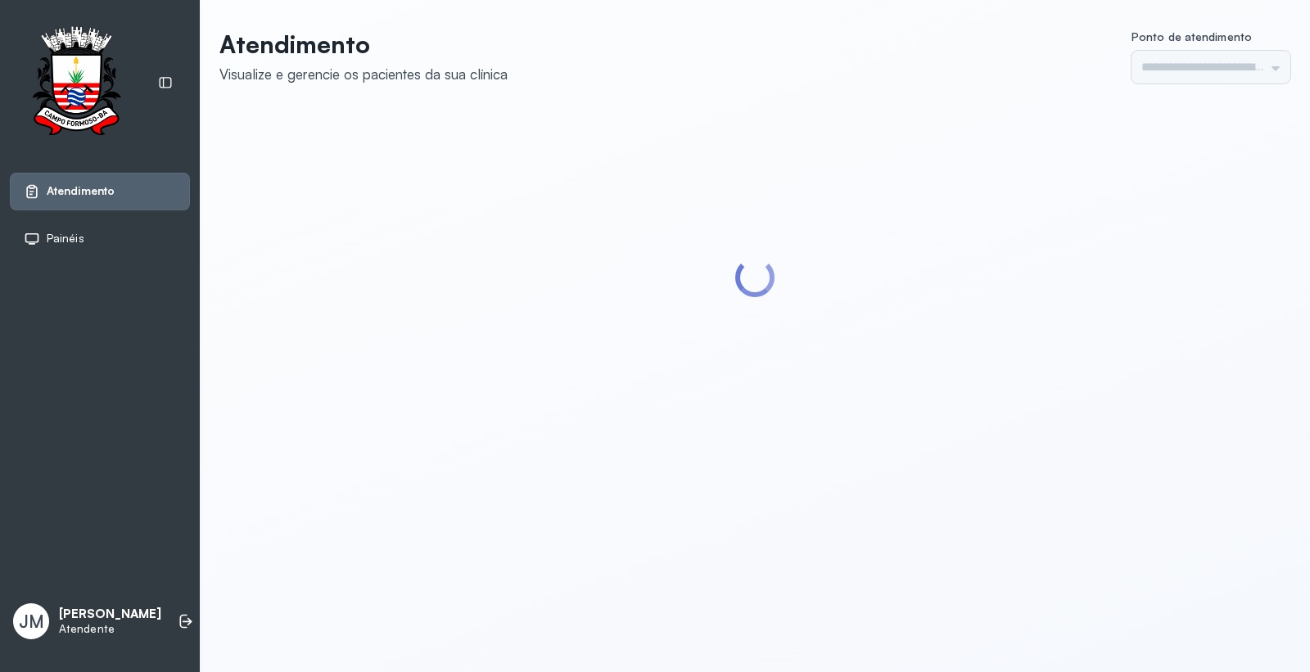
type input "*********"
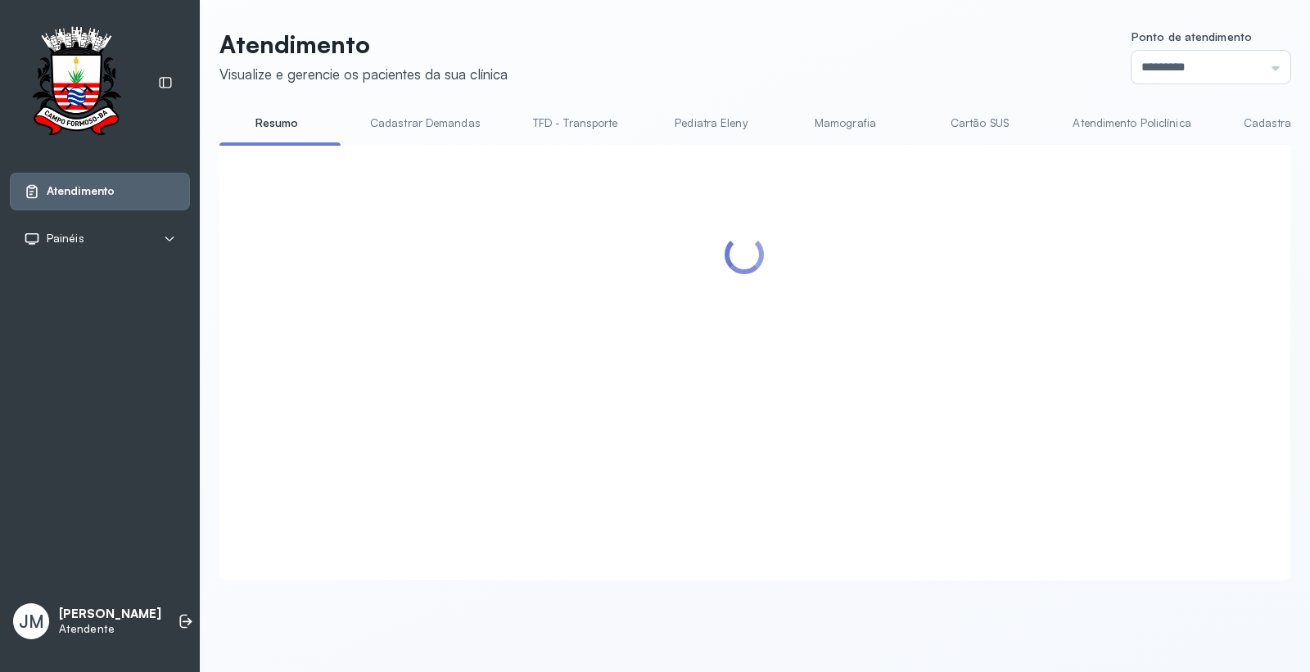
click at [979, 117] on link "Cartão SUS" at bounding box center [979, 123] width 115 height 27
click at [973, 117] on link "Cartão SUS" at bounding box center [979, 123] width 115 height 27
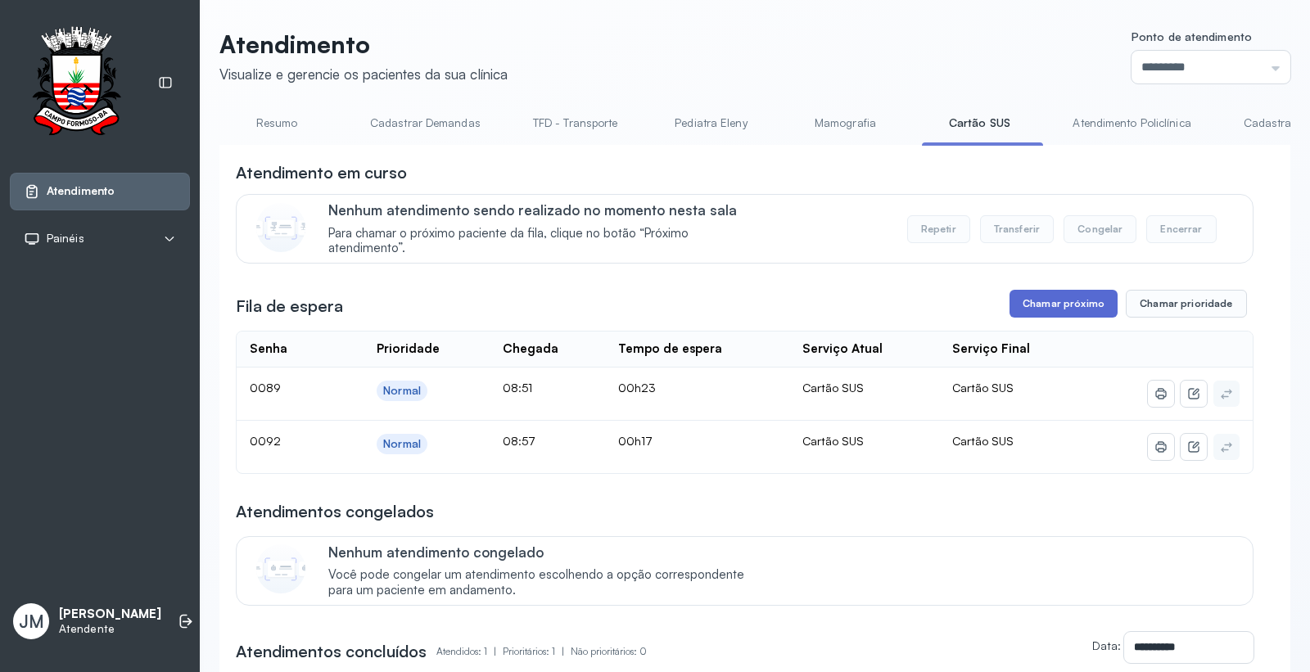
click at [1050, 296] on button "Chamar próximo" at bounding box center [1064, 304] width 108 height 28
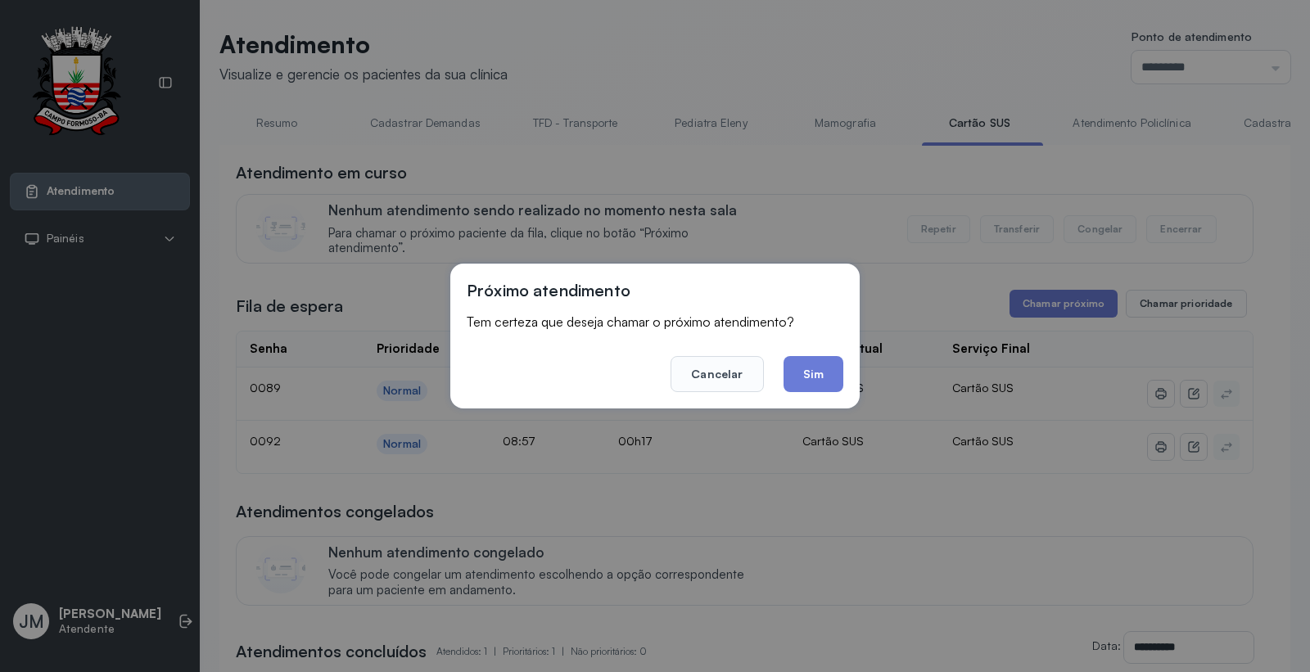
click at [799, 372] on button "Sim" at bounding box center [814, 374] width 60 height 36
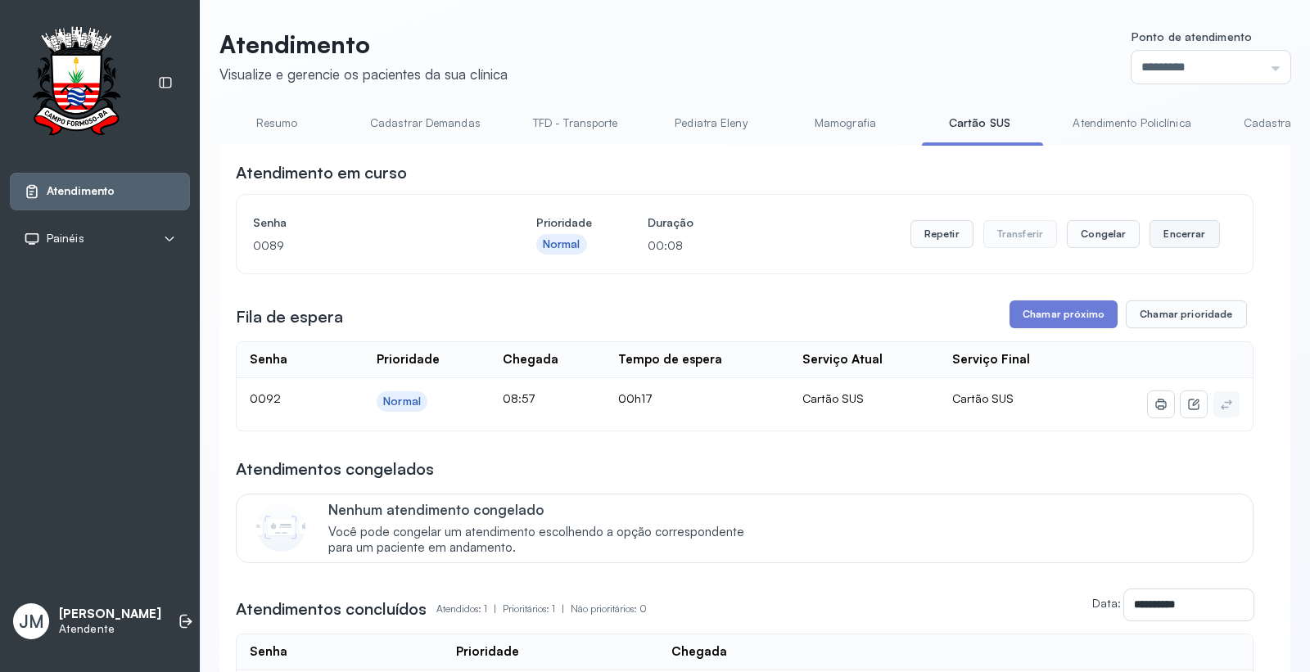
click at [1171, 233] on button "Encerrar" at bounding box center [1185, 234] width 70 height 28
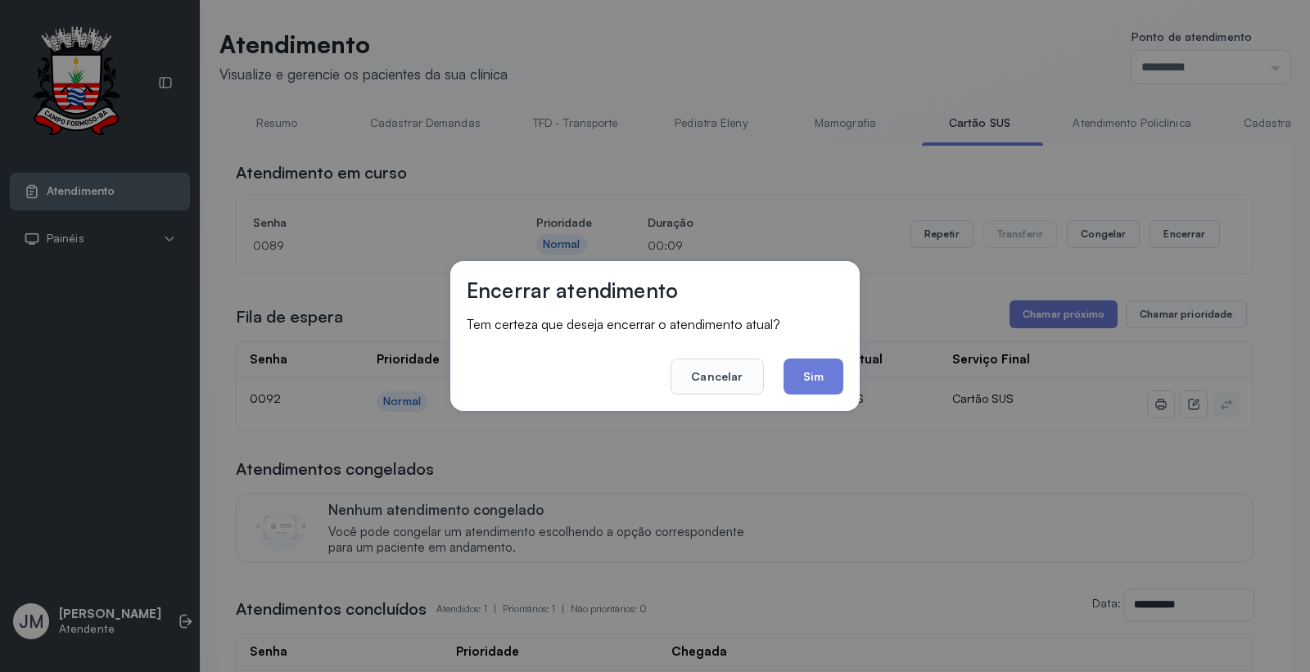
click button "Sim"
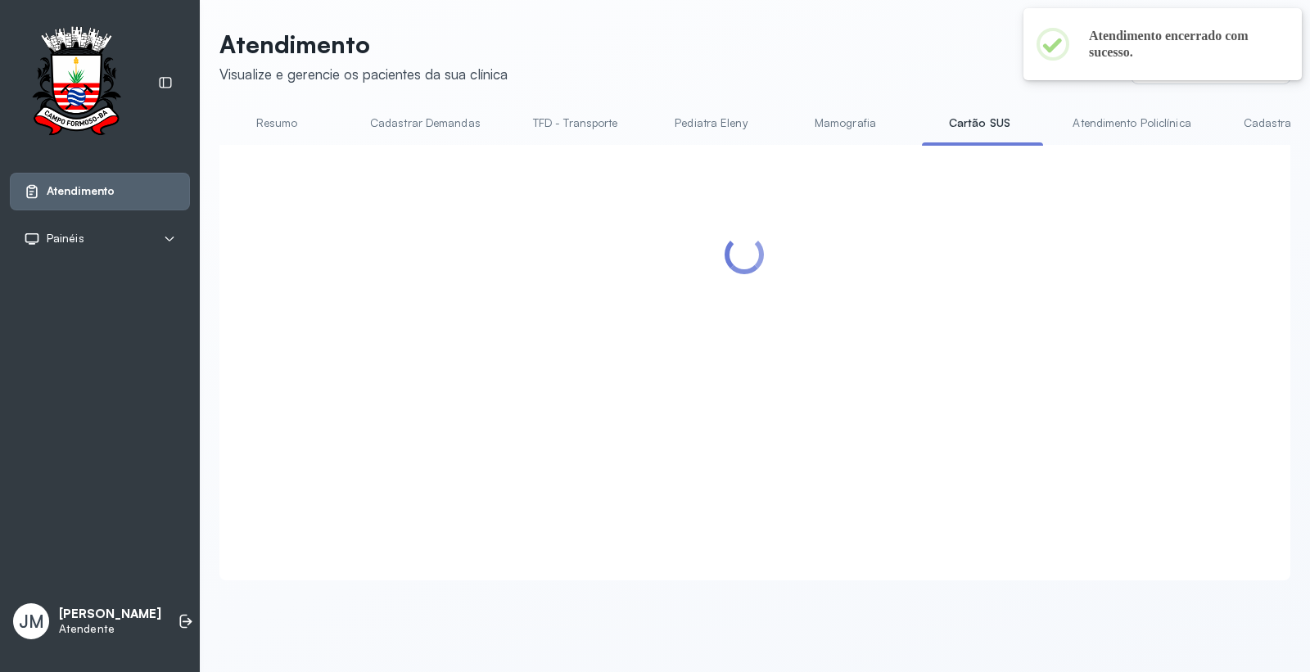
click div
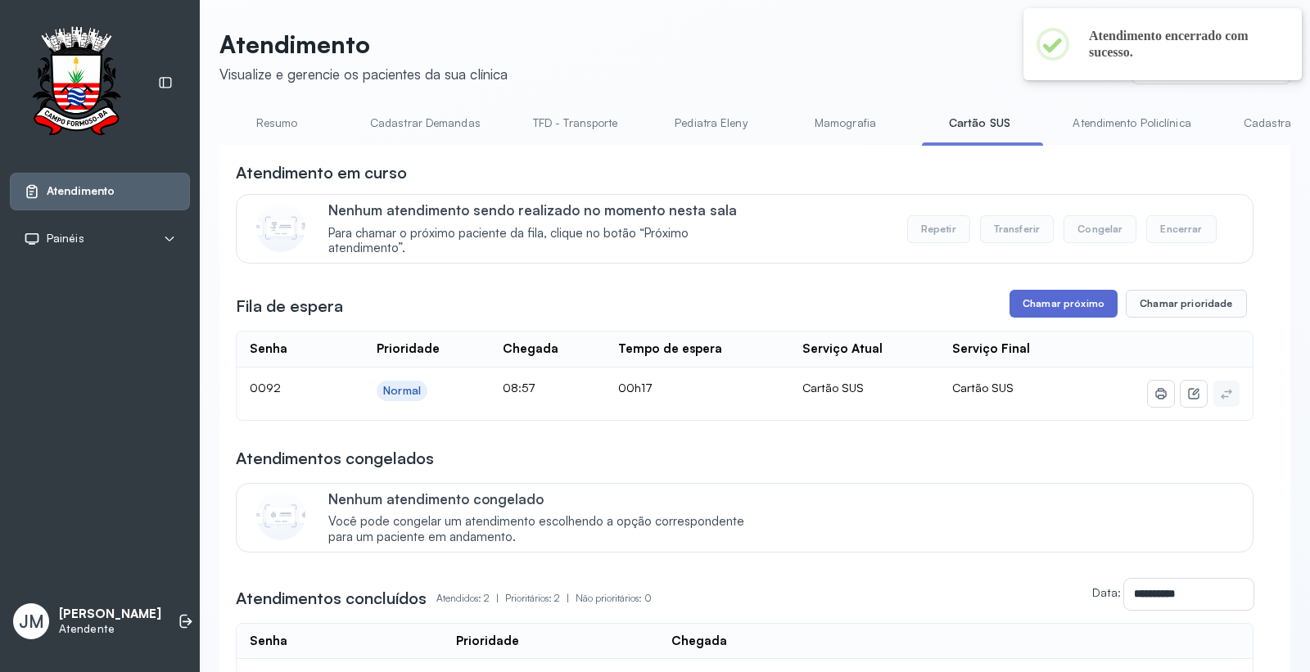
drag, startPoint x: 1043, startPoint y: 304, endPoint x: 1052, endPoint y: 308, distance: 9.9
click button "Chamar próximo"
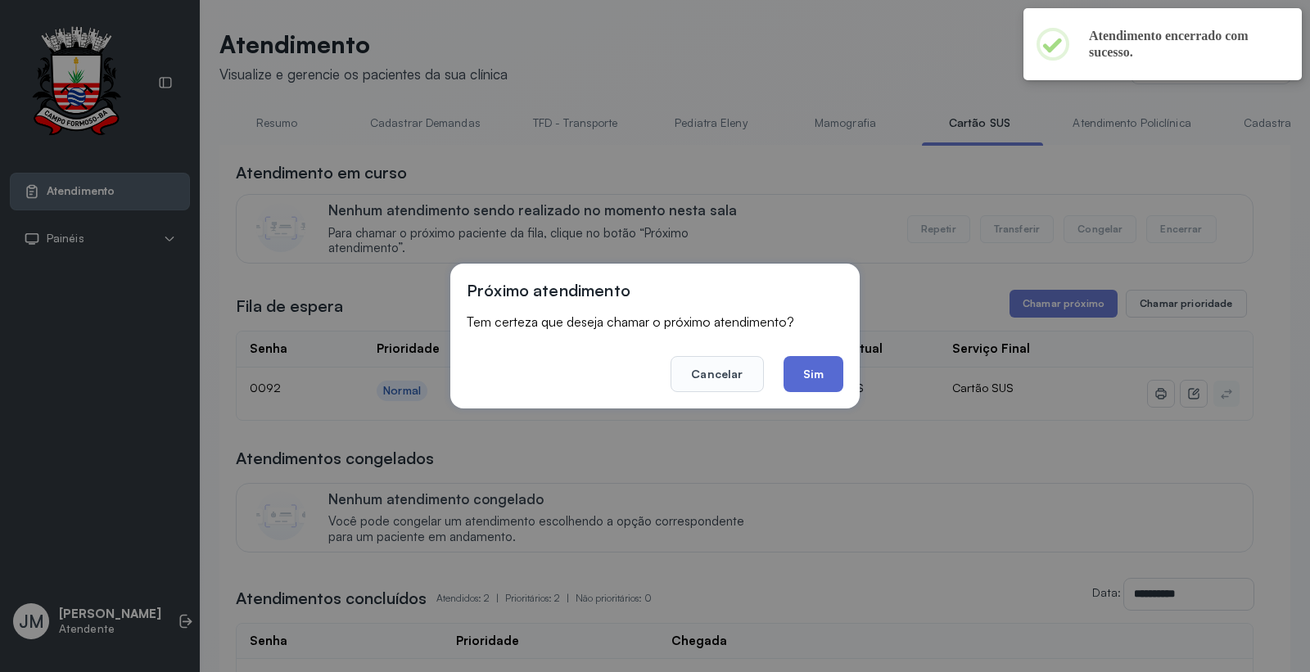
drag, startPoint x: 820, startPoint y: 385, endPoint x: 839, endPoint y: 370, distance: 24.6
click button "Sim"
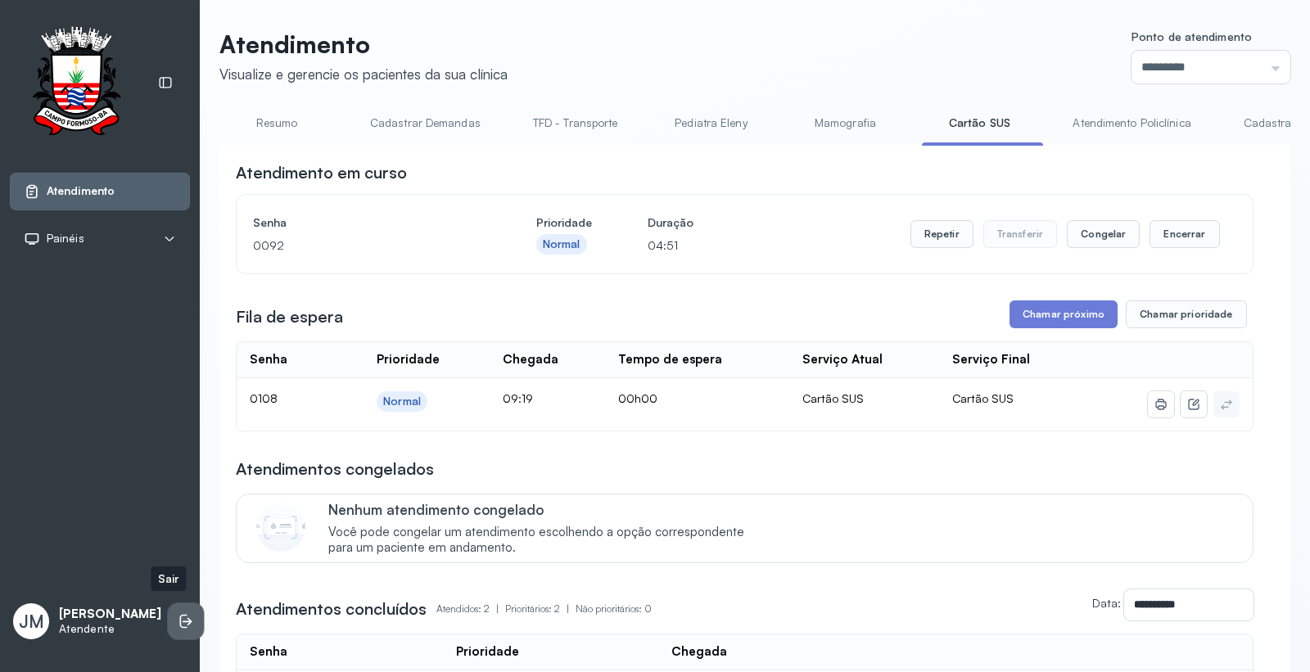
click li
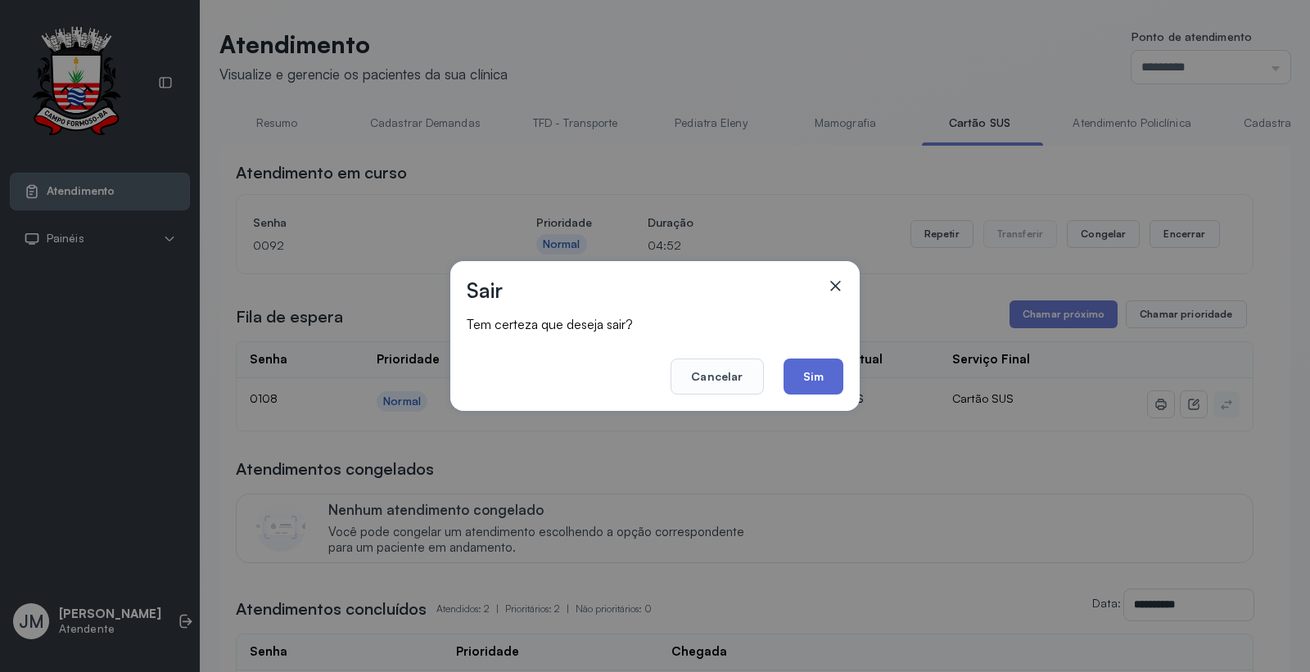
click button "Sim"
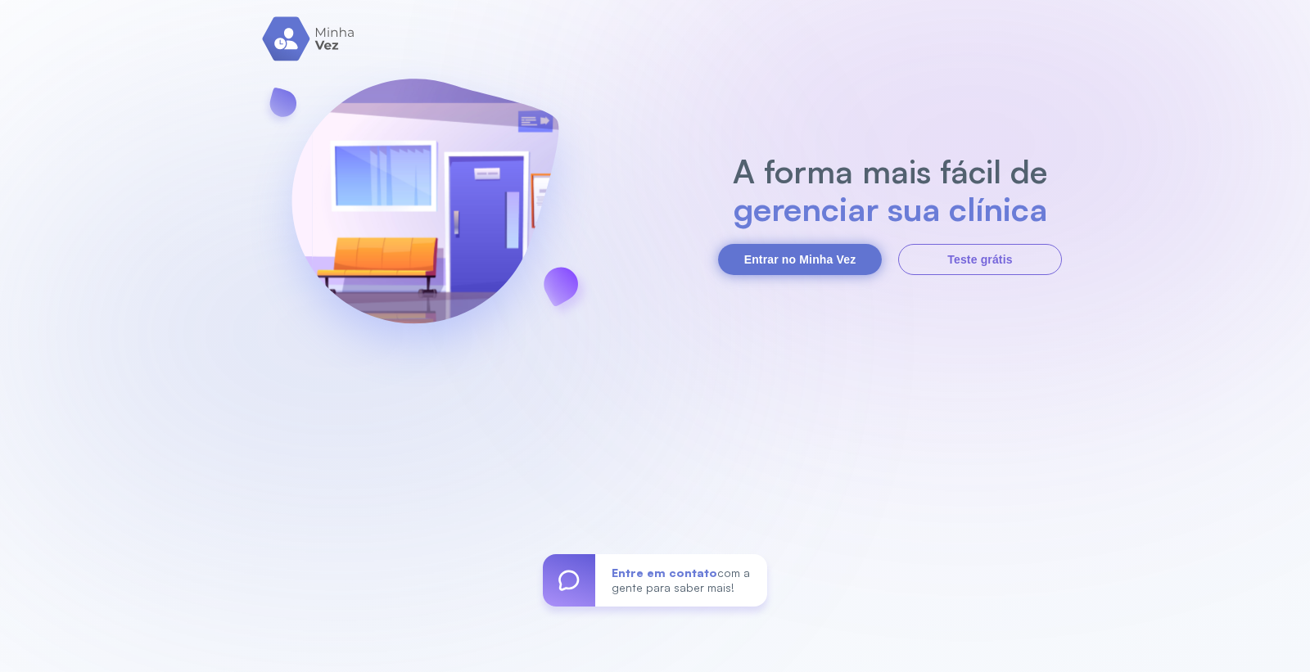
click at [756, 251] on button "Entrar no Minha Vez" at bounding box center [800, 259] width 164 height 31
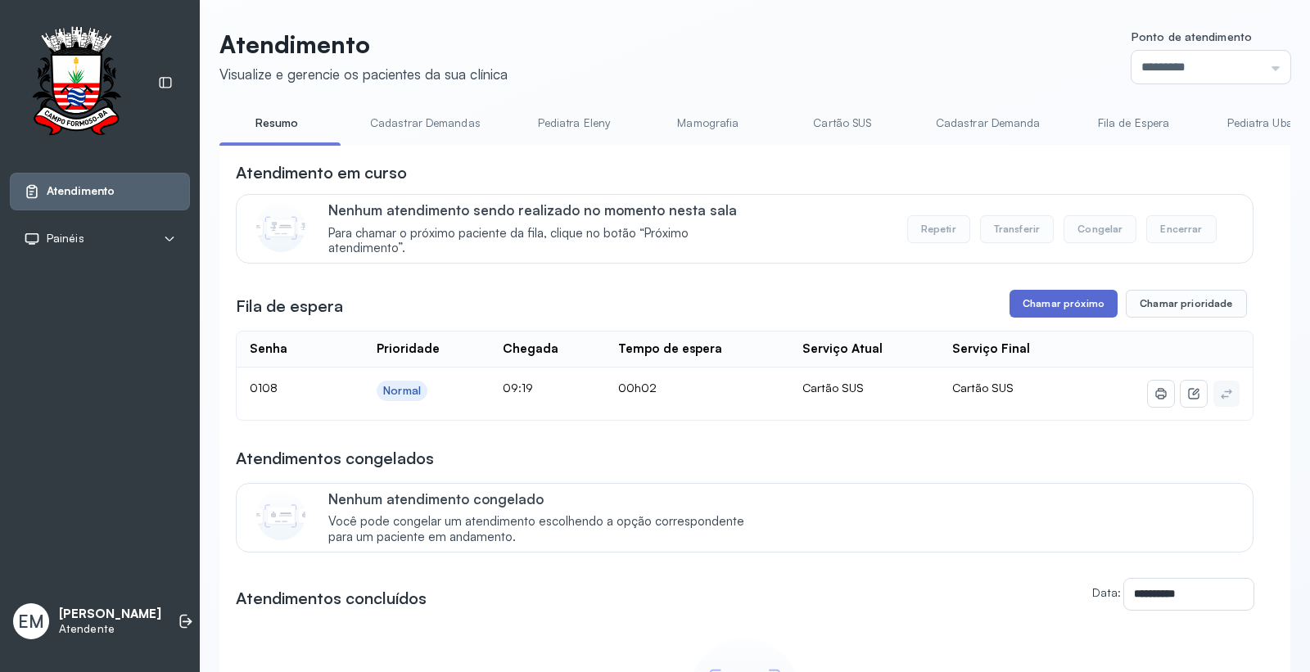
click at [1025, 315] on button "Chamar próximo" at bounding box center [1064, 304] width 108 height 28
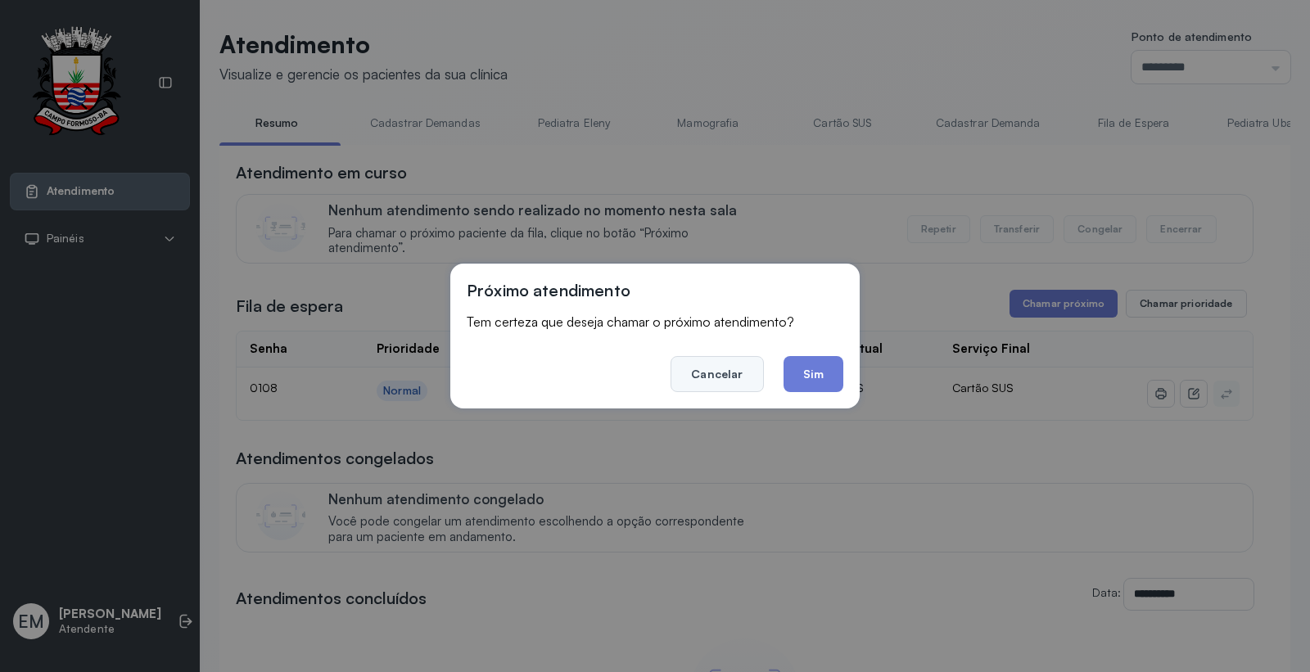
click at [692, 387] on button "Cancelar" at bounding box center [717, 374] width 93 height 36
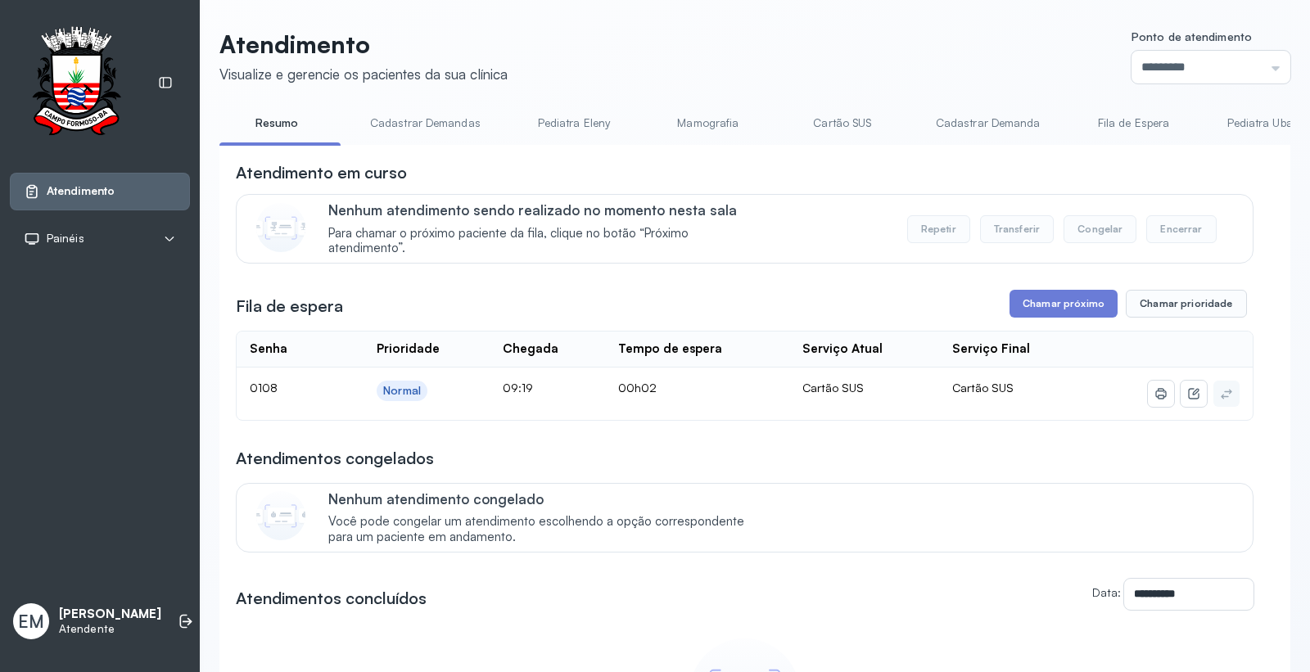
drag, startPoint x: 1174, startPoint y: 51, endPoint x: 1125, endPoint y: 138, distance: 99.4
click at [1169, 56] on input "*********" at bounding box center [1211, 67] width 159 height 33
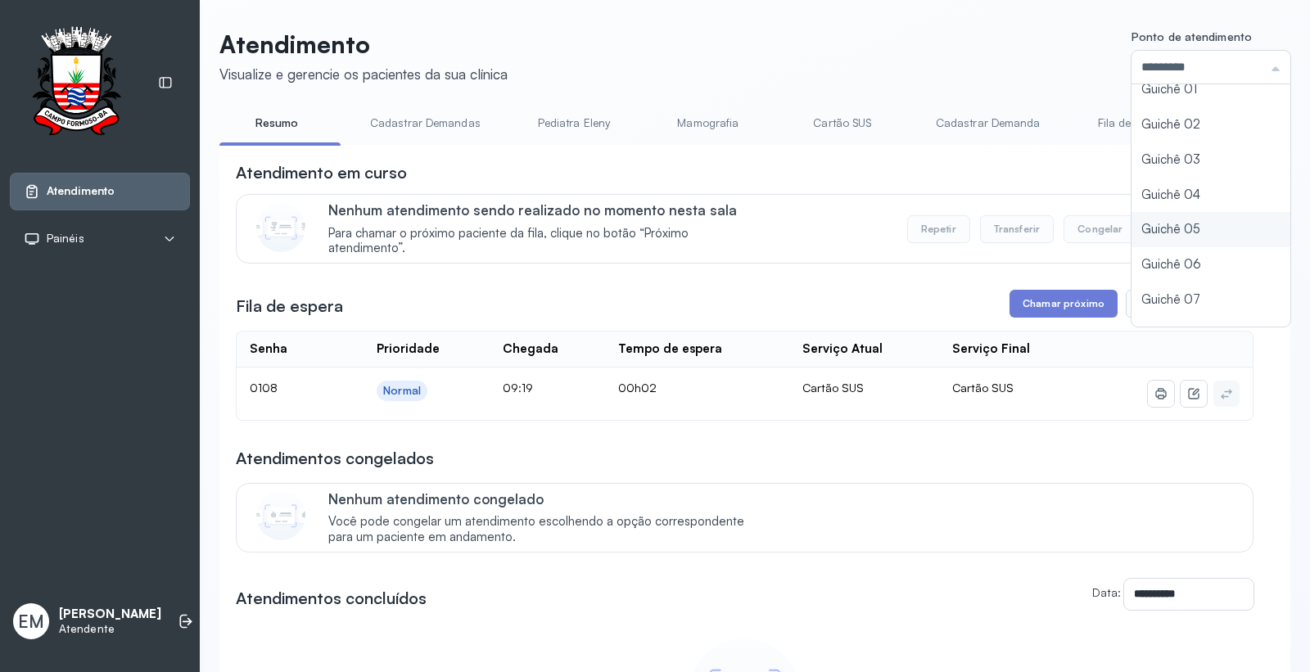
scroll to position [71, 0]
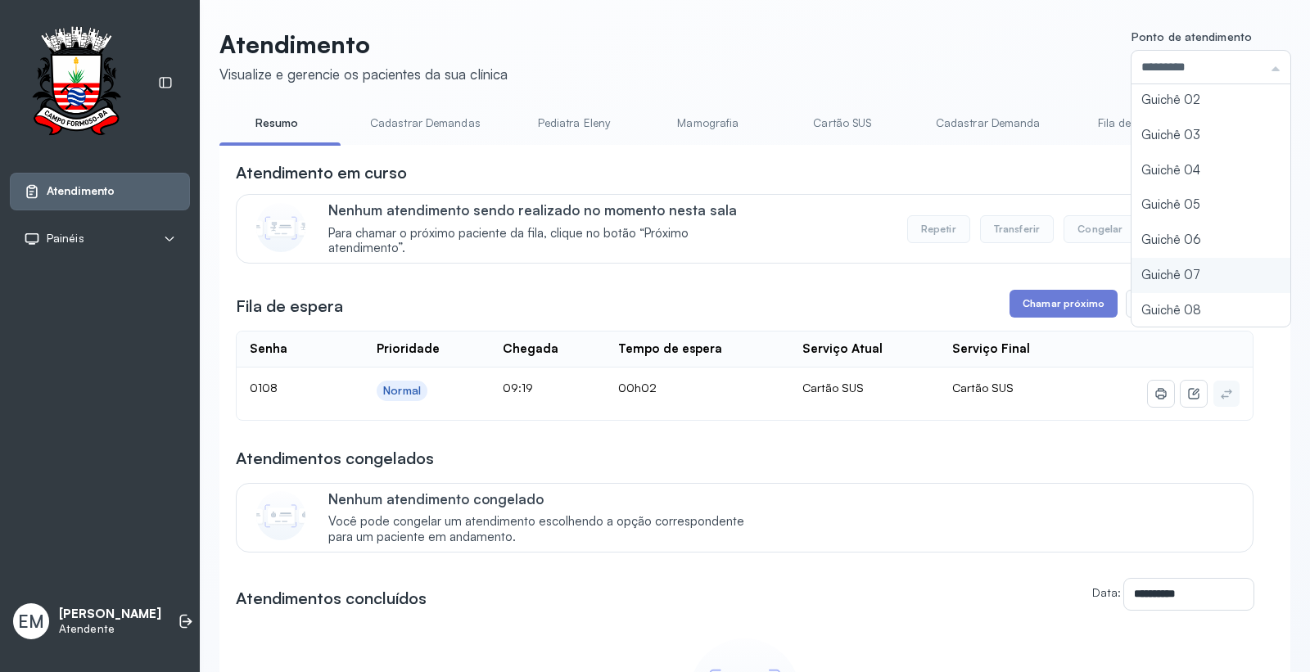
type input "*********"
drag, startPoint x: 1132, startPoint y: 274, endPoint x: 1016, endPoint y: 305, distance: 120.6
click at [1131, 273] on div "**********" at bounding box center [754, 469] width 1071 height 880
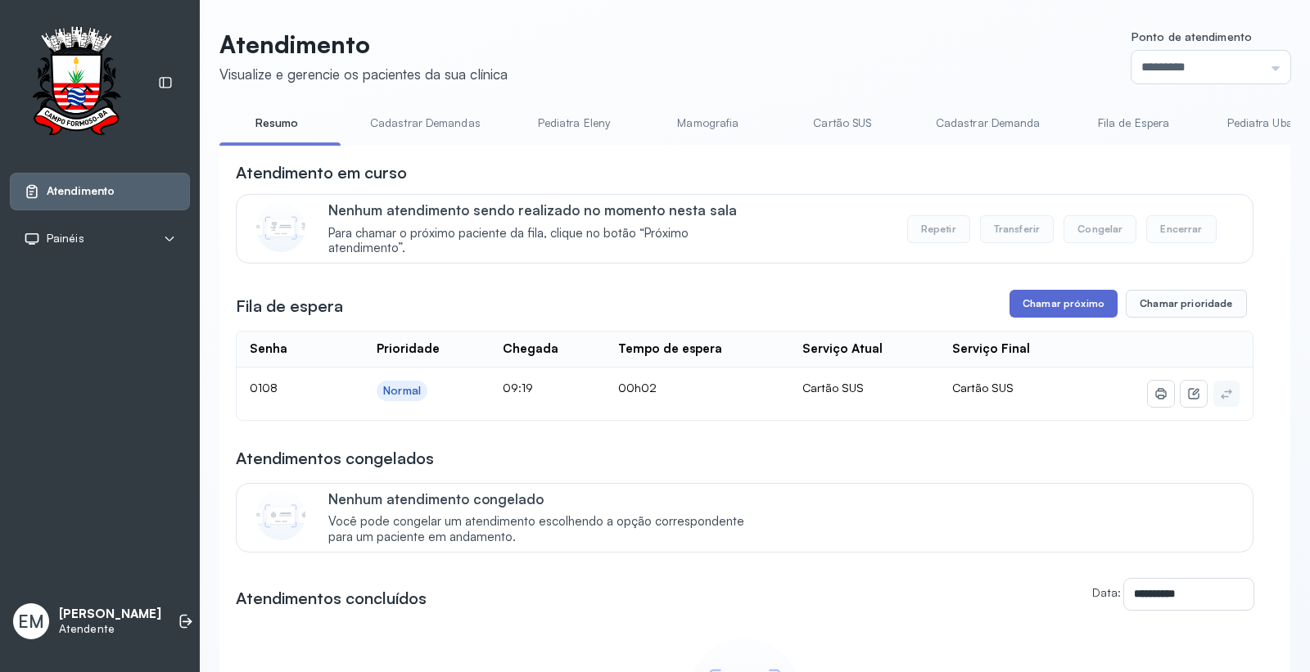
drag, startPoint x: 1061, startPoint y: 305, endPoint x: 1032, endPoint y: 310, distance: 29.0
click at [1032, 310] on button "Chamar próximo" at bounding box center [1064, 304] width 108 height 28
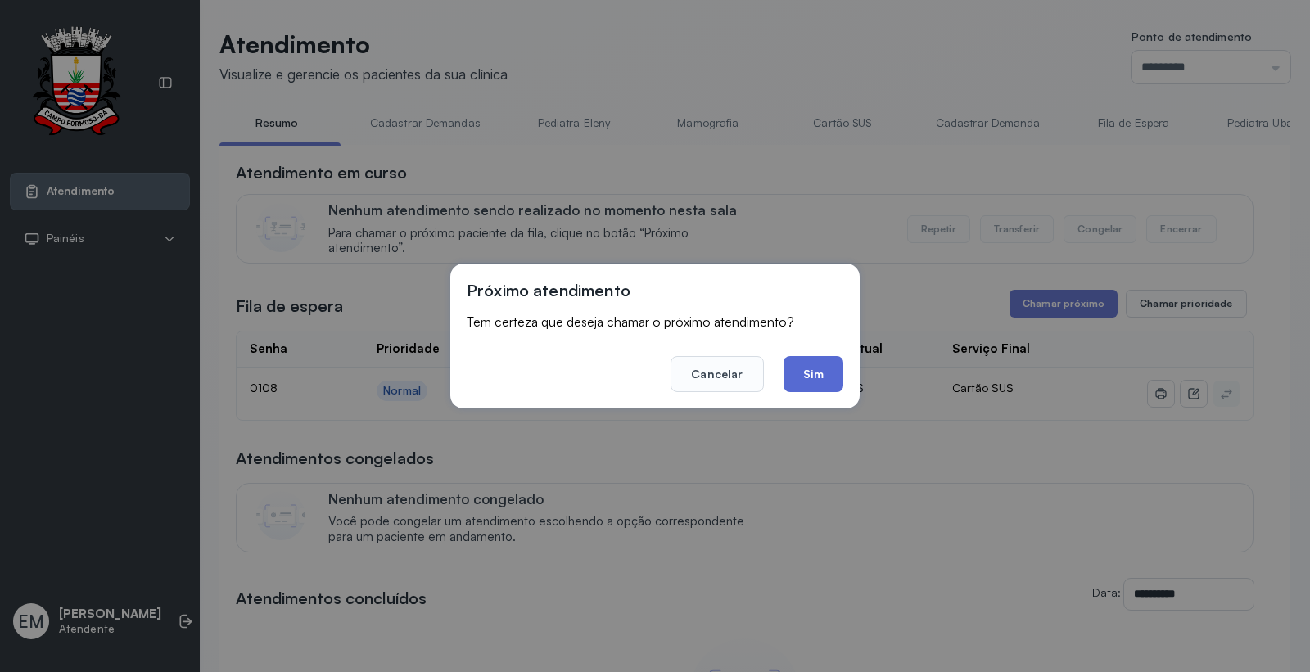
click at [842, 377] on button "Sim" at bounding box center [814, 374] width 60 height 36
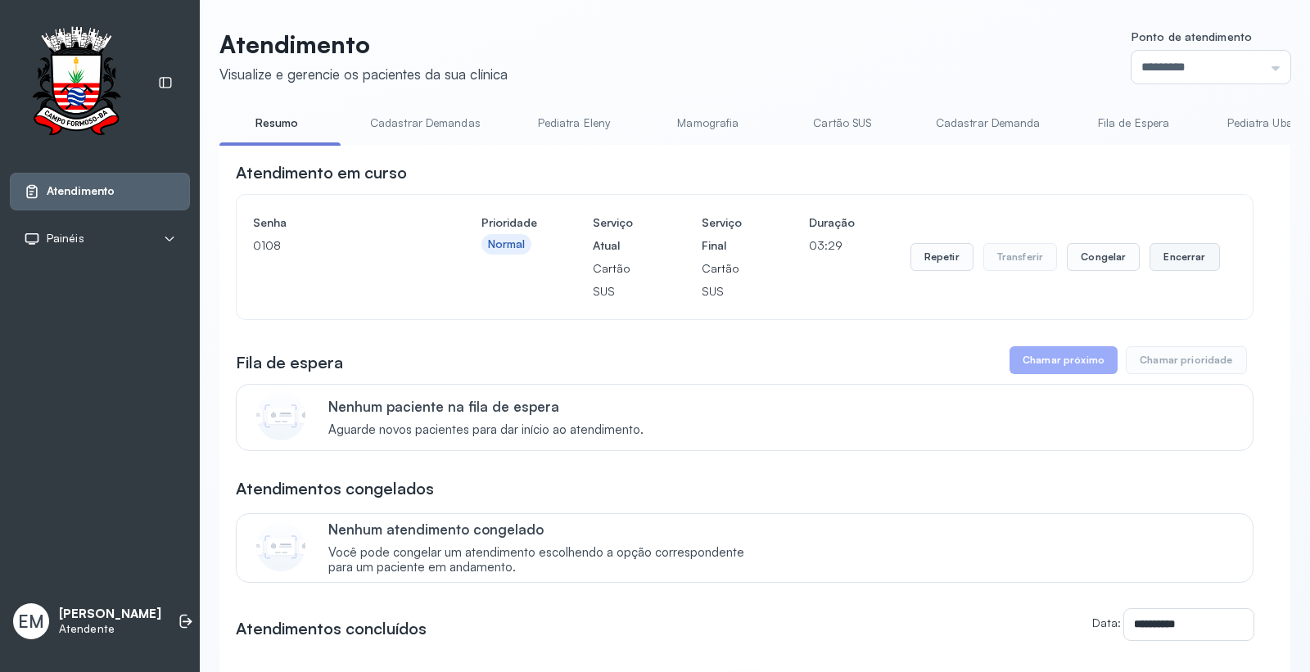
click at [1166, 257] on button "Encerrar" at bounding box center [1185, 257] width 70 height 28
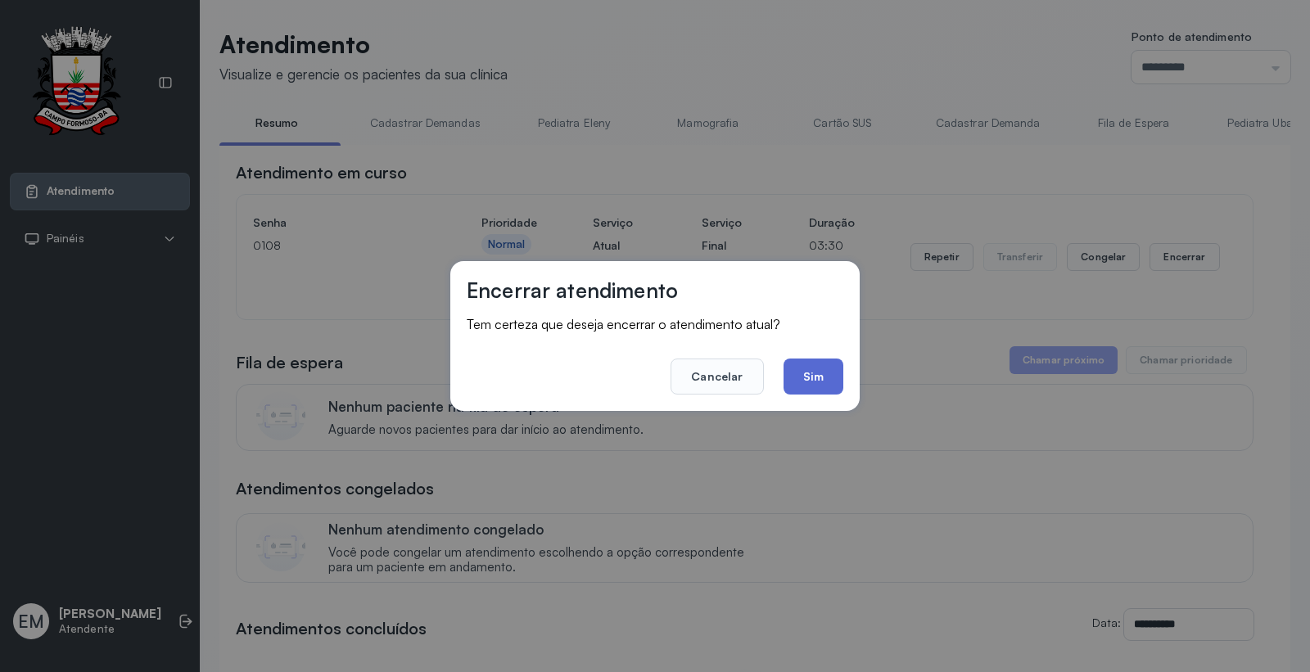
click at [819, 386] on button "Sim" at bounding box center [814, 377] width 60 height 36
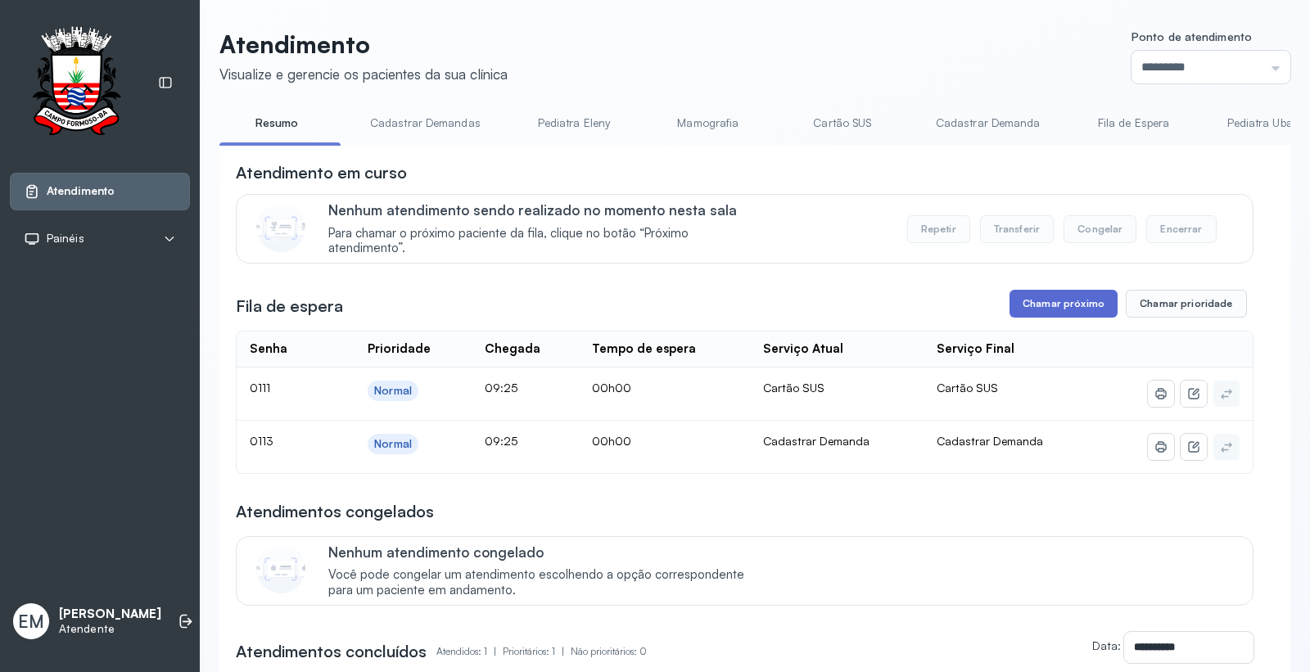
click at [1043, 296] on button "Chamar próximo" at bounding box center [1064, 304] width 108 height 28
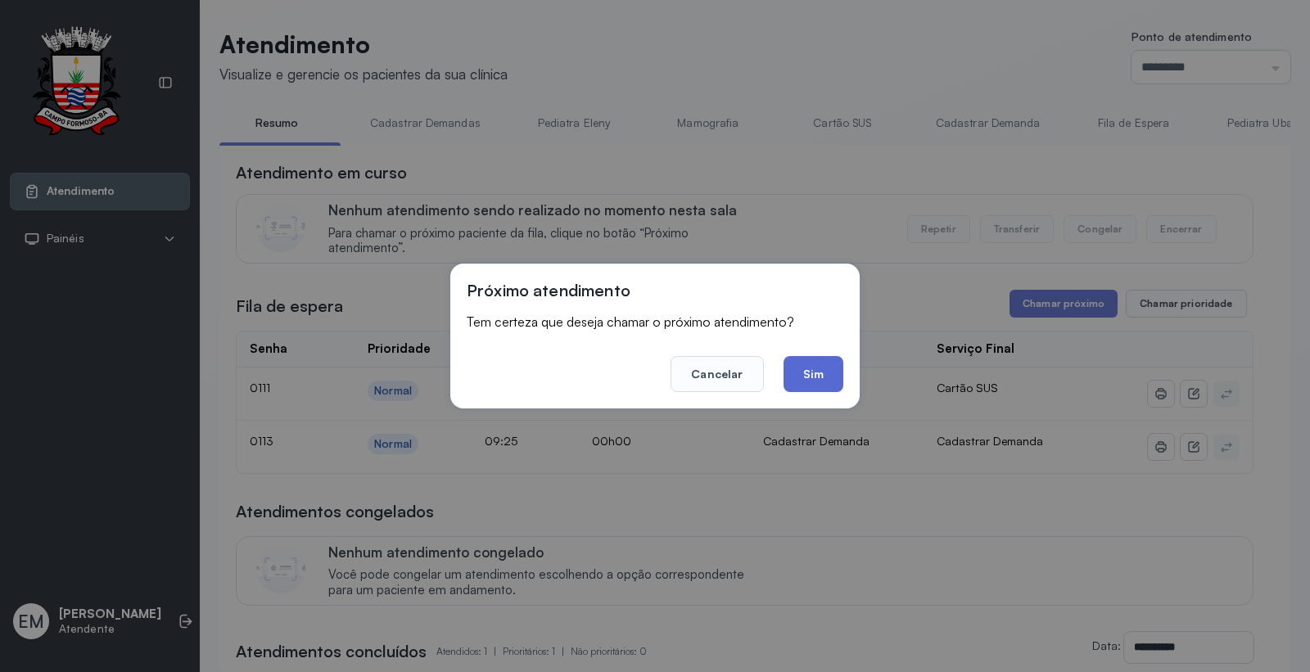
click at [832, 364] on button "Sim" at bounding box center [814, 374] width 60 height 36
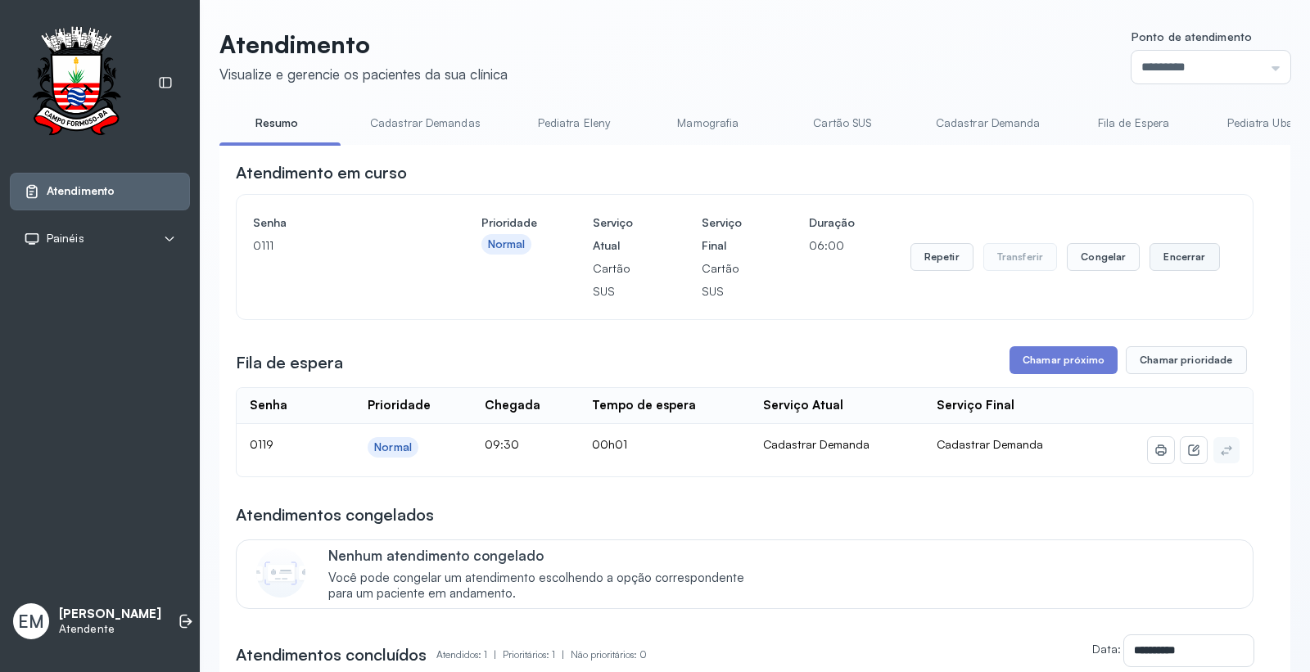
click at [1180, 264] on button "Encerrar" at bounding box center [1185, 257] width 70 height 28
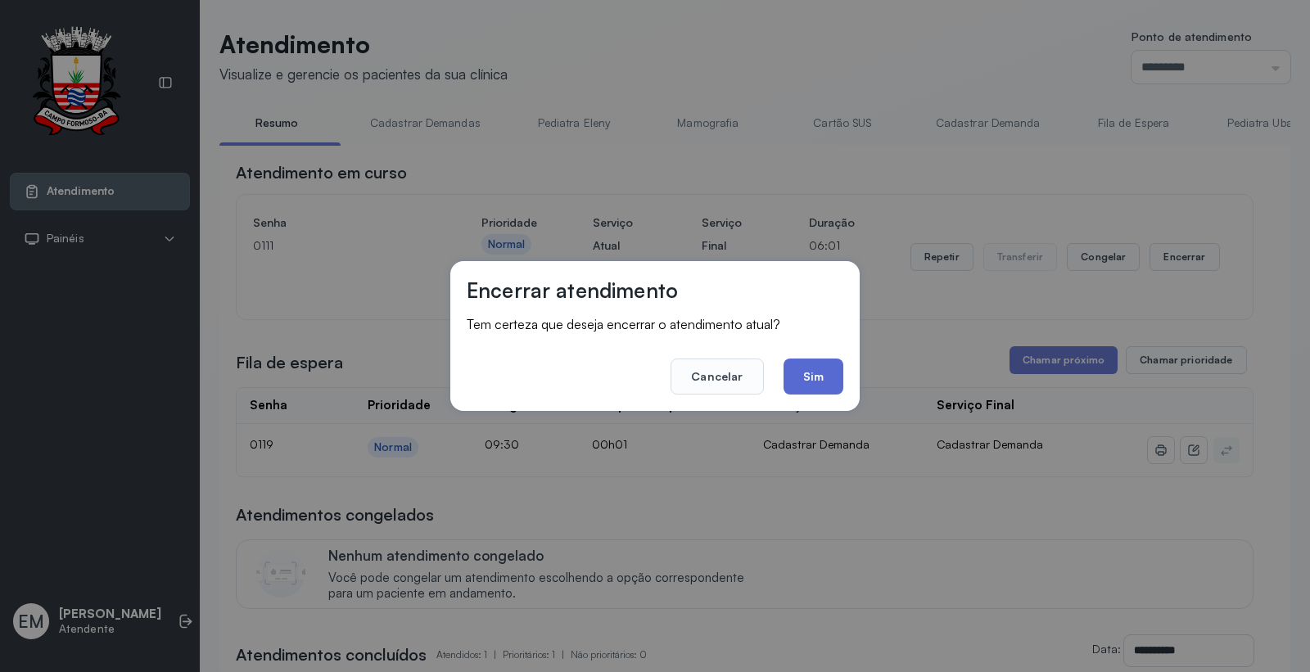
click at [830, 374] on button "Sim" at bounding box center [814, 377] width 60 height 36
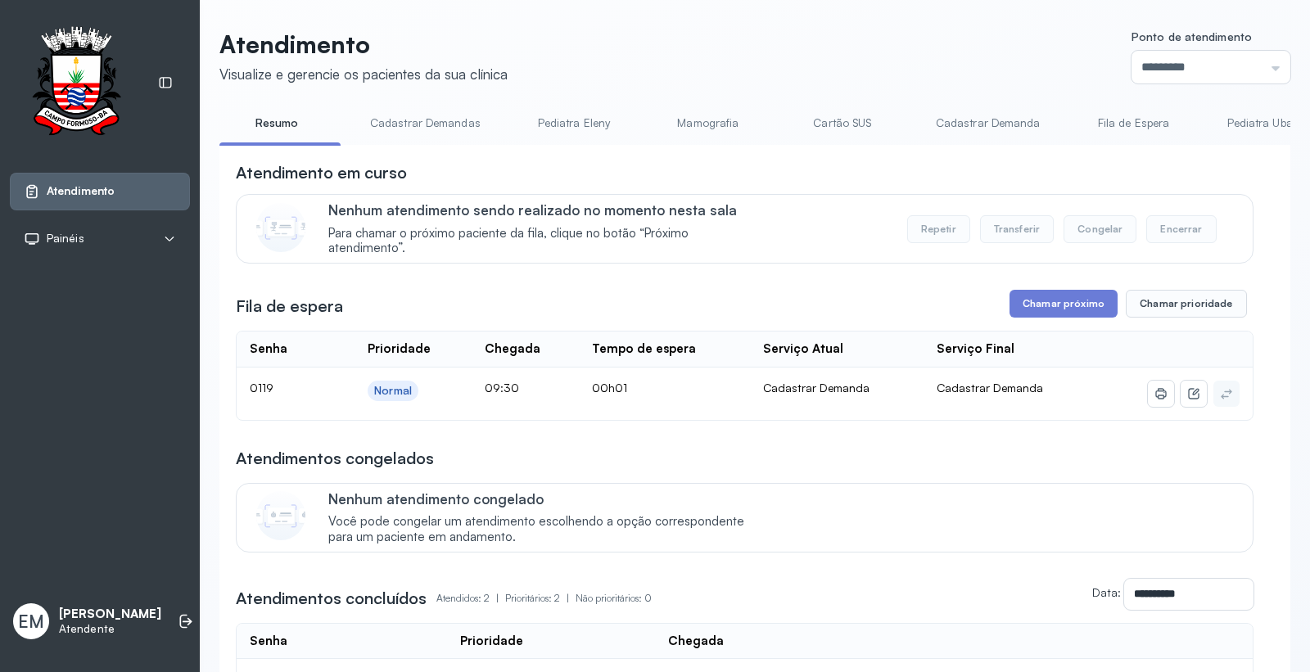
click at [826, 115] on link "Cartão SUS" at bounding box center [842, 123] width 115 height 27
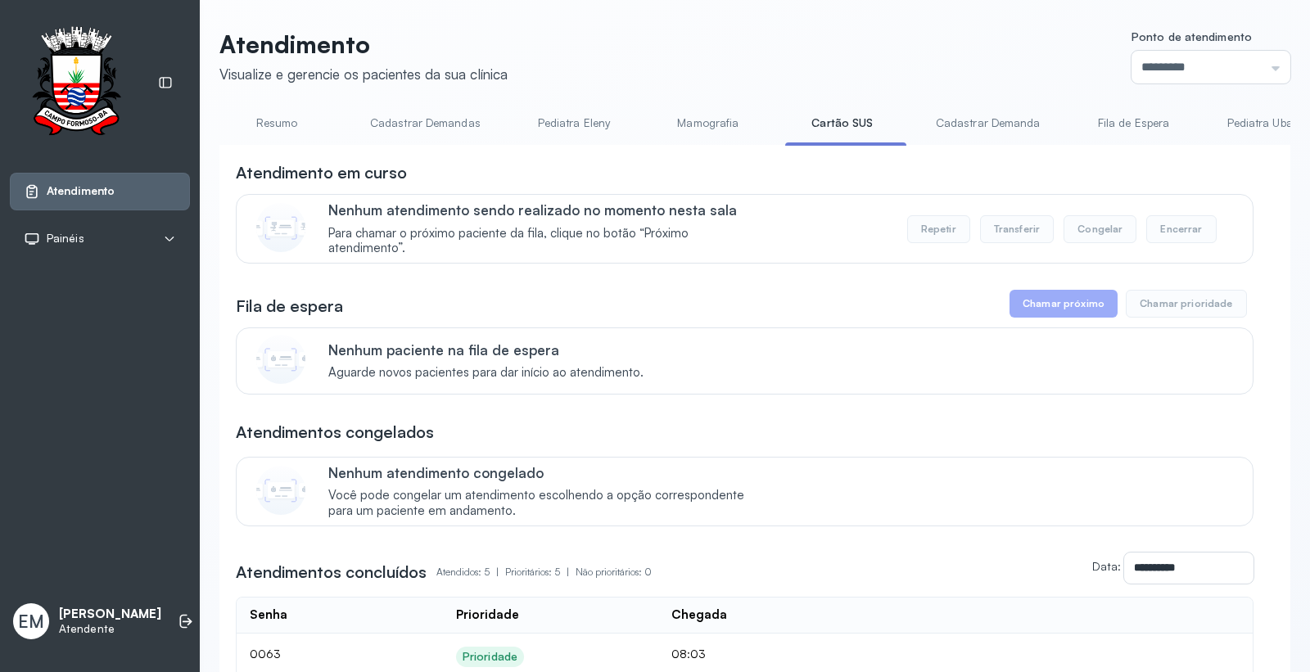
click at [289, 126] on link "Resumo" at bounding box center [276, 123] width 115 height 27
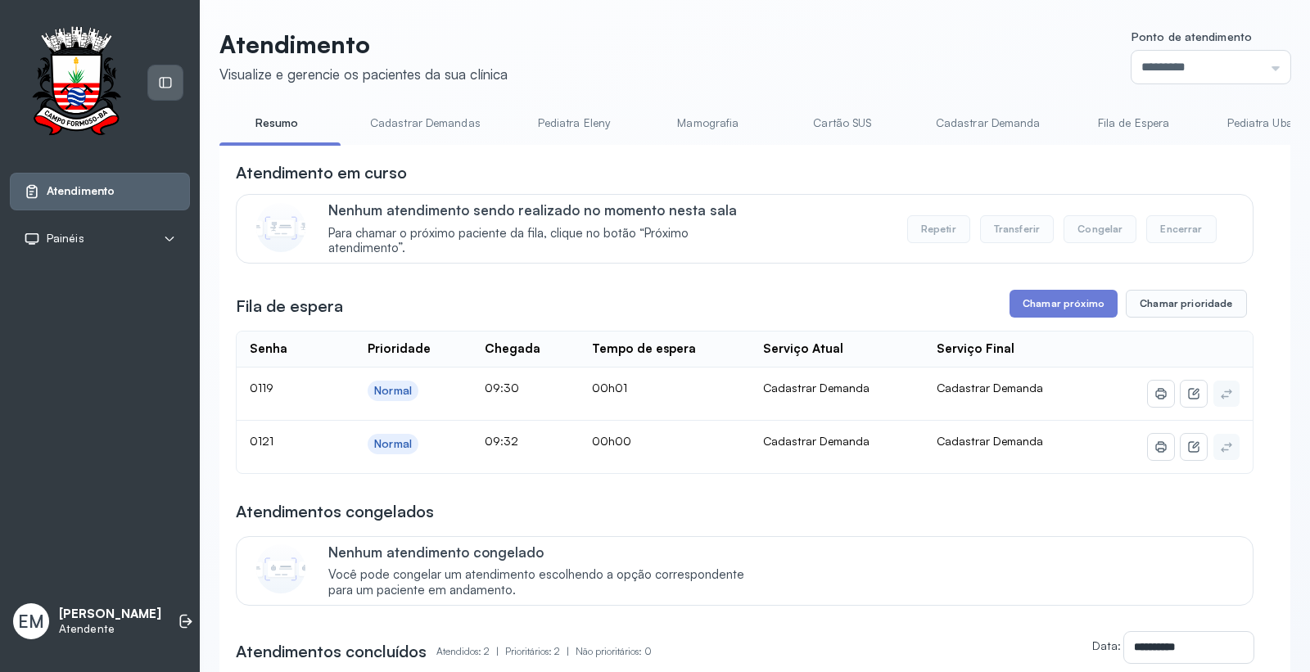
click at [170, 86] on icon at bounding box center [165, 82] width 15 height 15
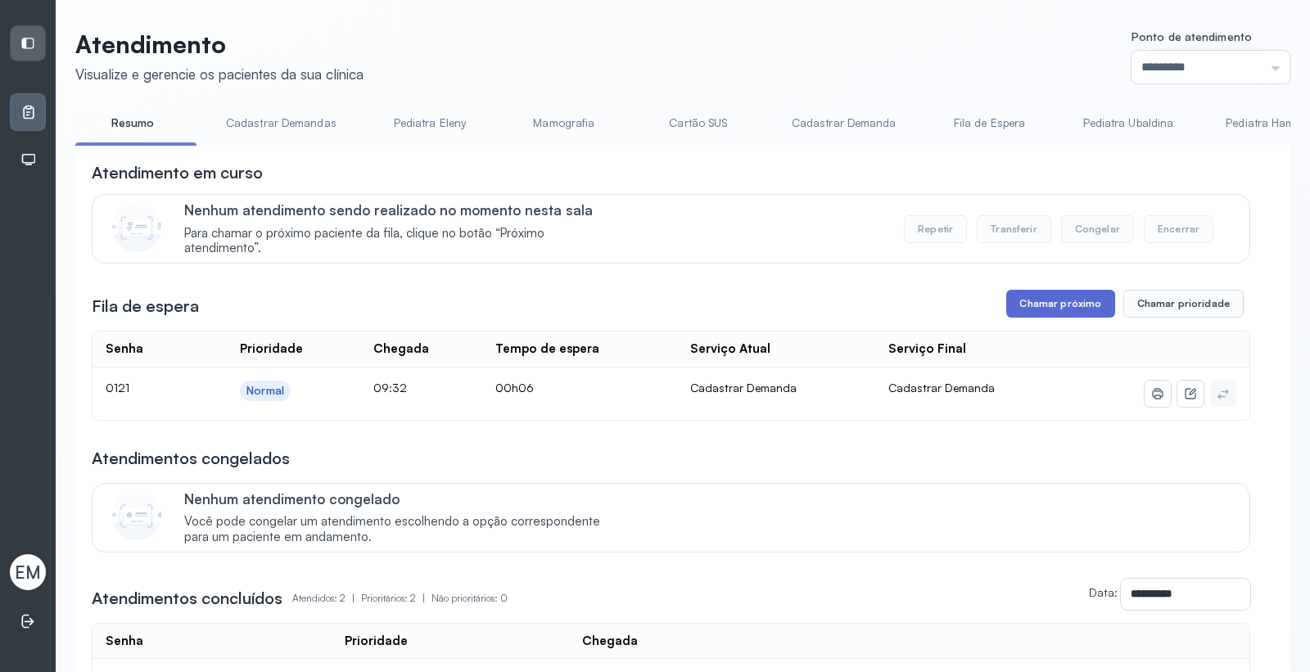
click at [1034, 303] on button "Chamar próximo" at bounding box center [1061, 304] width 108 height 28
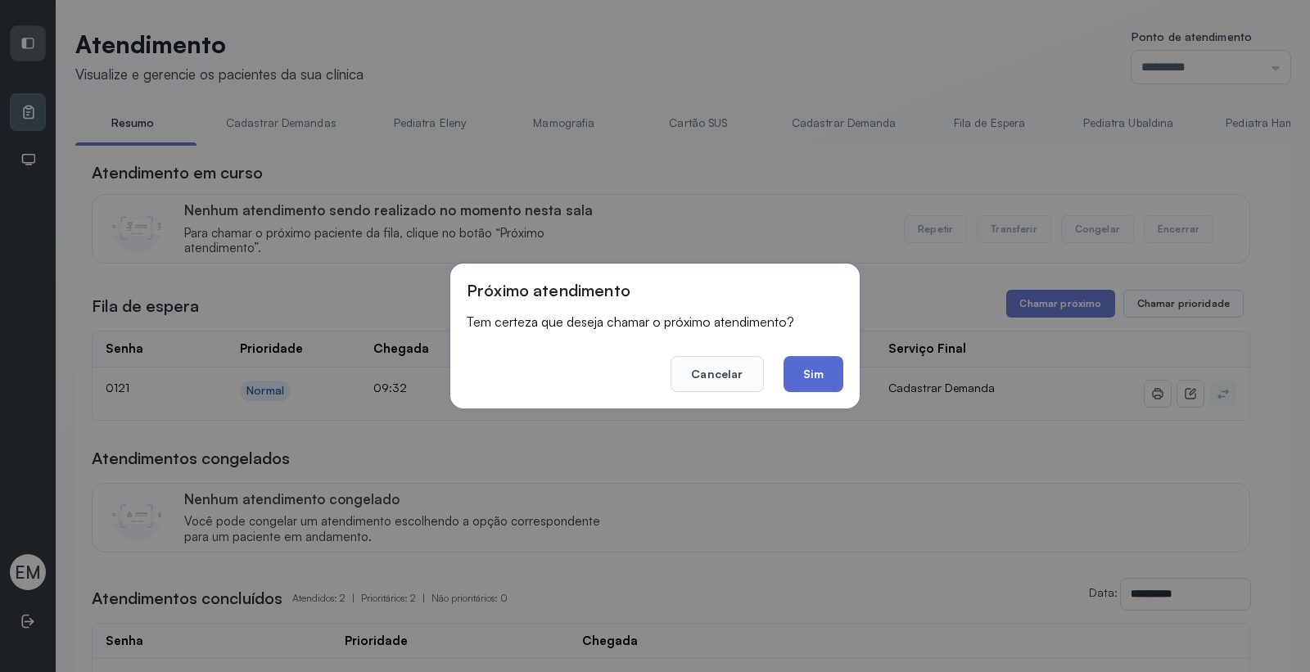
click at [809, 383] on button "Sim" at bounding box center [814, 374] width 60 height 36
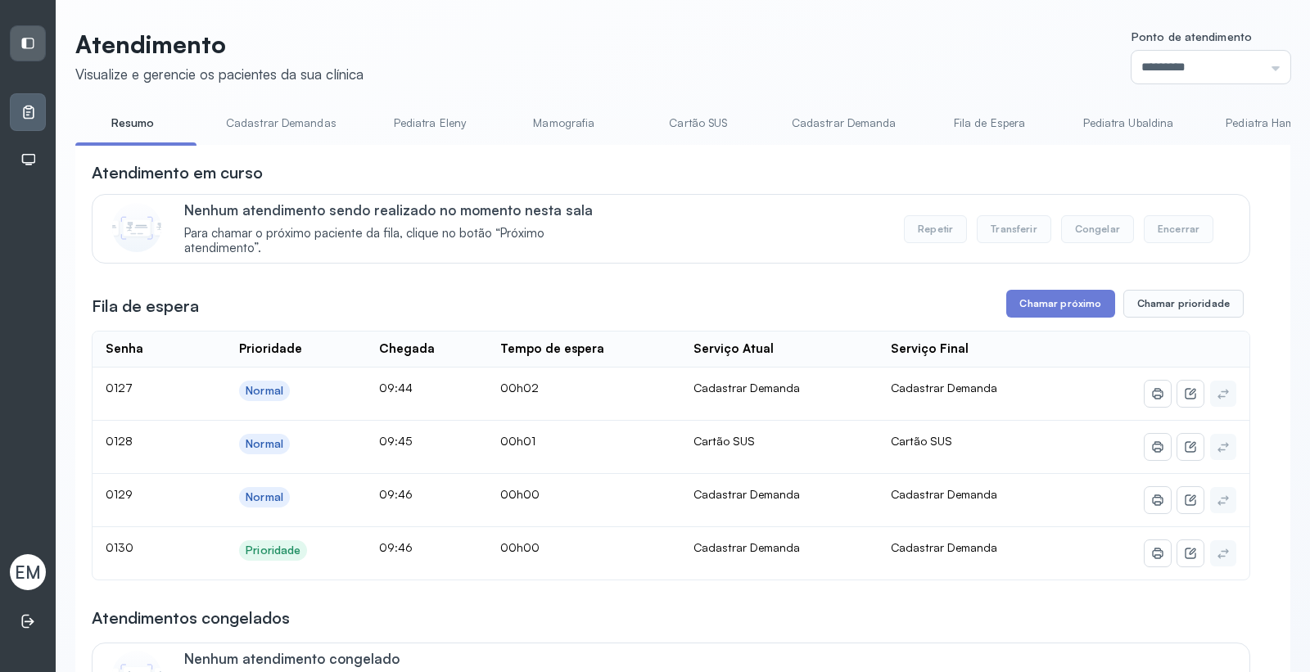
click at [703, 116] on link "Cartão SUS" at bounding box center [698, 123] width 115 height 27
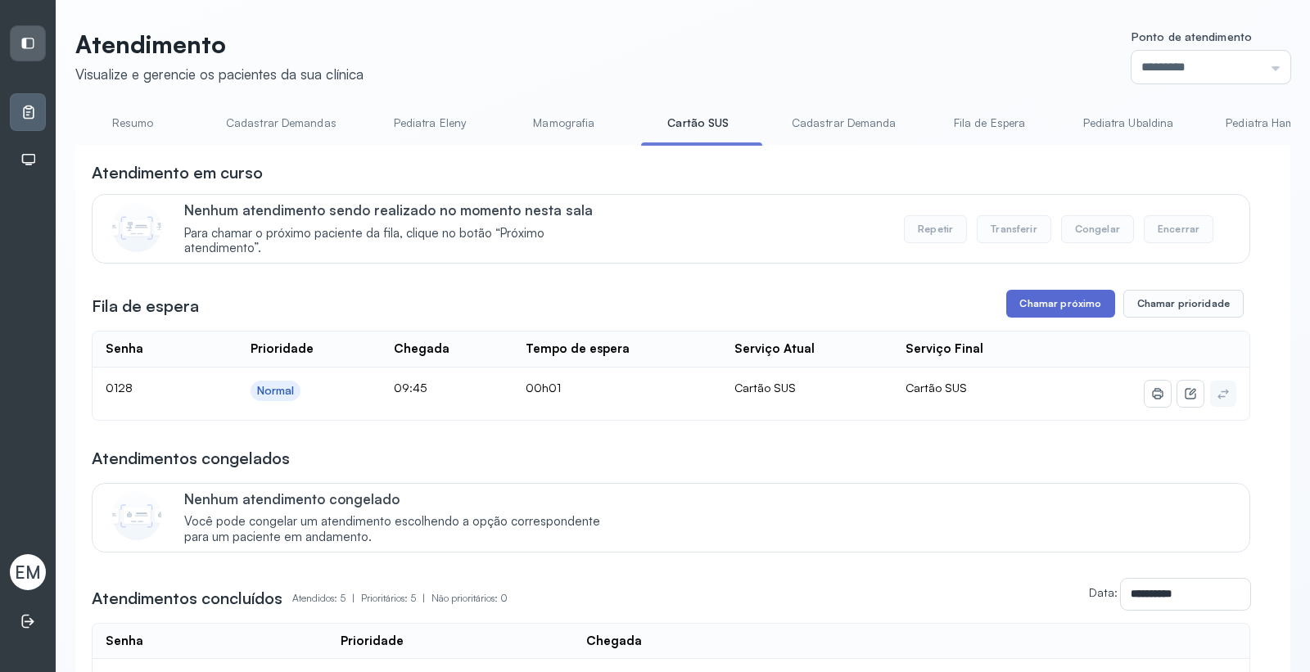
click at [1074, 318] on button "Chamar próximo" at bounding box center [1061, 304] width 108 height 28
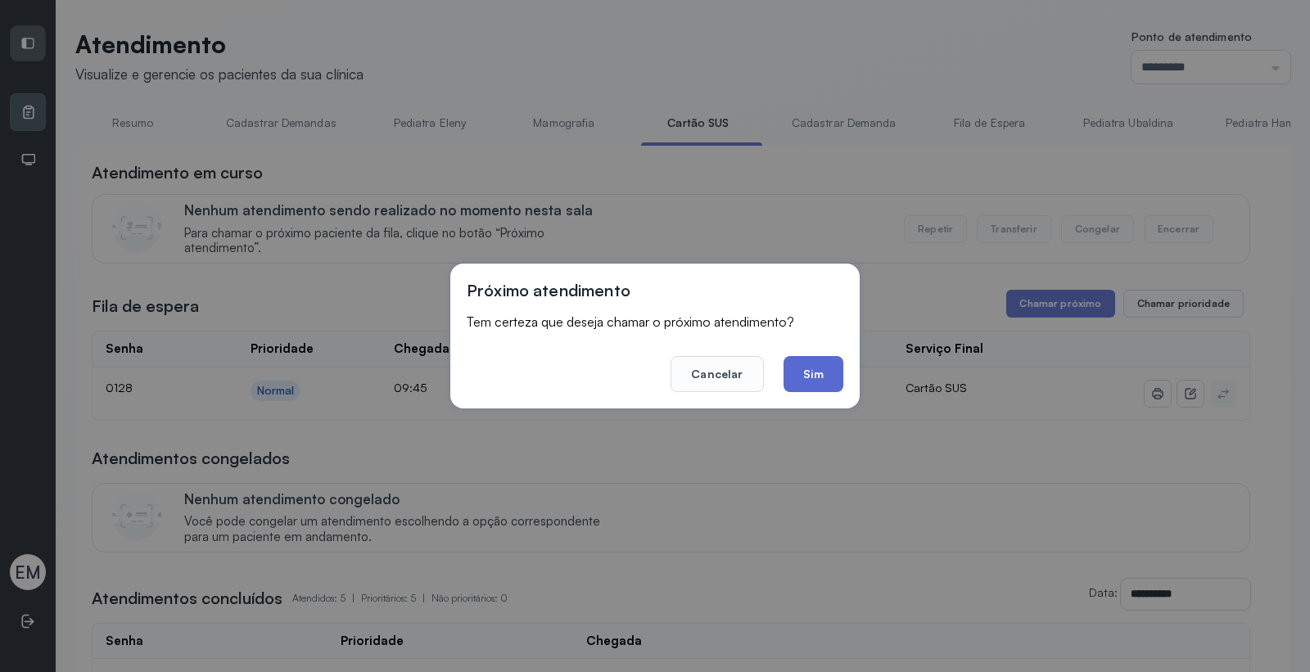
click at [801, 367] on button "Sim" at bounding box center [814, 374] width 60 height 36
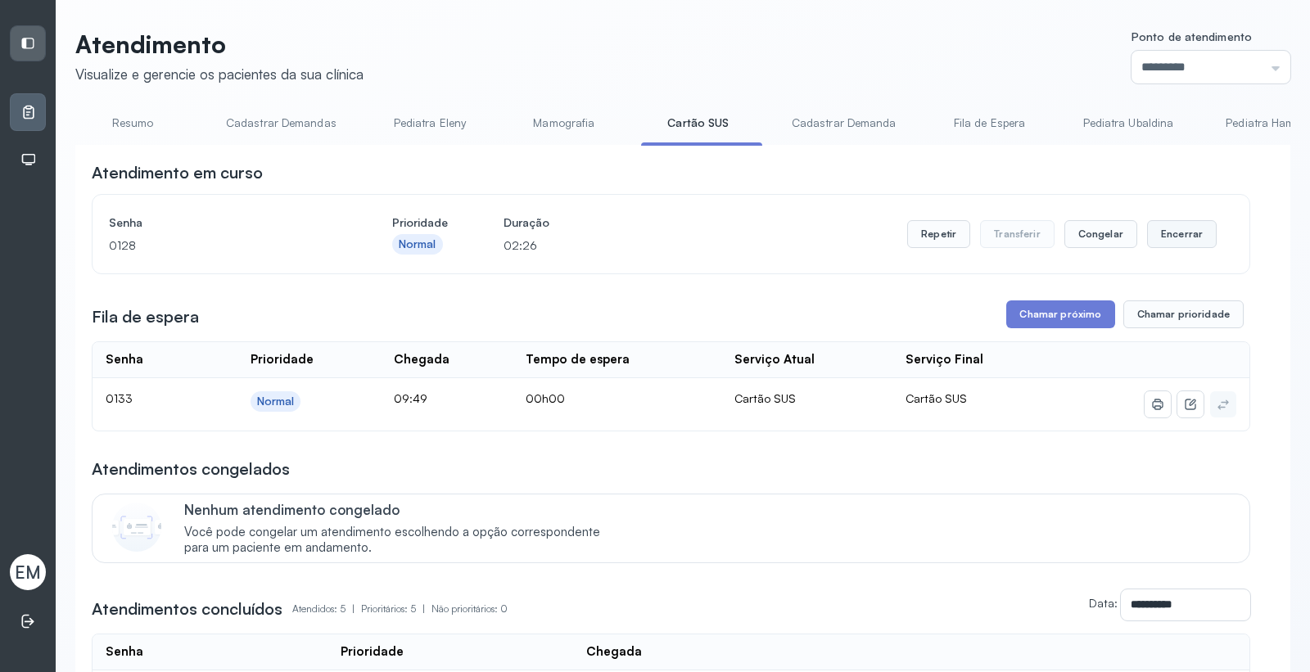
click at [1156, 232] on button "Encerrar" at bounding box center [1182, 234] width 70 height 28
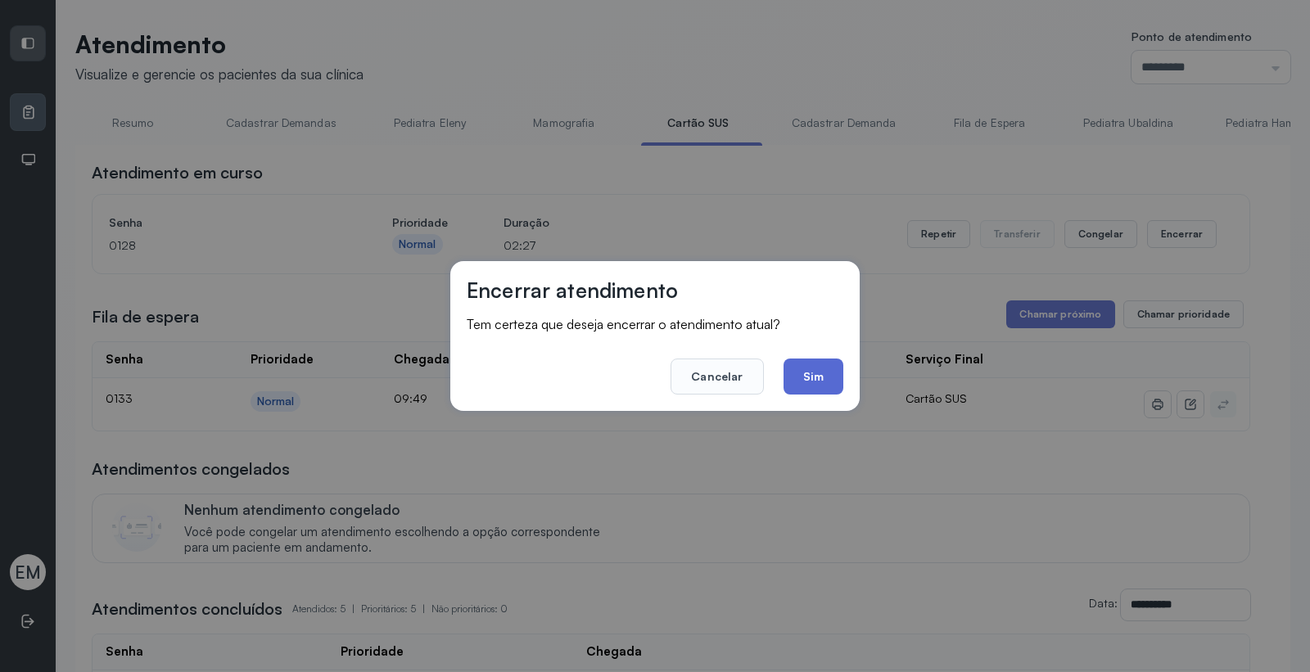
click at [831, 371] on button "Sim" at bounding box center [814, 377] width 60 height 36
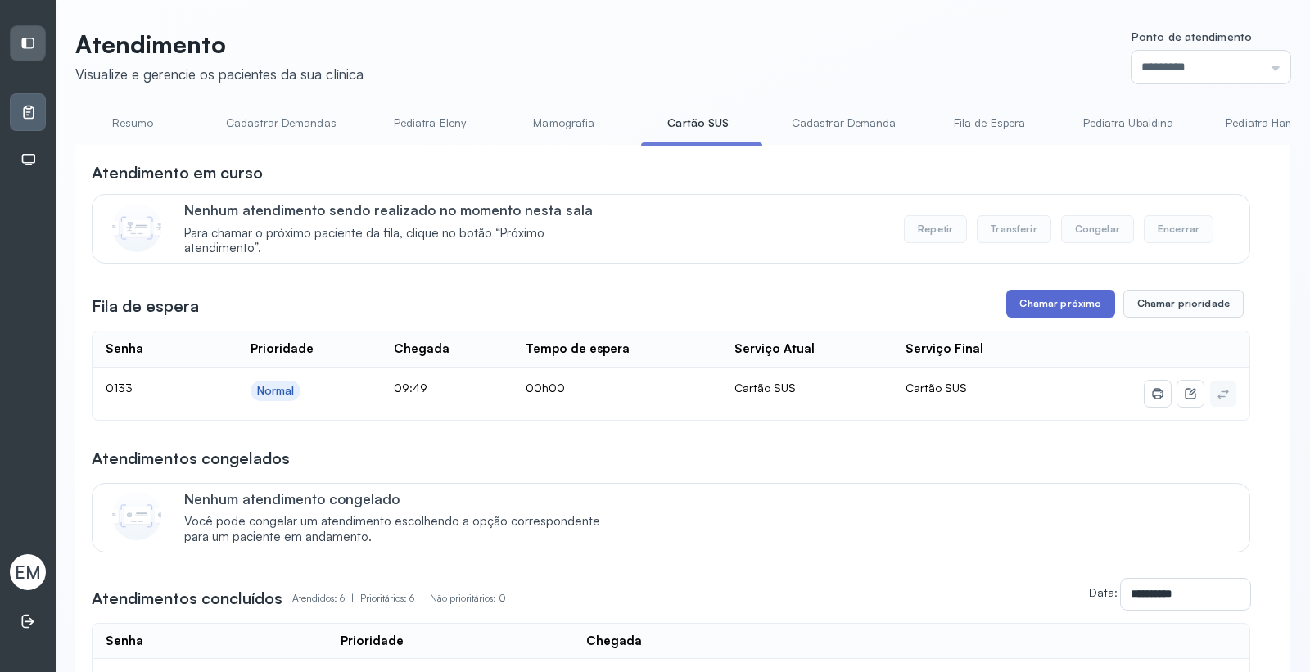
click at [1046, 292] on button "Chamar próximo" at bounding box center [1061, 304] width 108 height 28
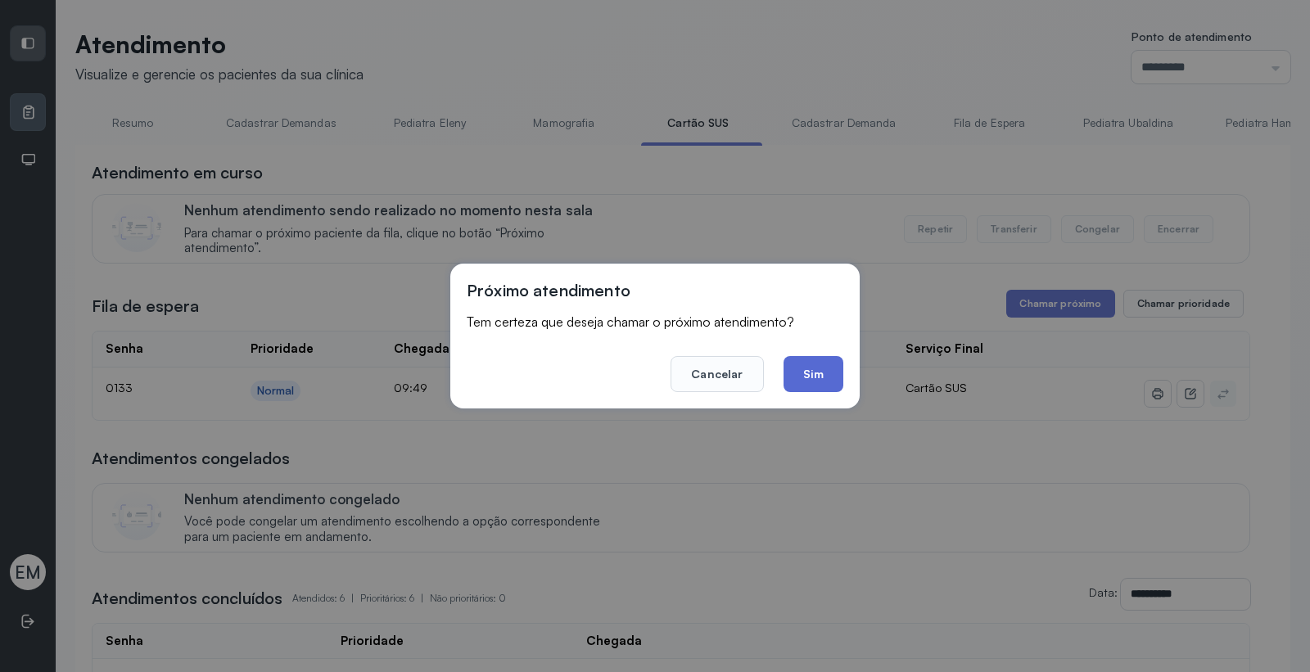
click at [816, 382] on button "Sim" at bounding box center [814, 374] width 60 height 36
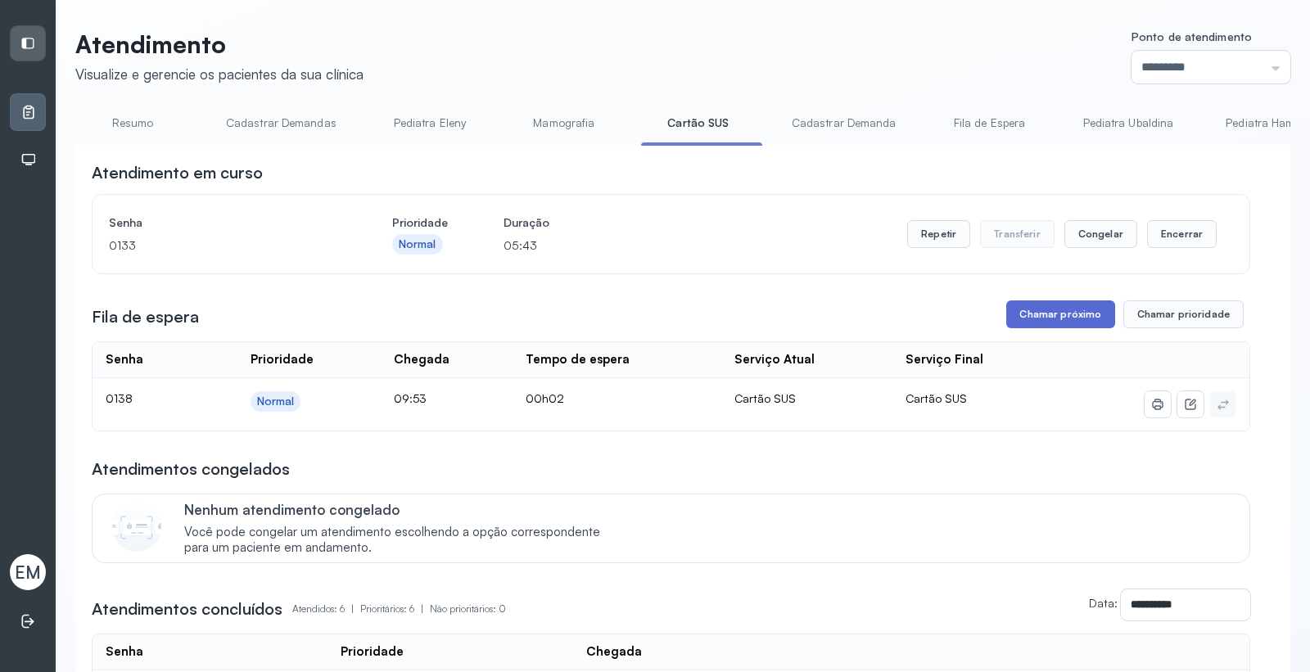
click at [1043, 311] on button "Chamar próximo" at bounding box center [1061, 315] width 108 height 28
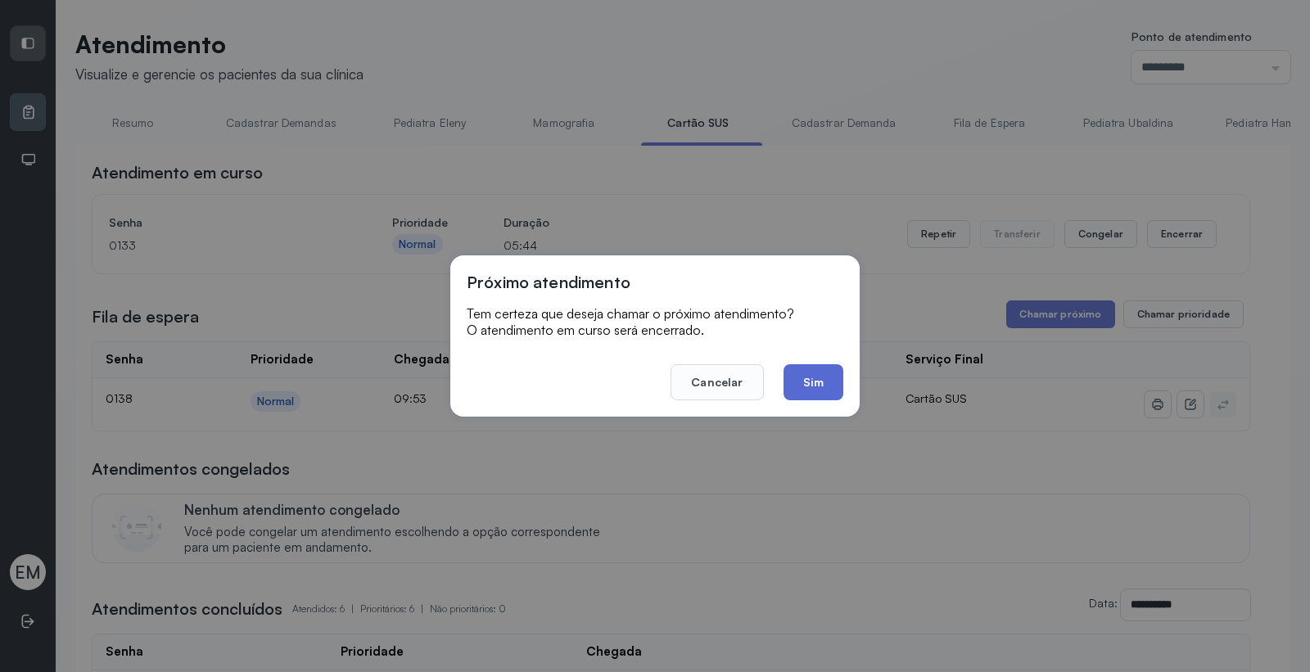
click at [823, 385] on button "Sim" at bounding box center [814, 382] width 60 height 36
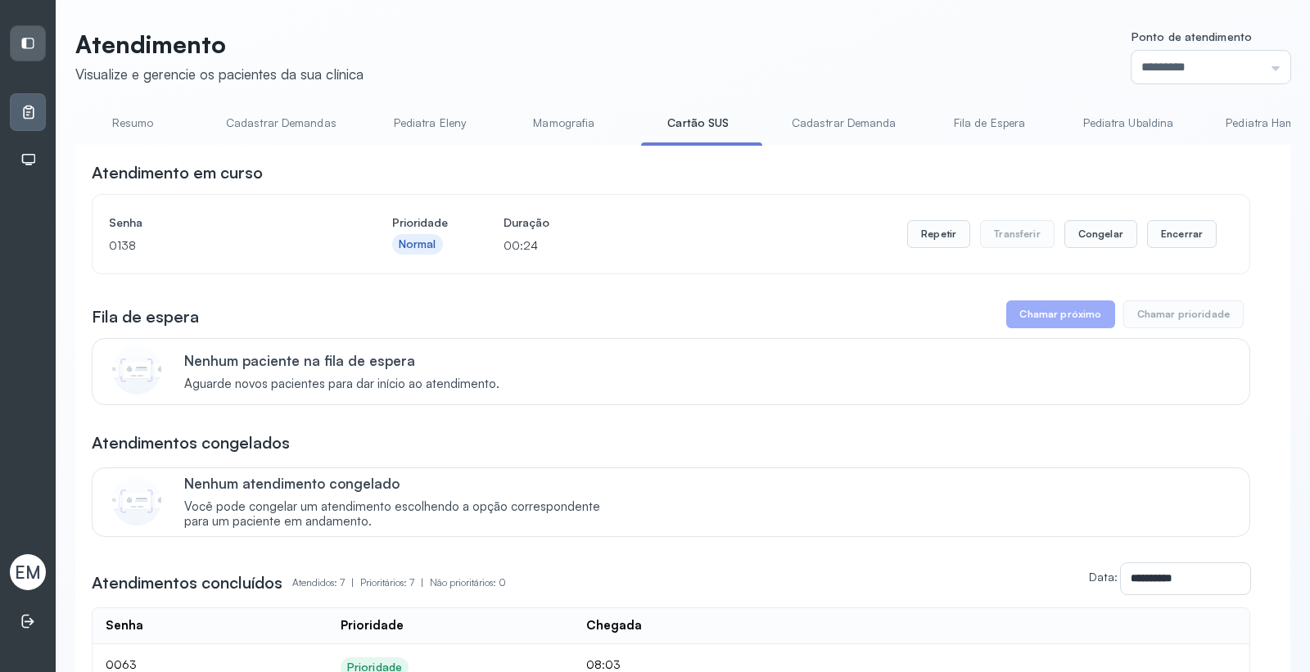
click at [131, 121] on link "Resumo" at bounding box center [132, 123] width 115 height 27
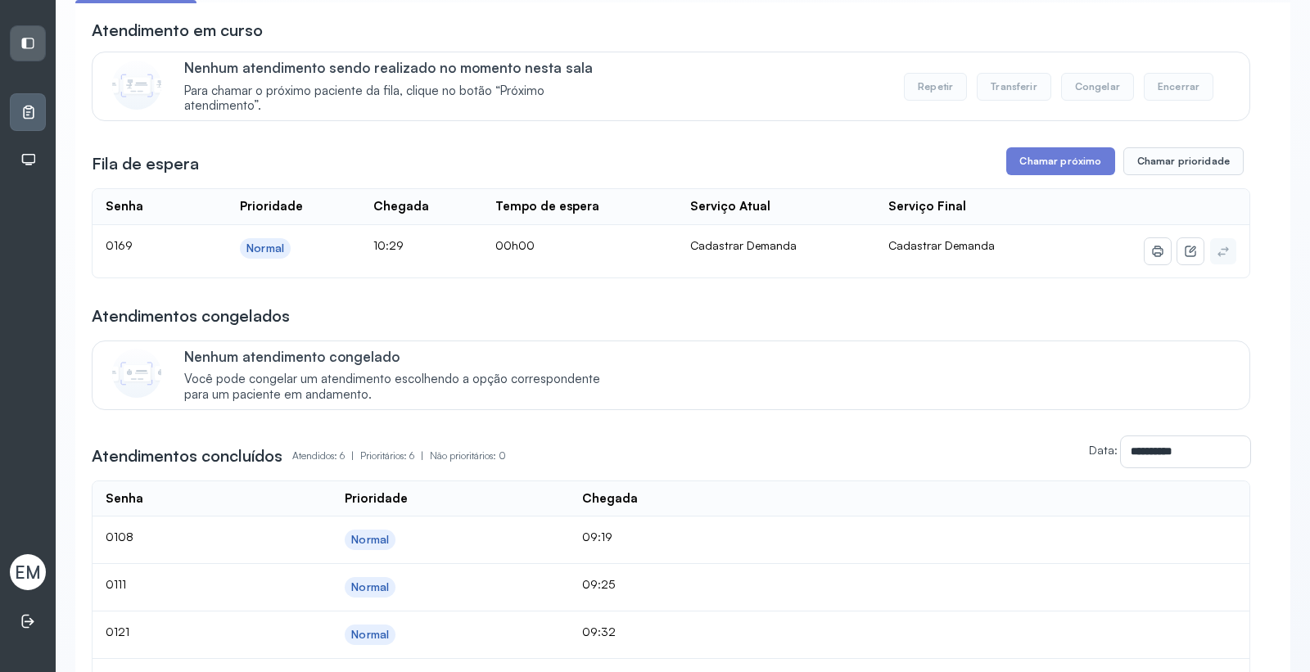
scroll to position [0, 0]
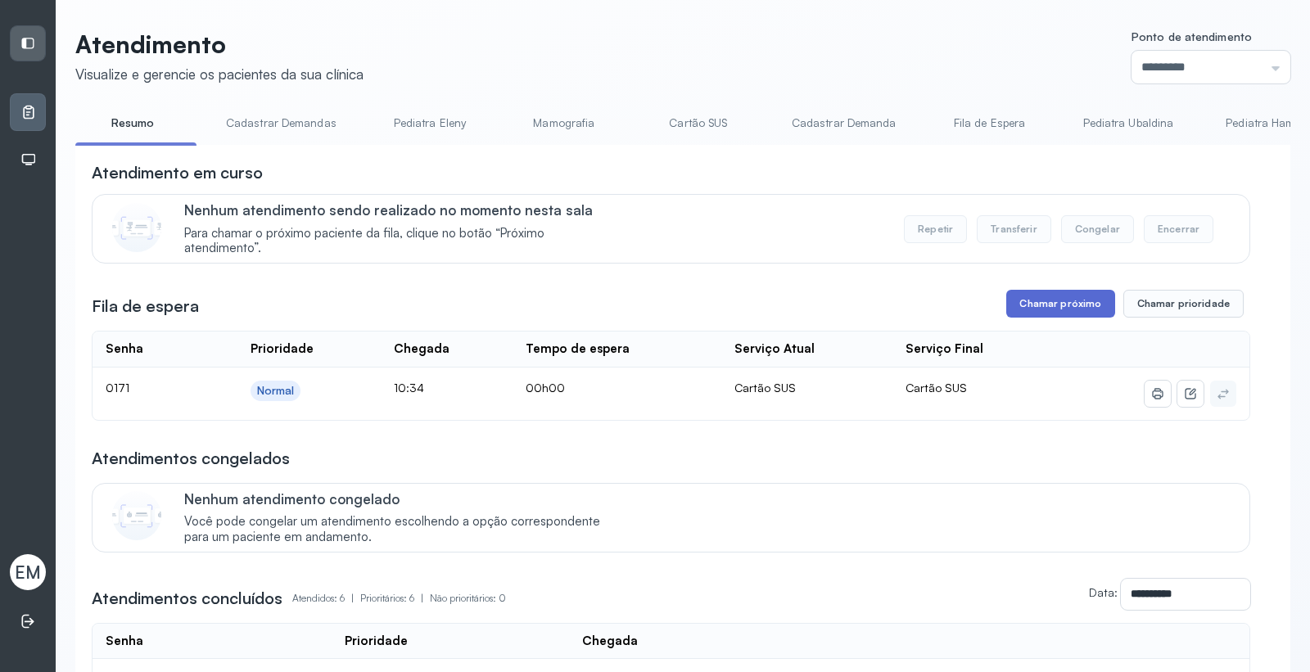
click at [1029, 295] on button "Chamar próximo" at bounding box center [1061, 304] width 108 height 28
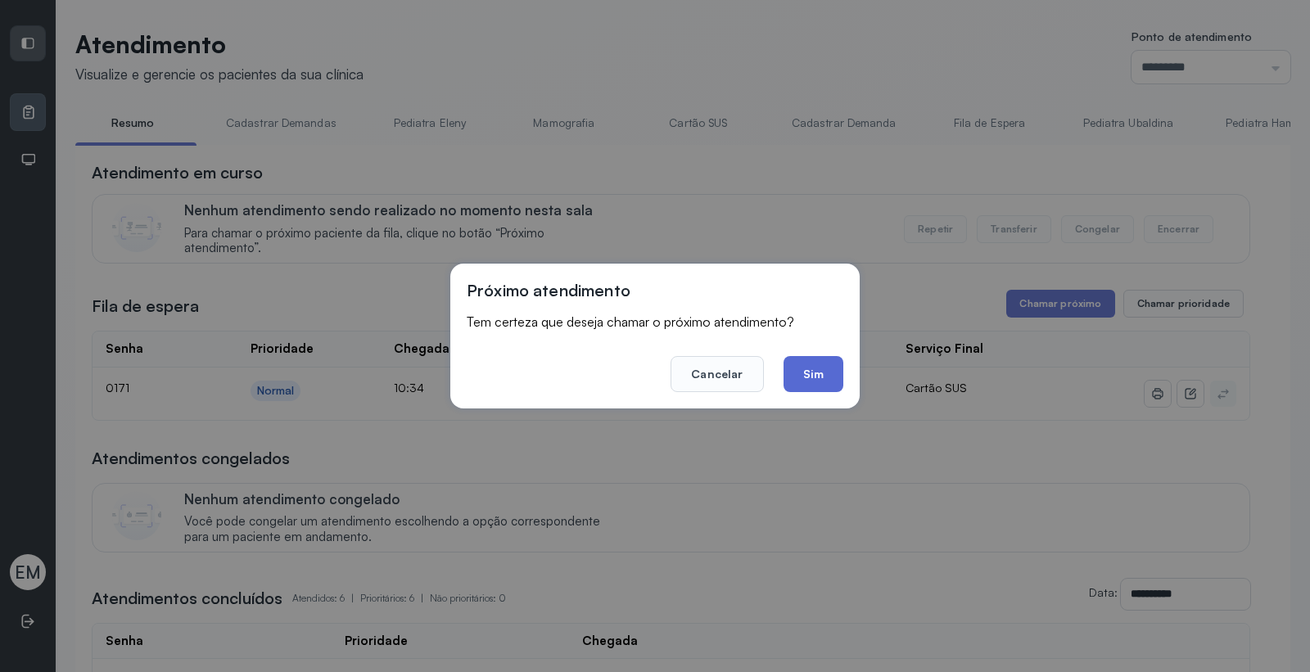
click at [807, 378] on button "Sim" at bounding box center [814, 374] width 60 height 36
